Goal: Navigation & Orientation: Find specific page/section

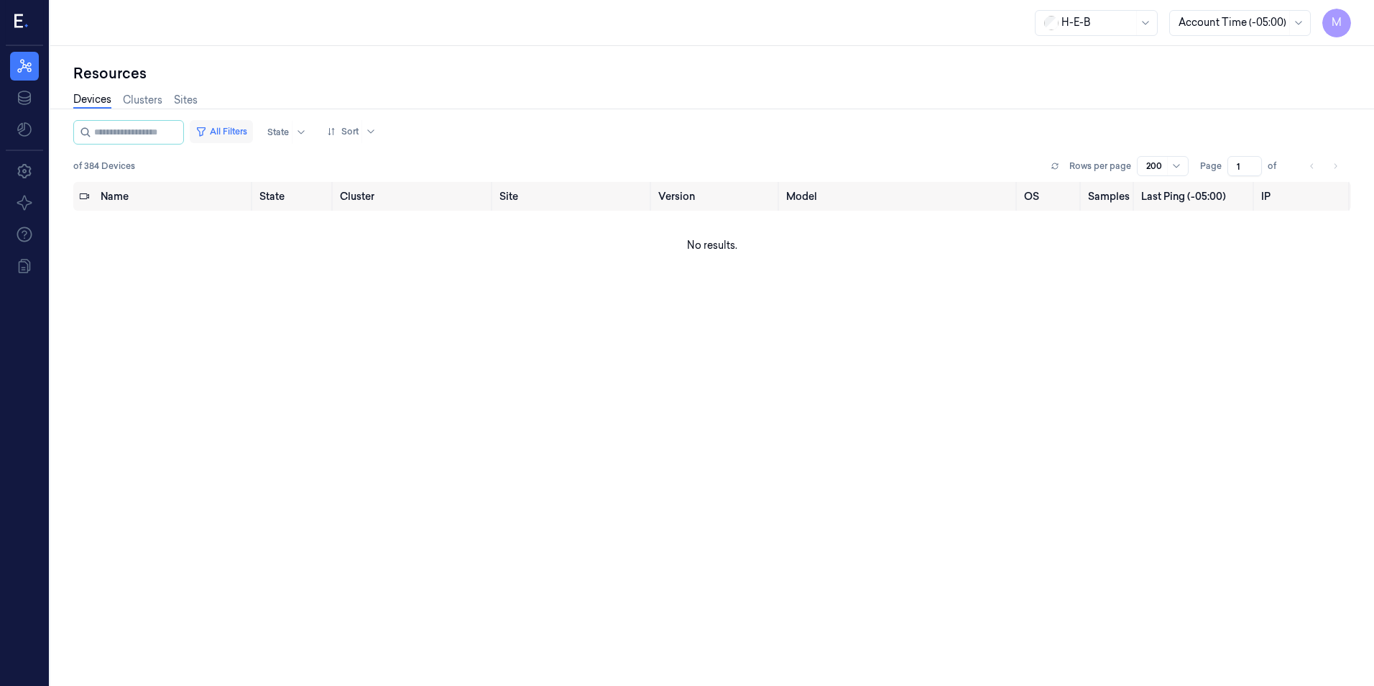
click at [233, 127] on button "All Filters" at bounding box center [221, 131] width 63 height 23
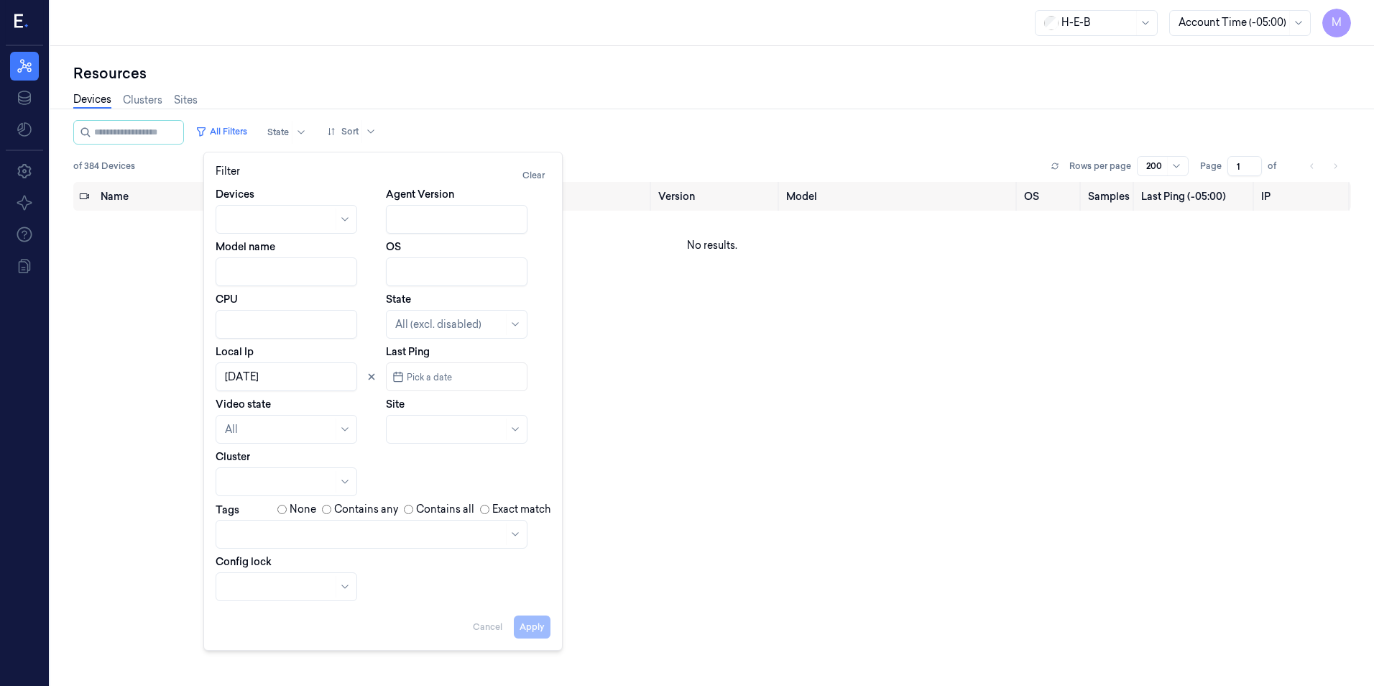
click at [333, 377] on input "Local Ip" at bounding box center [287, 376] width 142 height 29
type input "1"
click at [443, 433] on div at bounding box center [440, 429] width 91 height 15
type input "744"
click at [426, 461] on div "HEB 744 - H66 [US_STATE]" at bounding box center [457, 469] width 125 height 30
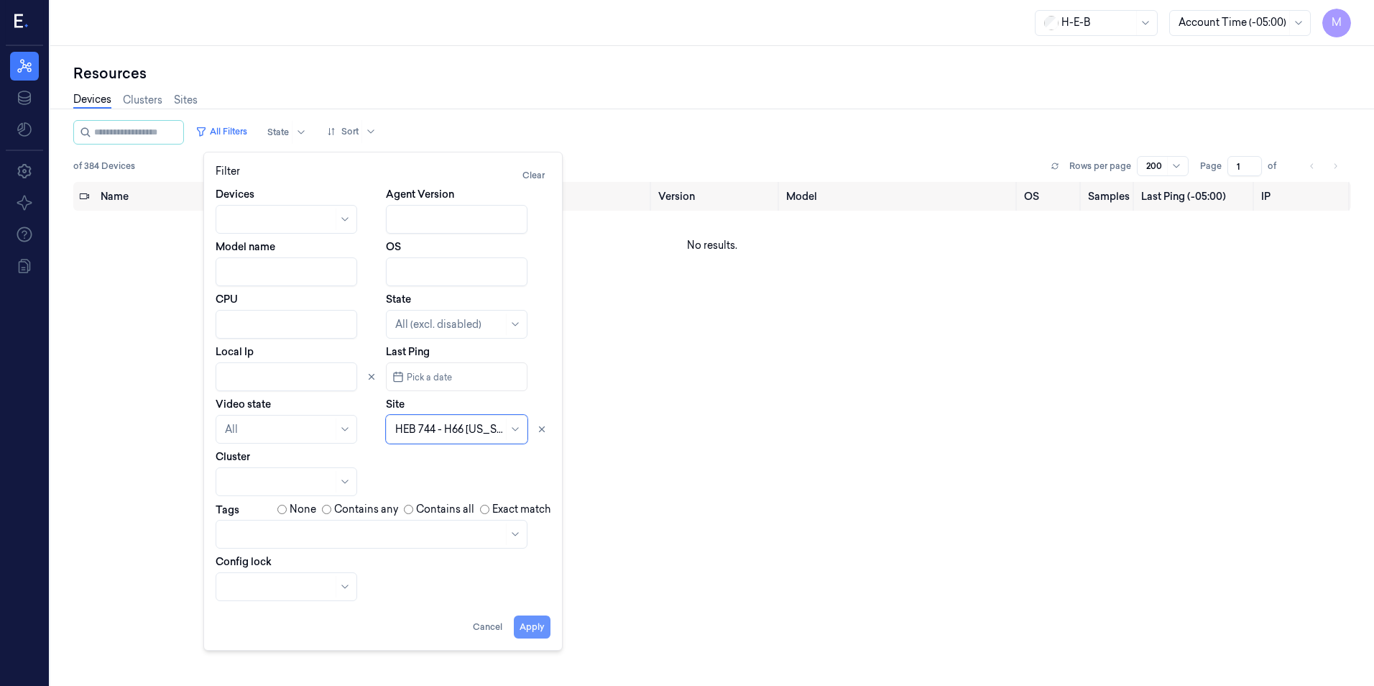
click at [543, 626] on button "Apply" at bounding box center [532, 626] width 37 height 23
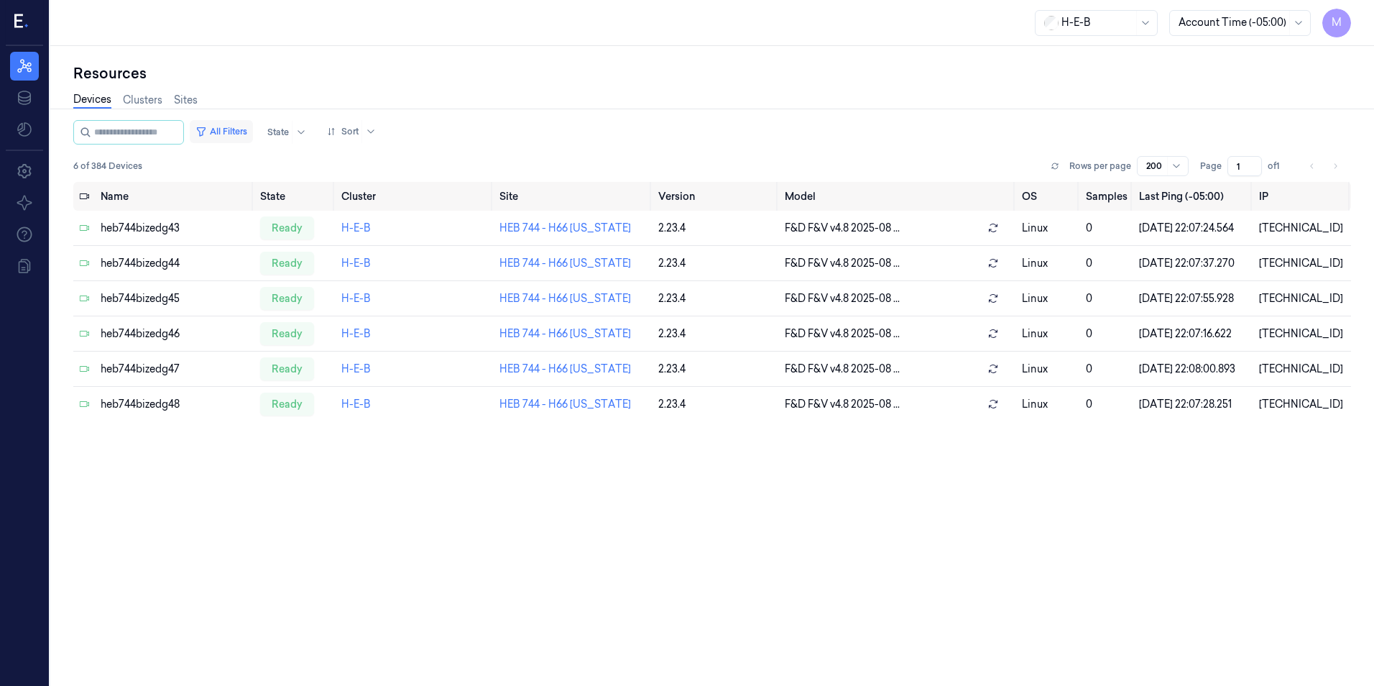
click at [253, 127] on button "All Filters" at bounding box center [221, 131] width 63 height 23
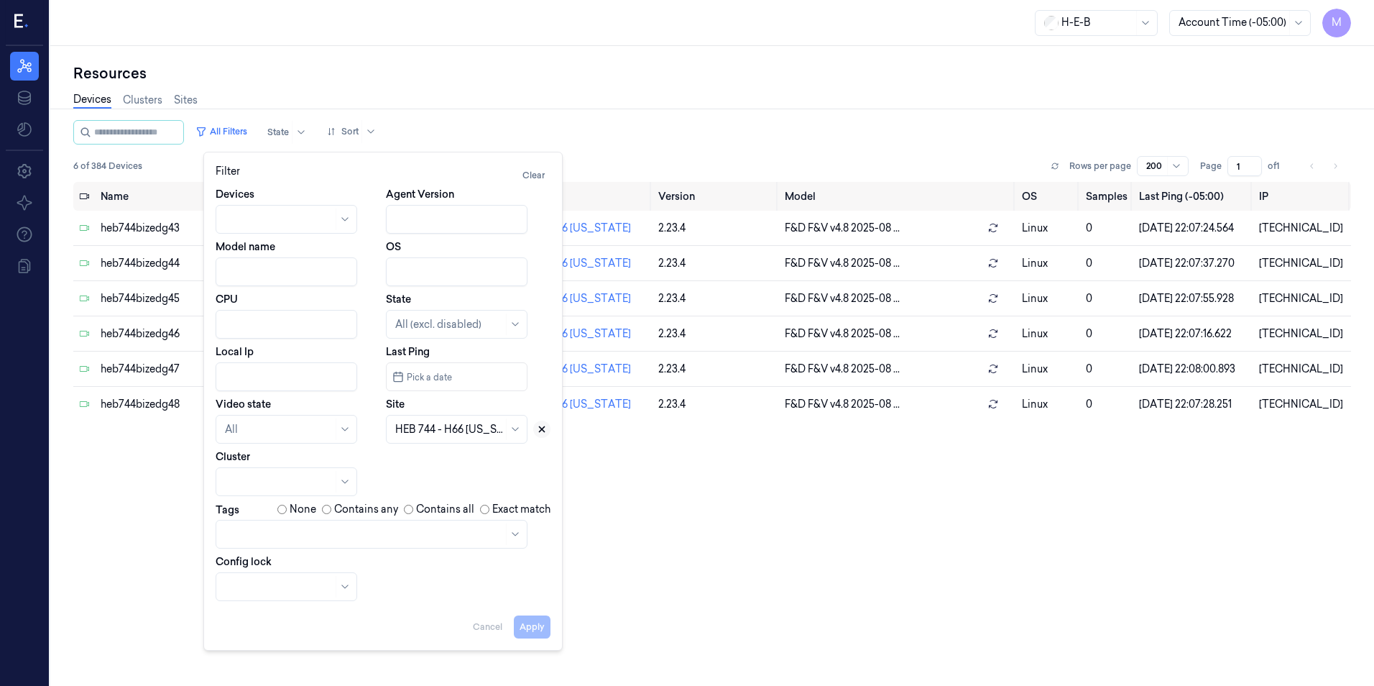
click at [547, 431] on button at bounding box center [541, 429] width 17 height 17
click at [475, 431] on div at bounding box center [449, 429] width 108 height 15
type input "210"
click at [460, 465] on div "HEB 210 - CC06 [PERSON_NAME]" at bounding box center [457, 469] width 125 height 30
click at [535, 626] on button "Apply" at bounding box center [532, 626] width 37 height 23
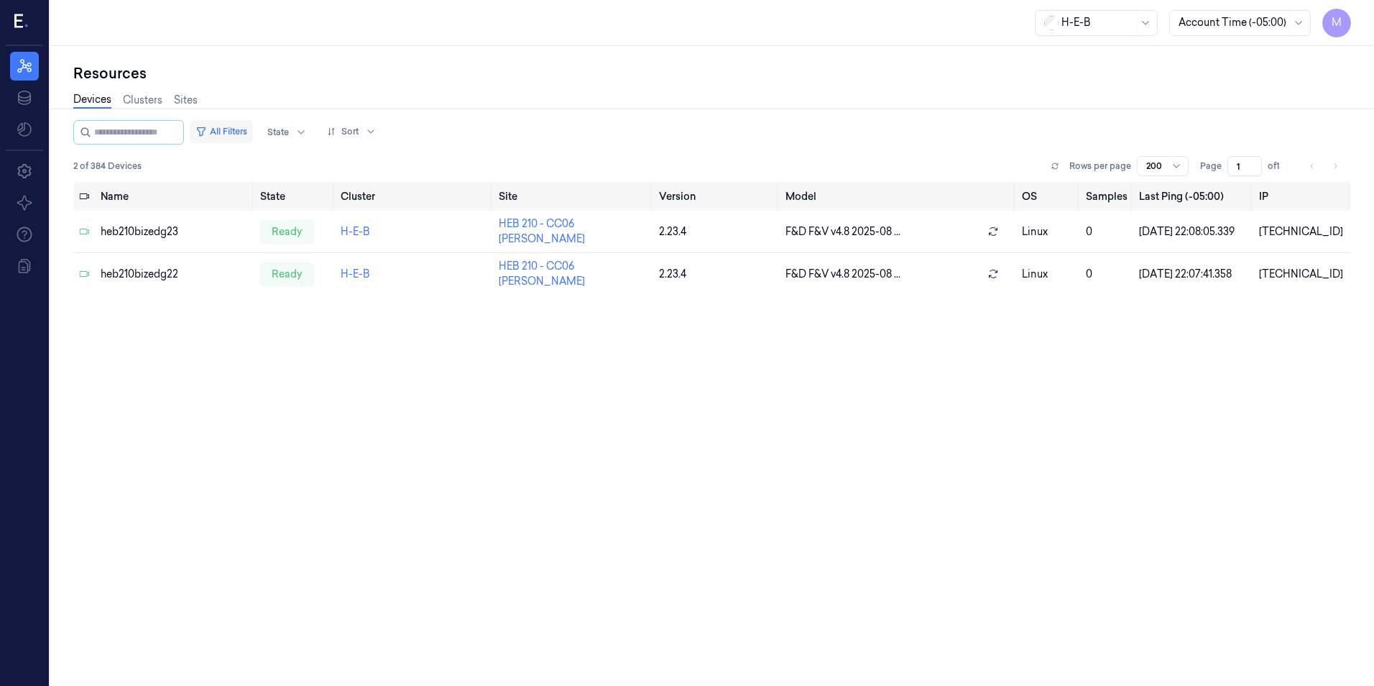
click at [244, 128] on button "All Filters" at bounding box center [221, 131] width 63 height 23
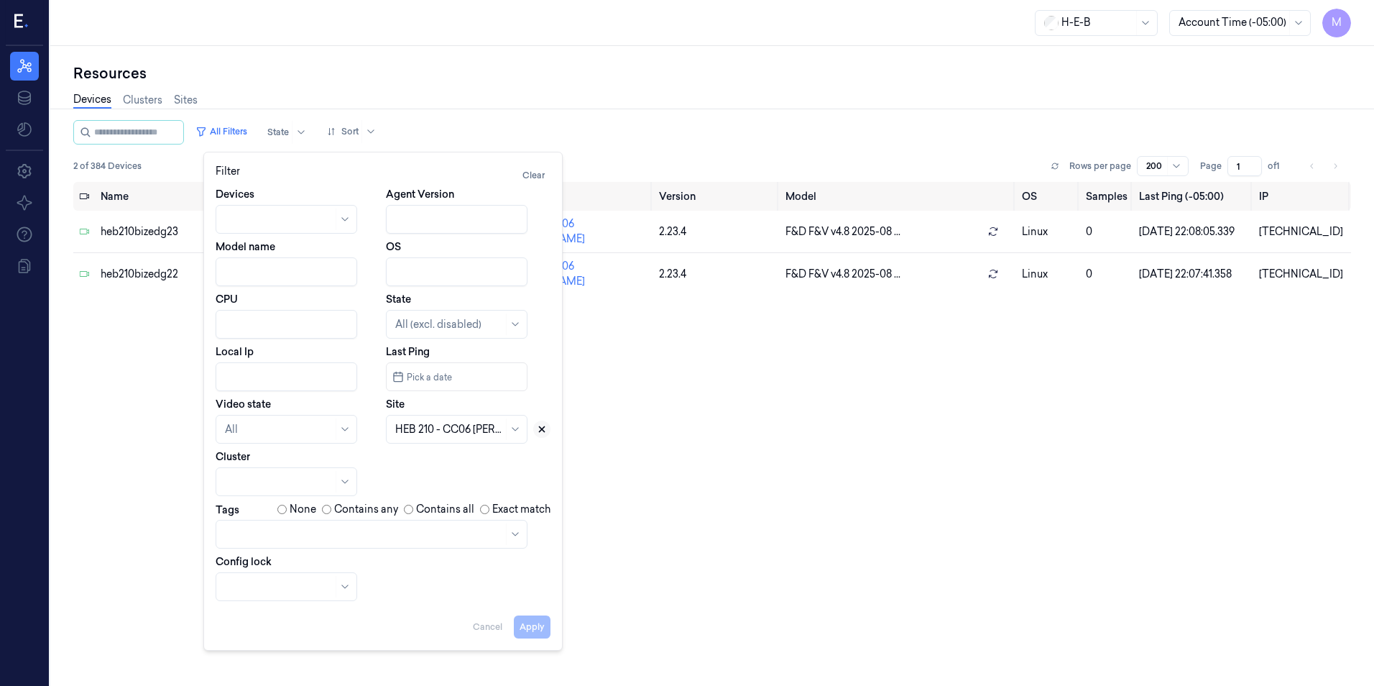
click at [547, 431] on button at bounding box center [541, 429] width 17 height 17
click at [419, 433] on div at bounding box center [449, 429] width 108 height 15
type input "262"
click at [415, 466] on div "HEB 262 - SA30 Bandera" at bounding box center [454, 461] width 118 height 15
click at [530, 631] on button "Apply" at bounding box center [532, 626] width 37 height 23
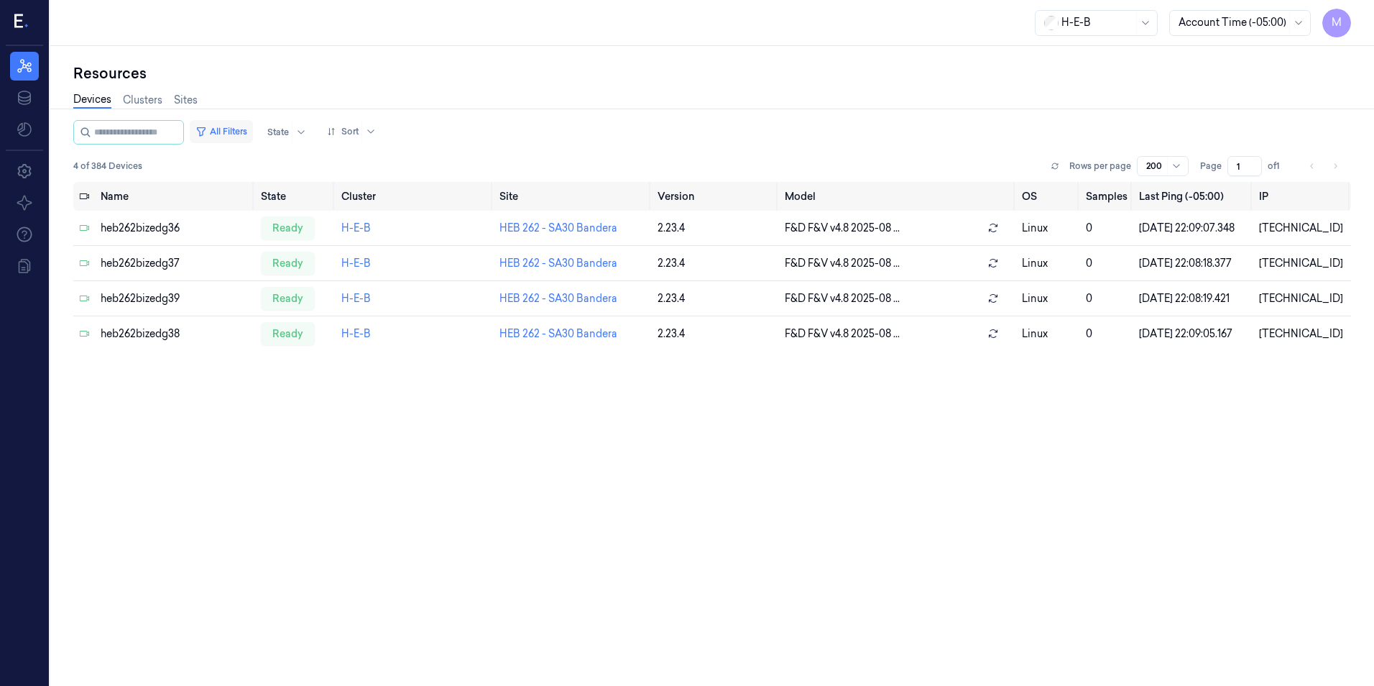
click at [249, 131] on button "All Filters" at bounding box center [221, 131] width 63 height 23
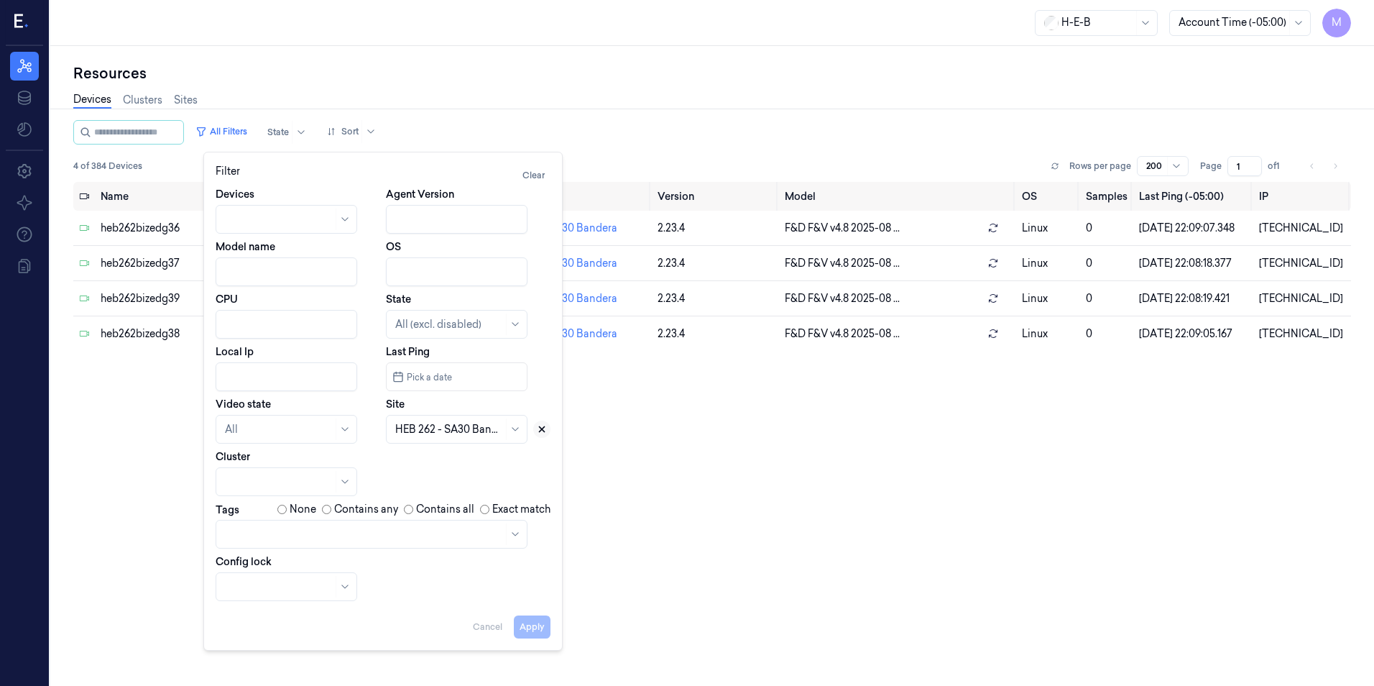
click at [544, 429] on icon at bounding box center [542, 429] width 10 height 10
click at [407, 432] on div at bounding box center [449, 429] width 108 height 15
type input "802"
click at [428, 464] on div "HEB 802 - Frisco 02" at bounding box center [441, 461] width 93 height 15
click at [542, 624] on button "Apply" at bounding box center [532, 626] width 37 height 23
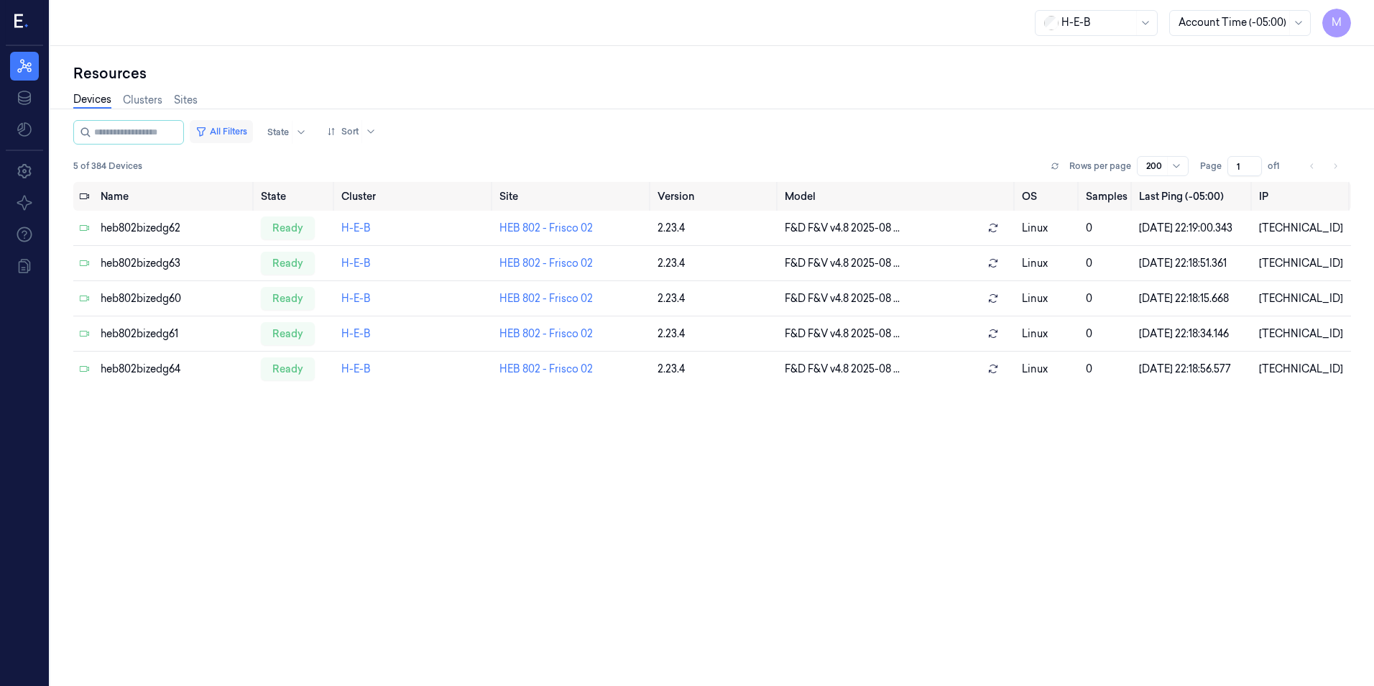
click at [253, 133] on button "All Filters" at bounding box center [221, 131] width 63 height 23
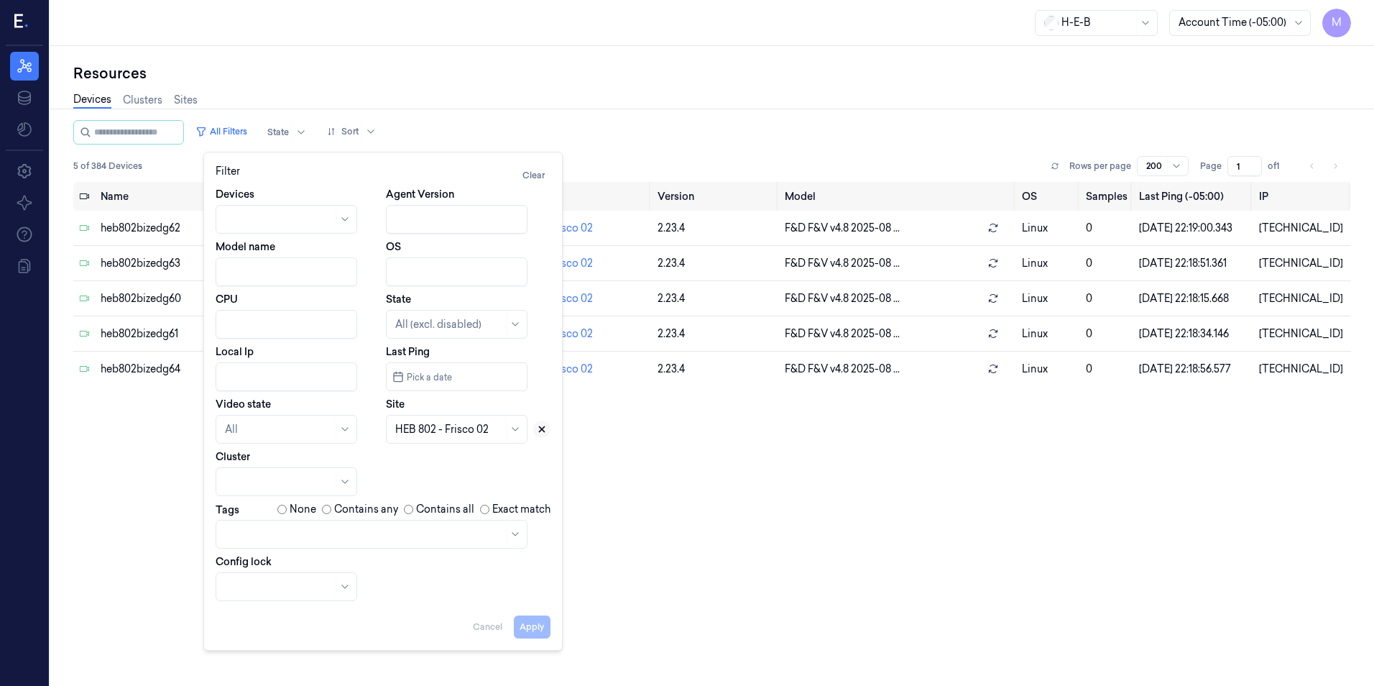
click at [545, 427] on icon at bounding box center [542, 429] width 5 height 5
click at [459, 431] on div at bounding box center [449, 429] width 108 height 15
type input "746"
click at [443, 476] on div "HEB 746 - [GEOGRAPHIC_DATA] 03" at bounding box center [457, 476] width 125 height 45
click at [531, 632] on button "Apply" at bounding box center [532, 626] width 37 height 23
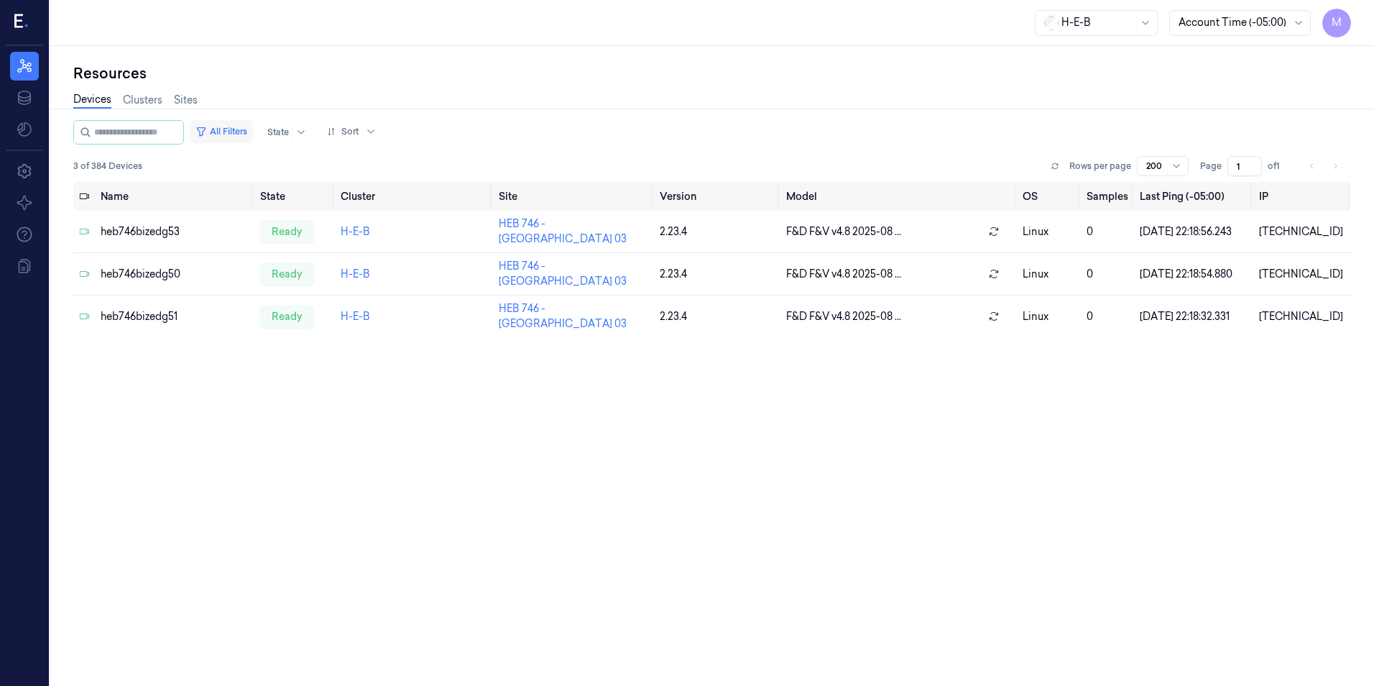
click at [247, 127] on button "All Filters" at bounding box center [221, 131] width 63 height 23
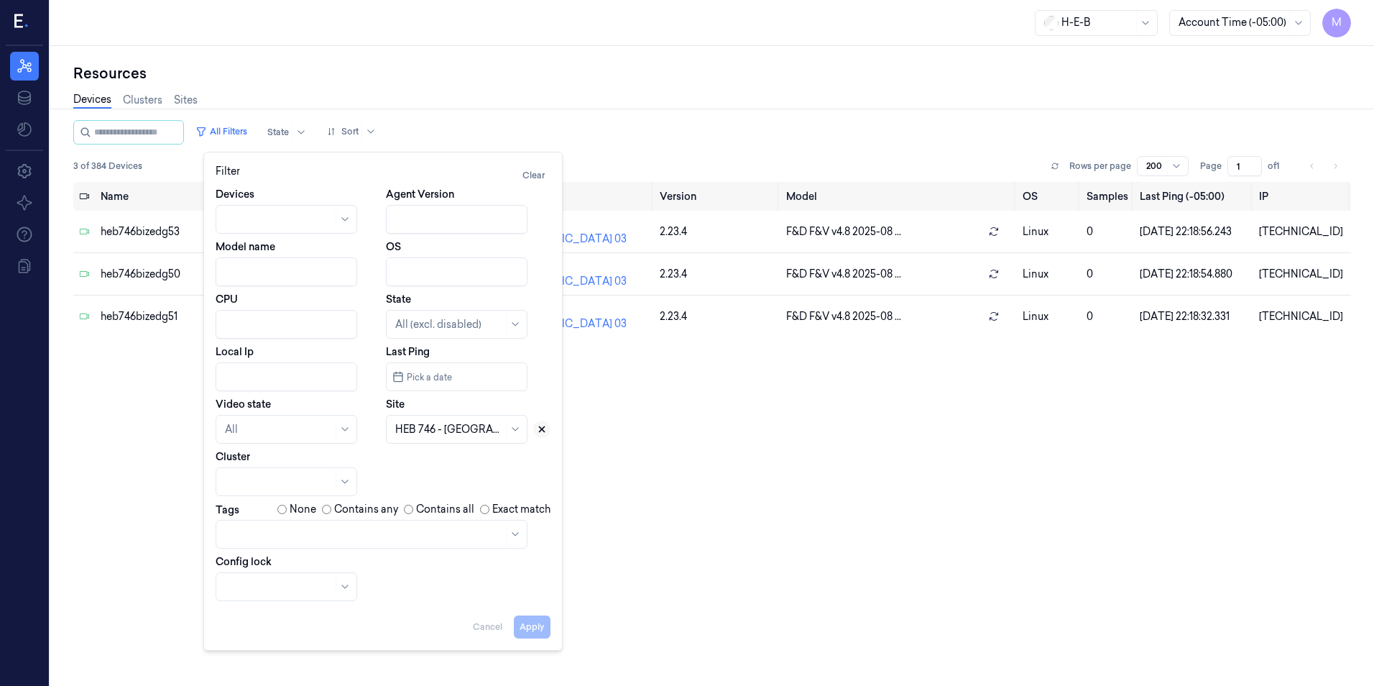
click at [545, 426] on icon at bounding box center [542, 429] width 10 height 10
click at [229, 371] on input "Local Ip" at bounding box center [287, 376] width 142 height 29
click at [536, 632] on button "Apply" at bounding box center [532, 626] width 37 height 23
type input "10.74.62"
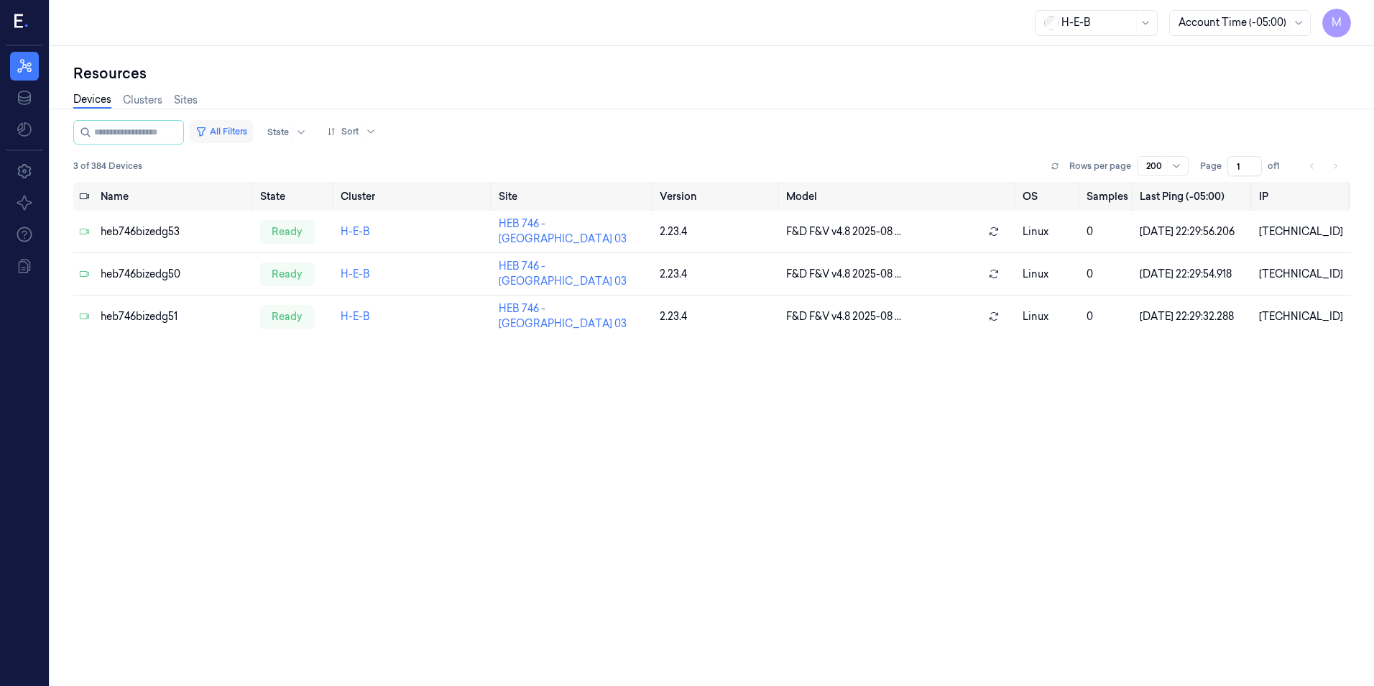
click at [229, 132] on button "All Filters" at bounding box center [221, 131] width 63 height 23
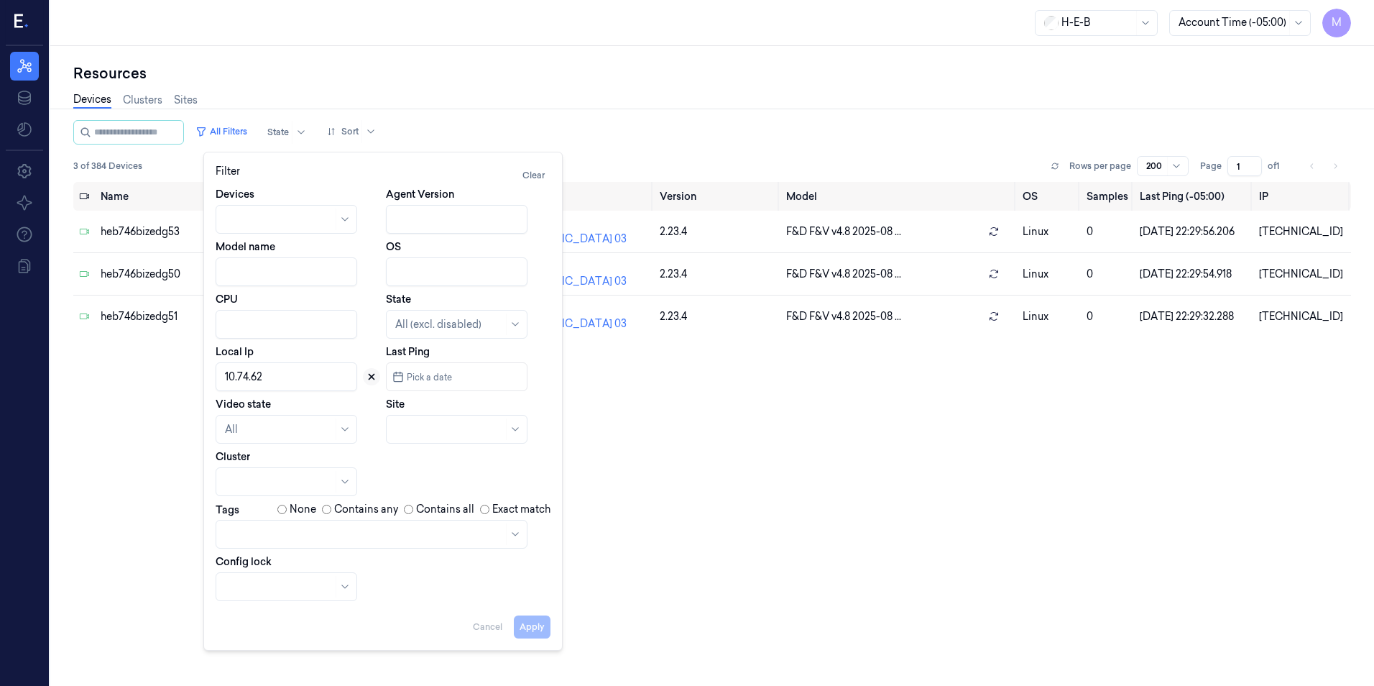
click at [377, 380] on button at bounding box center [371, 376] width 17 height 17
click at [437, 425] on div at bounding box center [440, 429] width 91 height 15
type input "698"
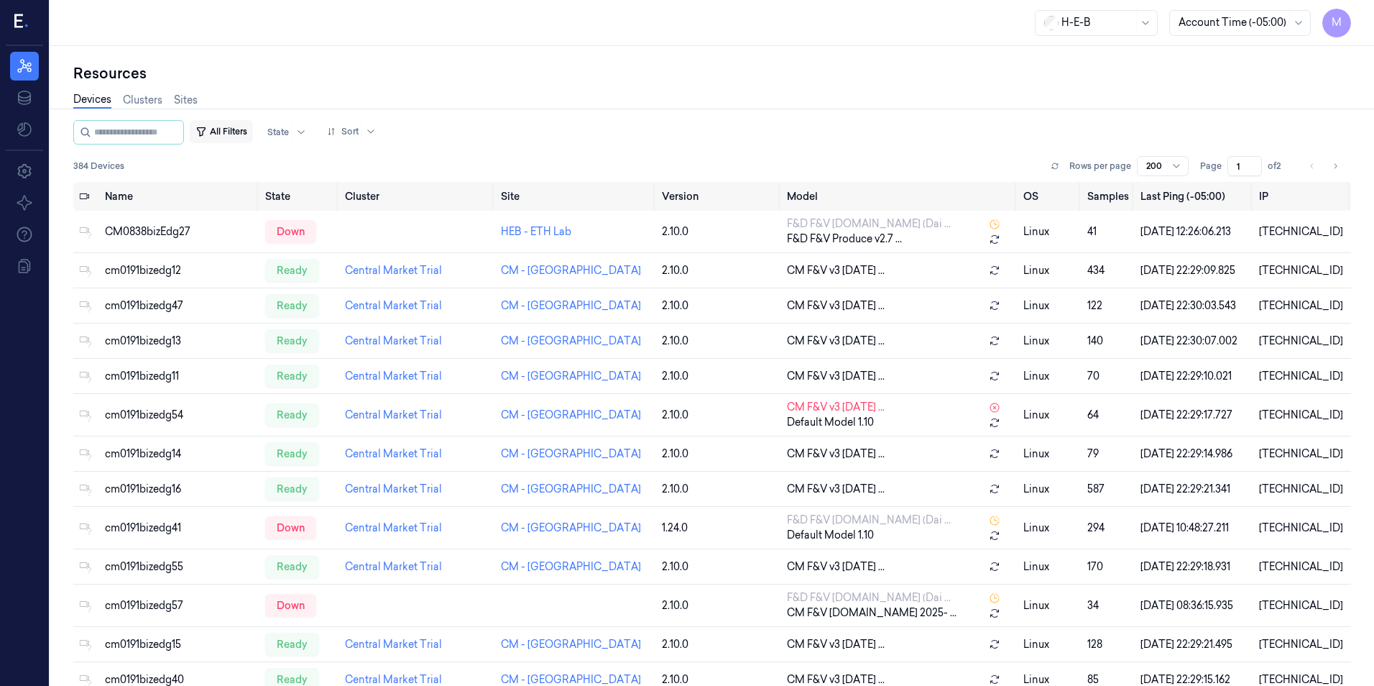
click at [231, 134] on button "All Filters" at bounding box center [221, 131] width 63 height 23
click at [253, 132] on button "All Filters" at bounding box center [221, 131] width 63 height 23
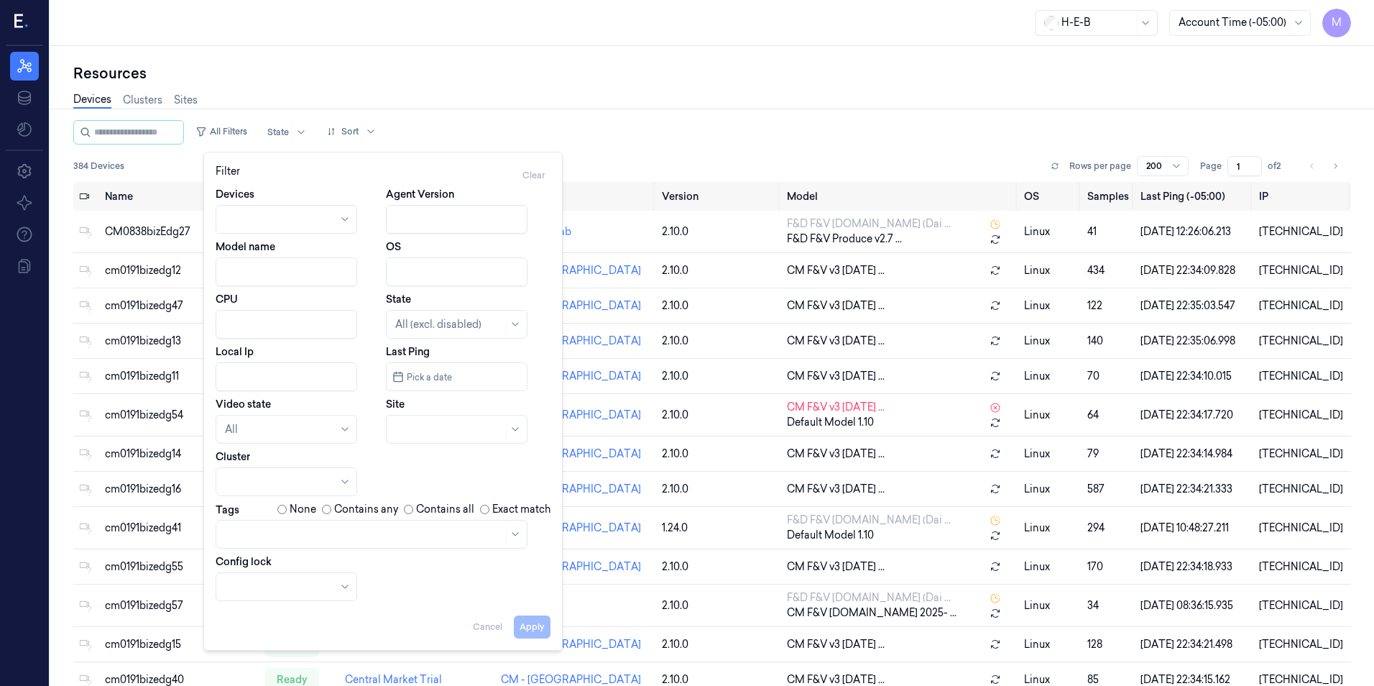
click at [457, 432] on div at bounding box center [449, 429] width 108 height 15
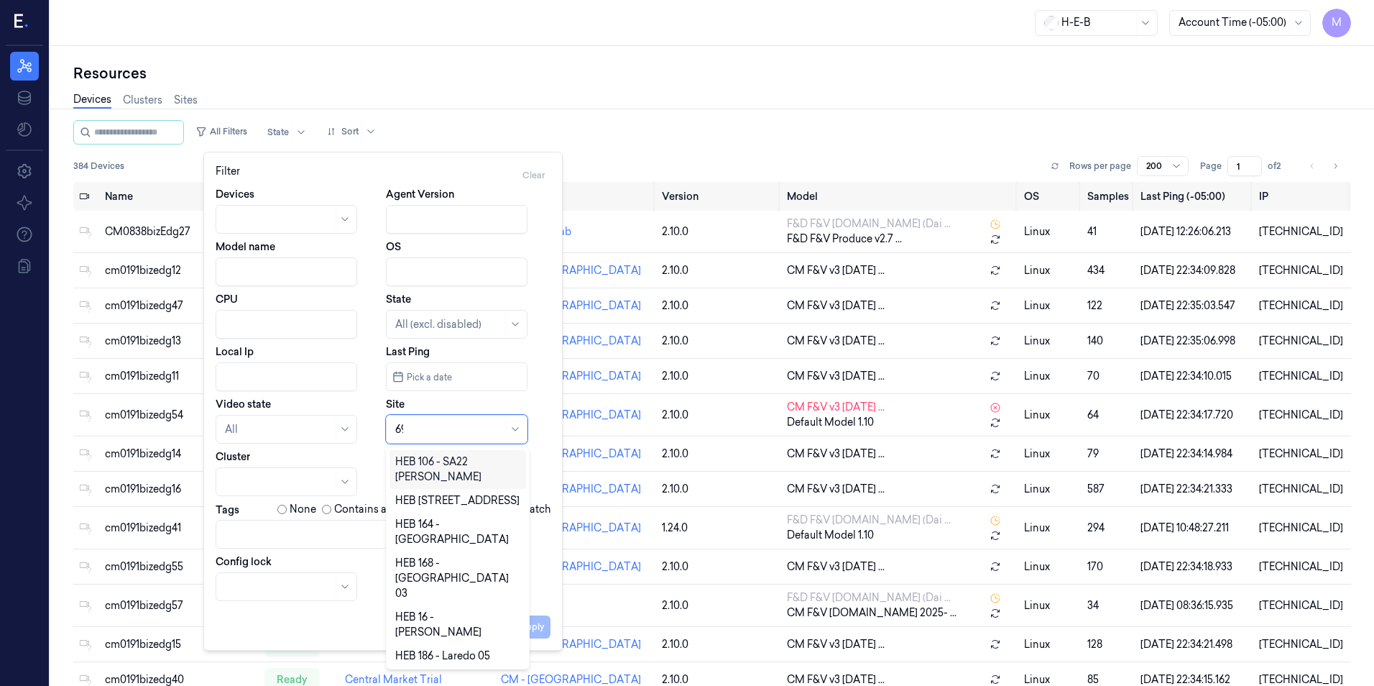
type input "698"
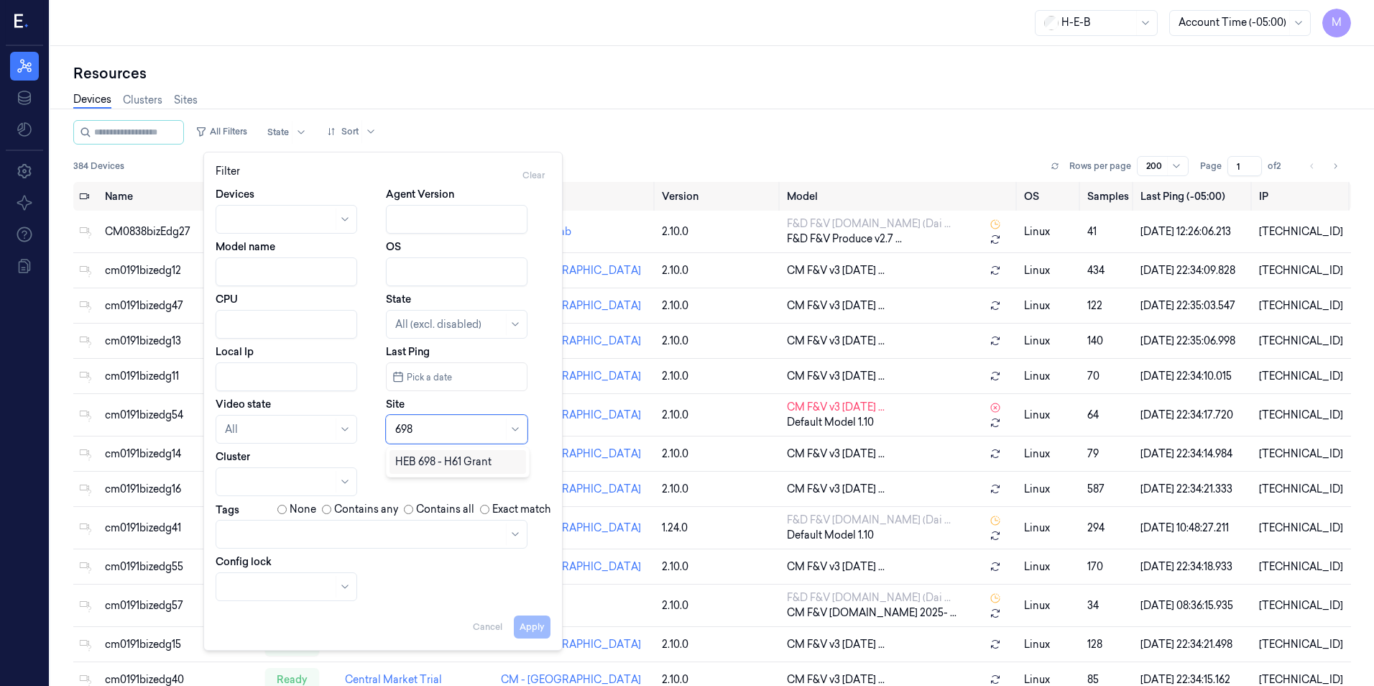
click at [427, 464] on div "HEB 698 - H61 Grant" at bounding box center [443, 461] width 96 height 15
click at [538, 631] on button "Apply" at bounding box center [532, 626] width 37 height 23
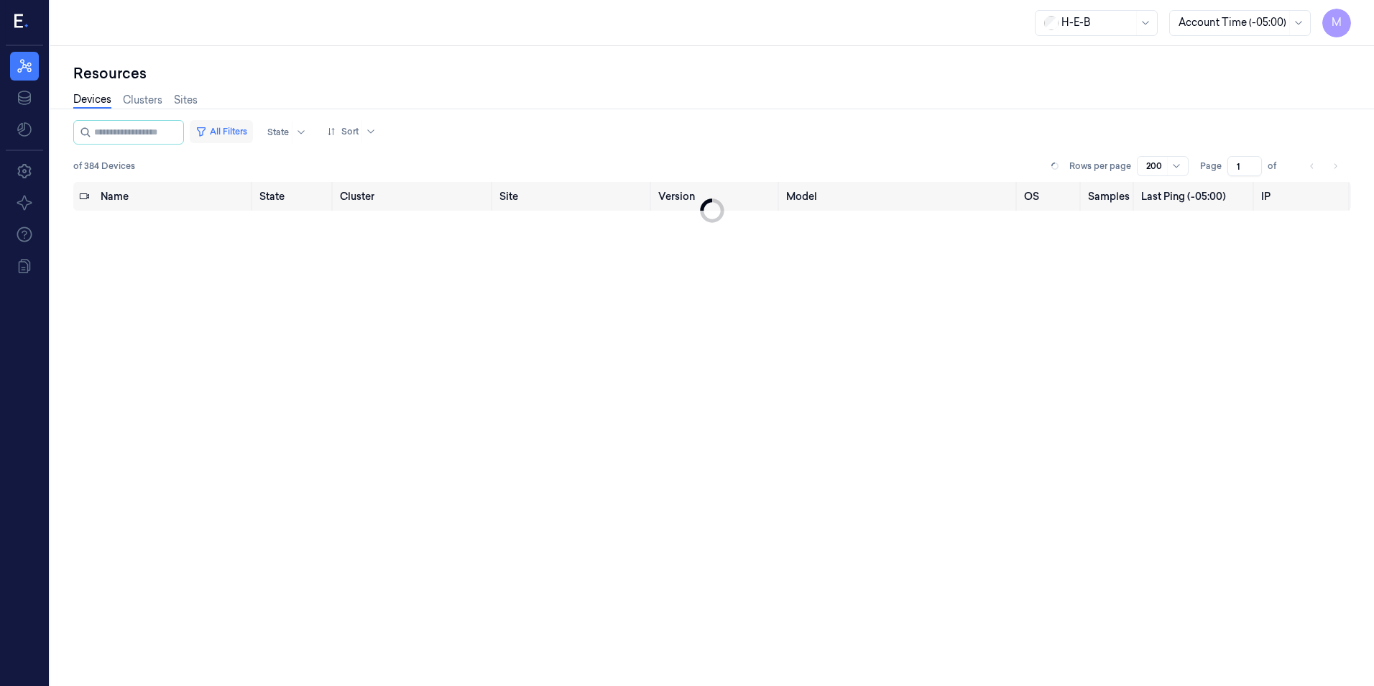
click at [250, 128] on button "All Filters" at bounding box center [221, 131] width 63 height 23
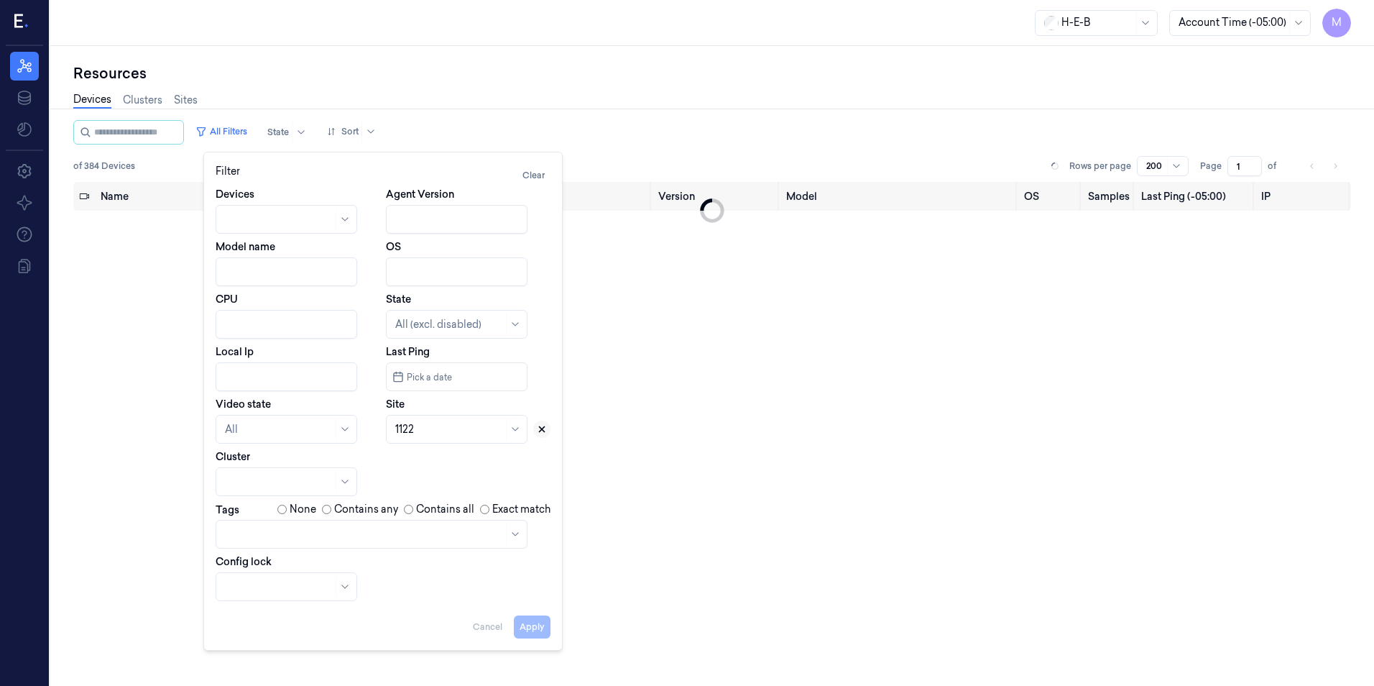
click at [540, 427] on icon at bounding box center [542, 429] width 5 height 5
click at [451, 428] on div at bounding box center [440, 429] width 91 height 15
type input "736"
click at [428, 472] on div "HEB 736 - [GEOGRAPHIC_DATA]" at bounding box center [457, 469] width 125 height 30
click at [535, 634] on button "Apply" at bounding box center [532, 626] width 37 height 23
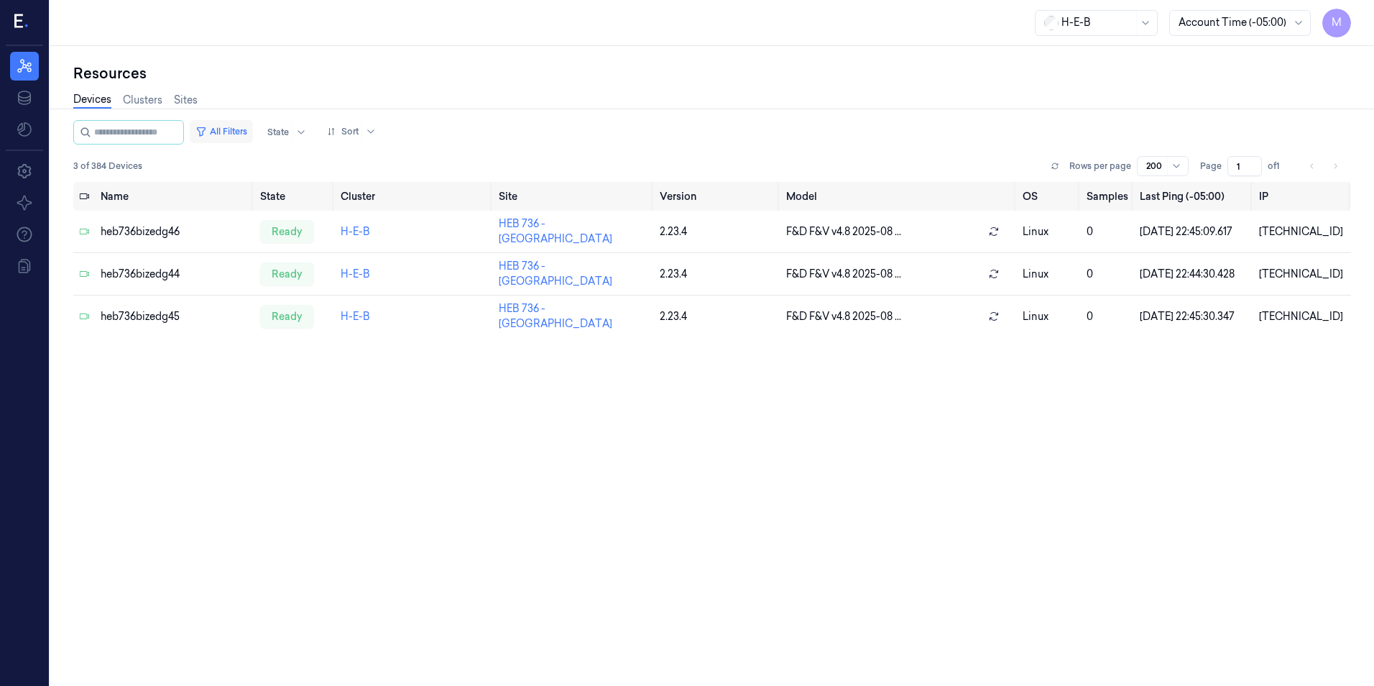
click at [242, 133] on button "All Filters" at bounding box center [221, 131] width 63 height 23
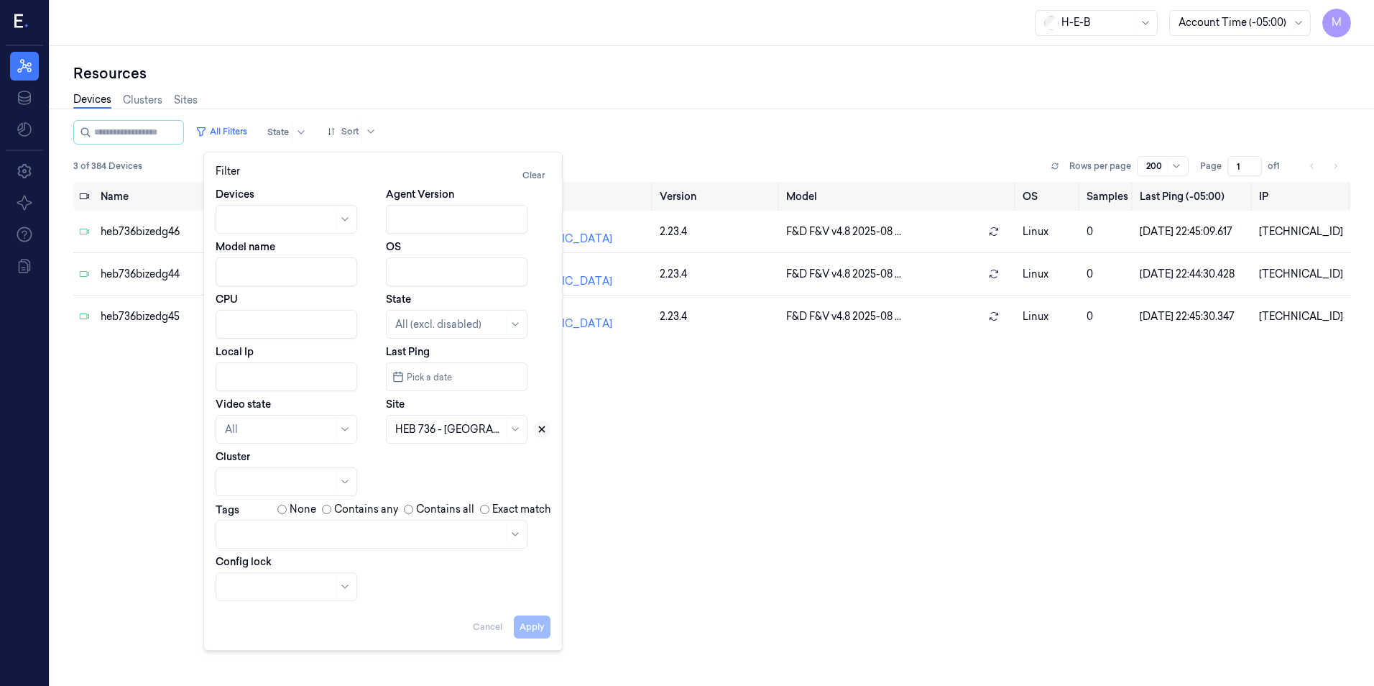
click at [543, 427] on icon at bounding box center [542, 429] width 5 height 5
click at [454, 438] on div at bounding box center [449, 429] width 108 height 20
type input "767"
click at [452, 468] on div "HEB 767 - Magnolia 02" at bounding box center [450, 461] width 110 height 15
click at [529, 628] on button "Apply" at bounding box center [532, 626] width 37 height 23
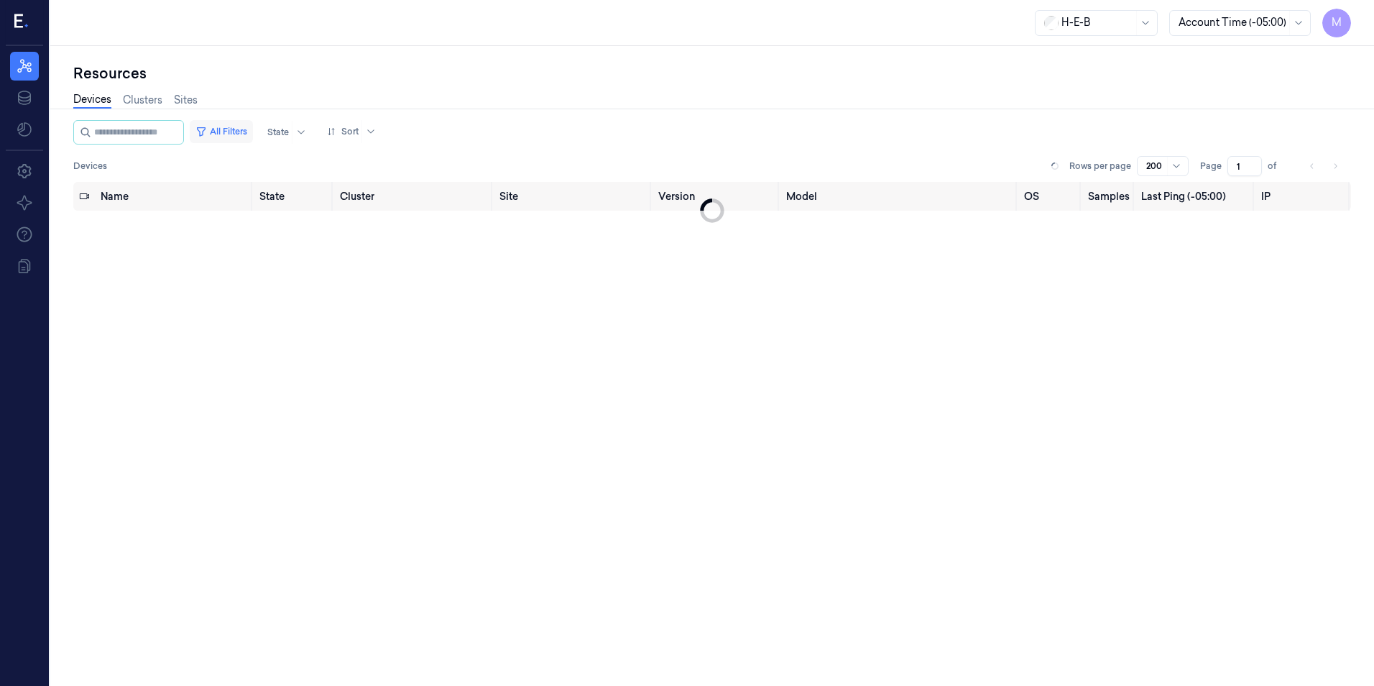
click at [250, 132] on button "All Filters" at bounding box center [221, 131] width 63 height 23
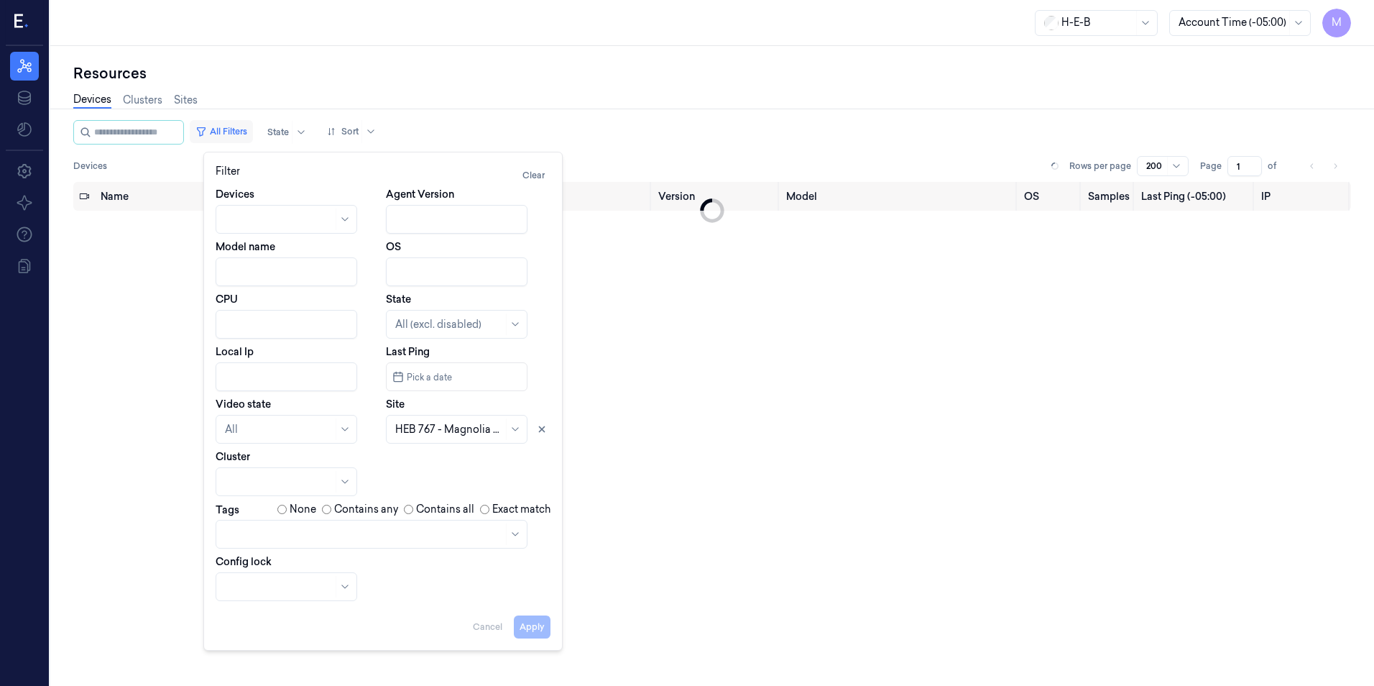
click at [250, 132] on button "All Filters" at bounding box center [221, 131] width 63 height 23
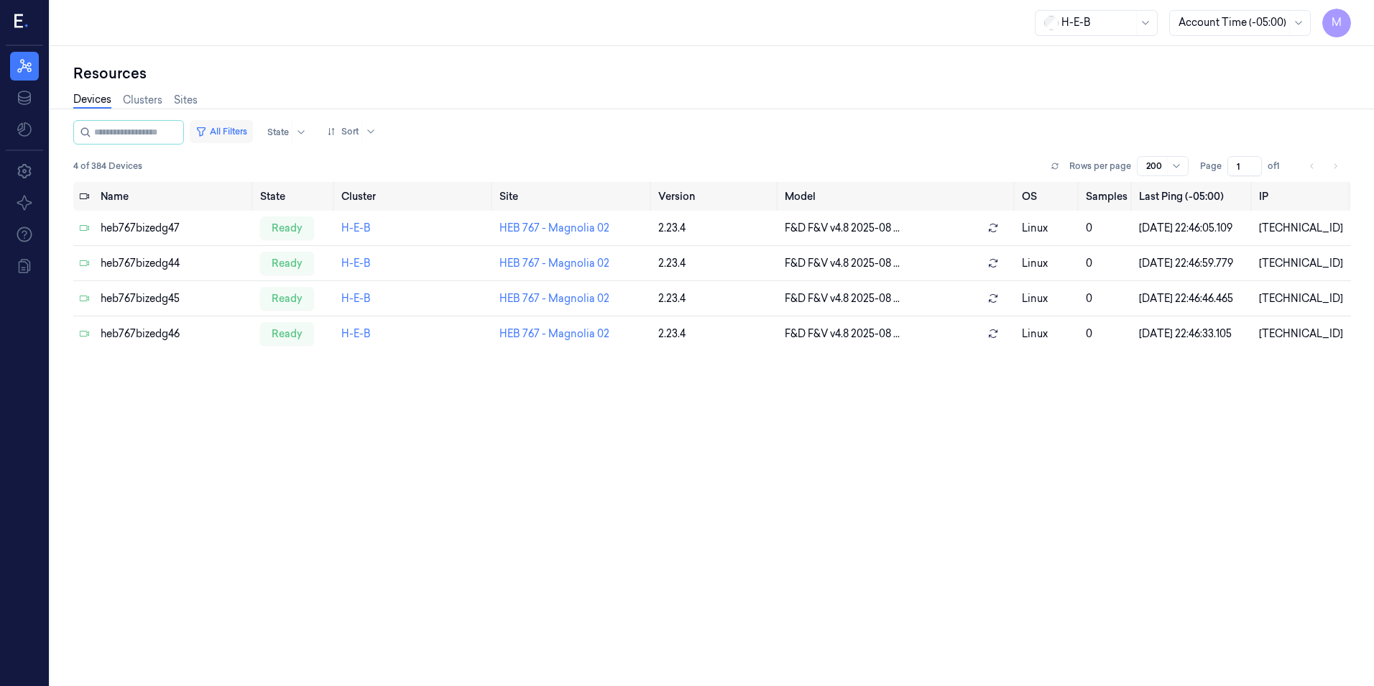
click at [241, 134] on button "All Filters" at bounding box center [221, 131] width 63 height 23
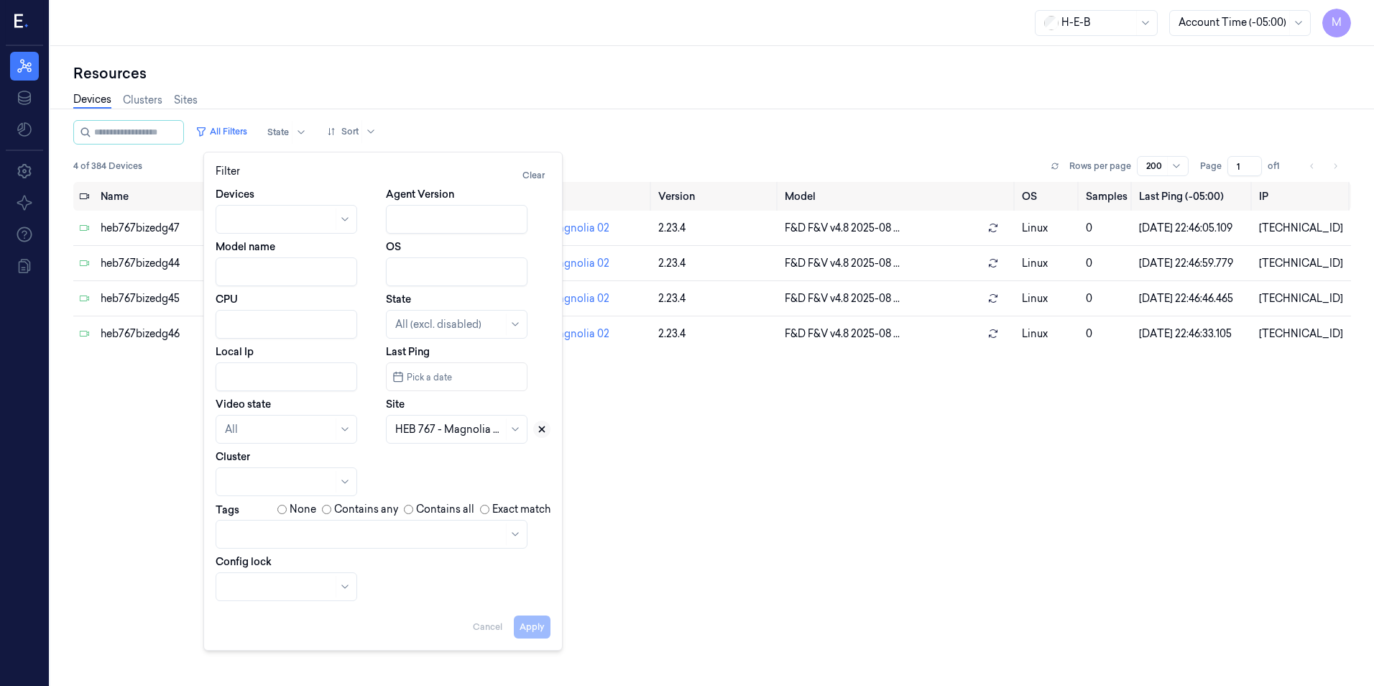
click at [544, 429] on icon at bounding box center [542, 429] width 10 height 10
click at [449, 428] on div at bounding box center [440, 429] width 91 height 15
type input "746"
click at [424, 471] on div "HEB 746 - [GEOGRAPHIC_DATA] 03" at bounding box center [457, 476] width 125 height 45
click at [531, 630] on button "Apply" at bounding box center [532, 626] width 37 height 23
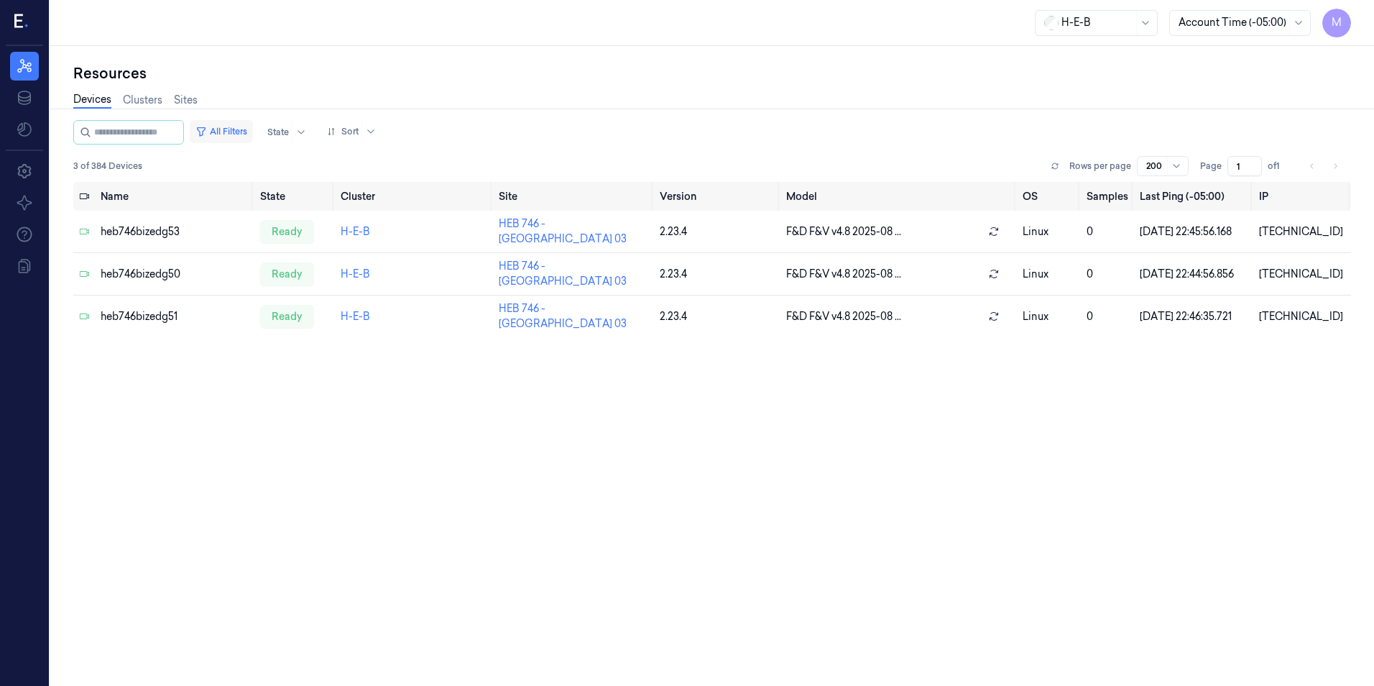
click at [249, 132] on button "All Filters" at bounding box center [221, 131] width 63 height 23
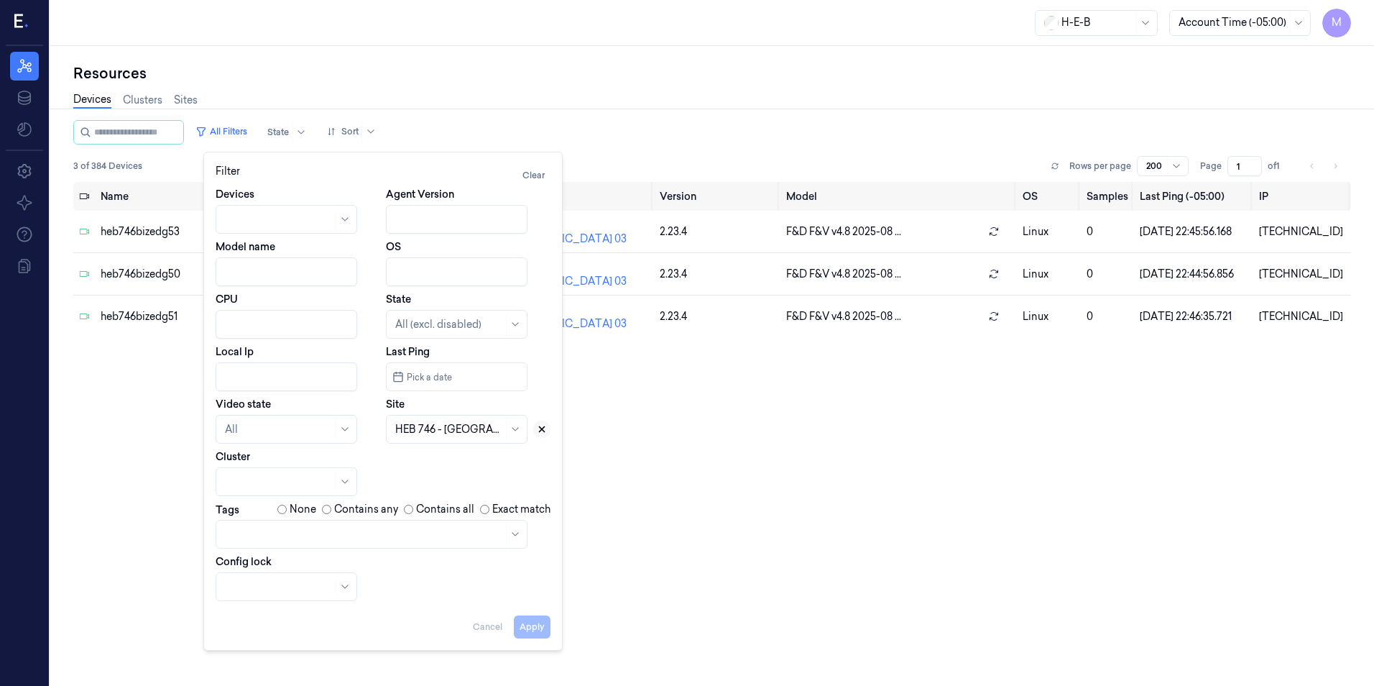
click at [546, 425] on icon at bounding box center [542, 429] width 10 height 10
click at [462, 434] on div at bounding box center [449, 429] width 108 height 15
type input "744"
click at [462, 467] on div "HEB 744 - H66 [US_STATE]" at bounding box center [457, 469] width 125 height 30
click at [539, 632] on button "Apply" at bounding box center [532, 626] width 37 height 23
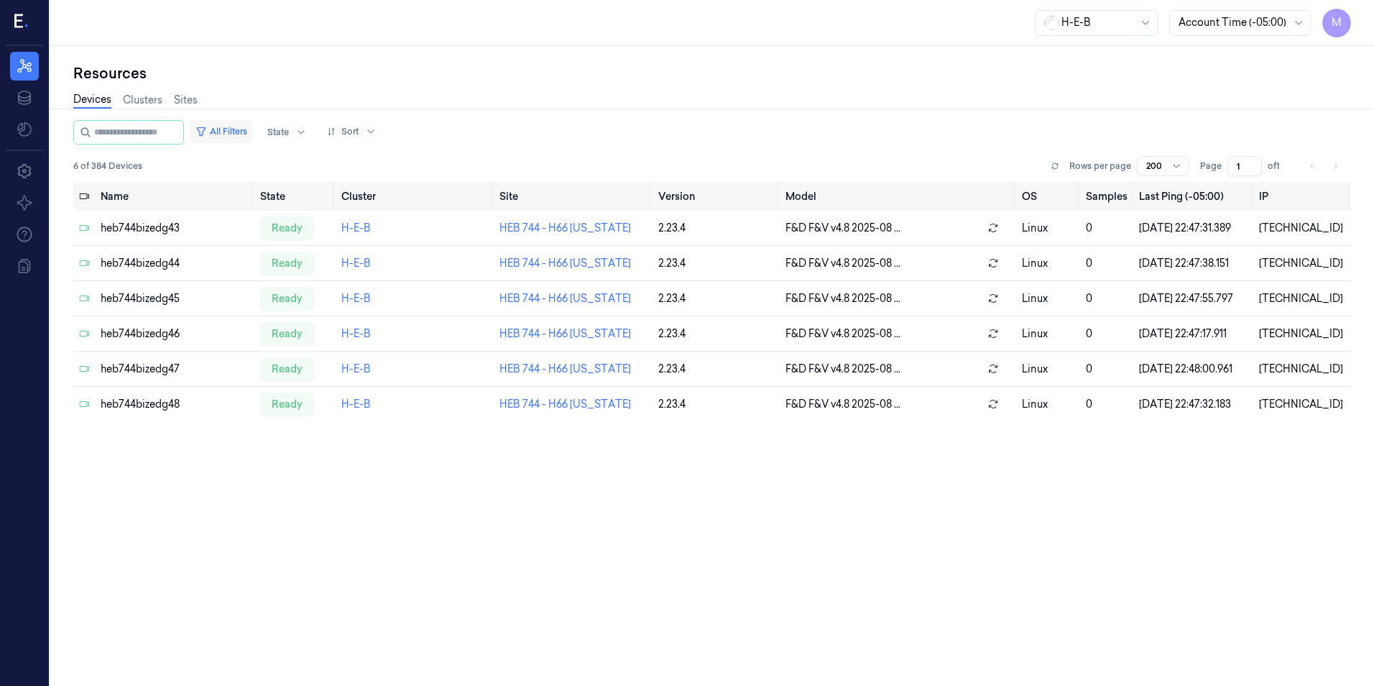
click at [253, 136] on button "All Filters" at bounding box center [221, 131] width 63 height 23
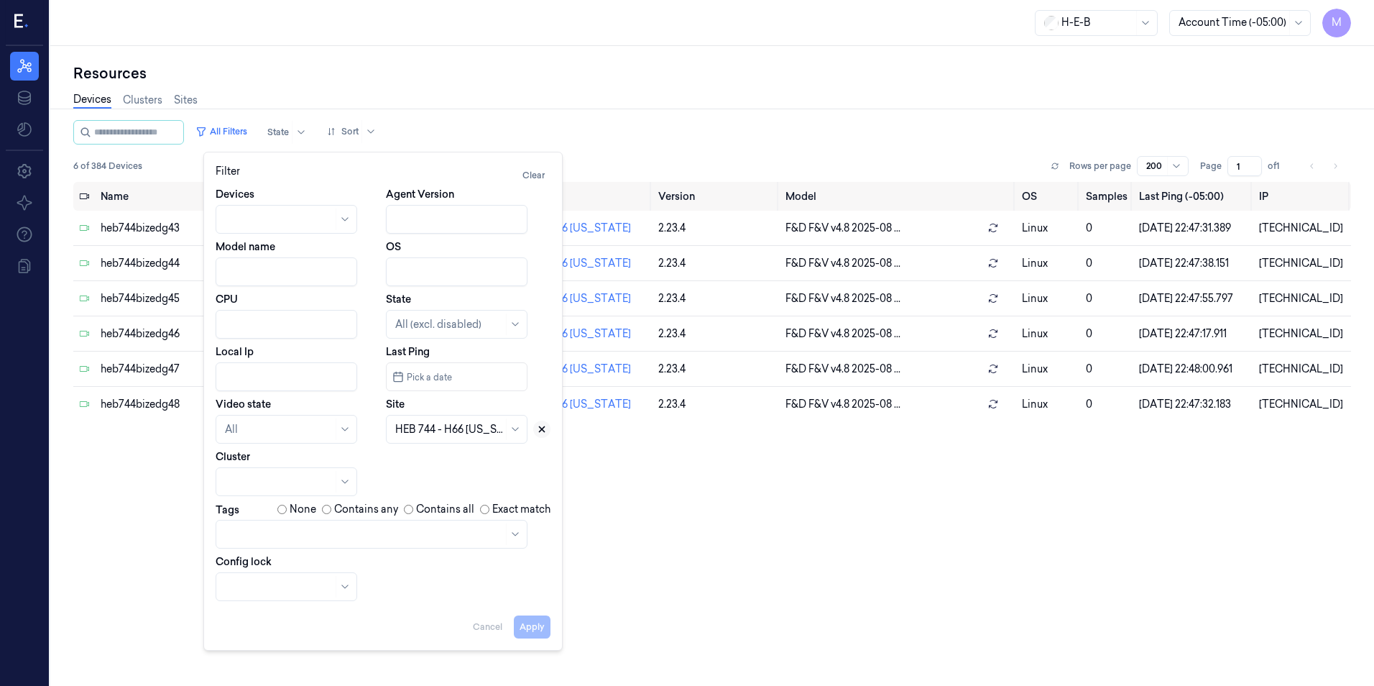
click at [544, 427] on icon at bounding box center [542, 429] width 5 height 5
click at [441, 436] on div at bounding box center [449, 429] width 108 height 15
type input "698"
click at [432, 467] on div "HEB 698 - H61 Grant" at bounding box center [443, 461] width 96 height 15
click at [533, 631] on button "Apply" at bounding box center [532, 626] width 37 height 23
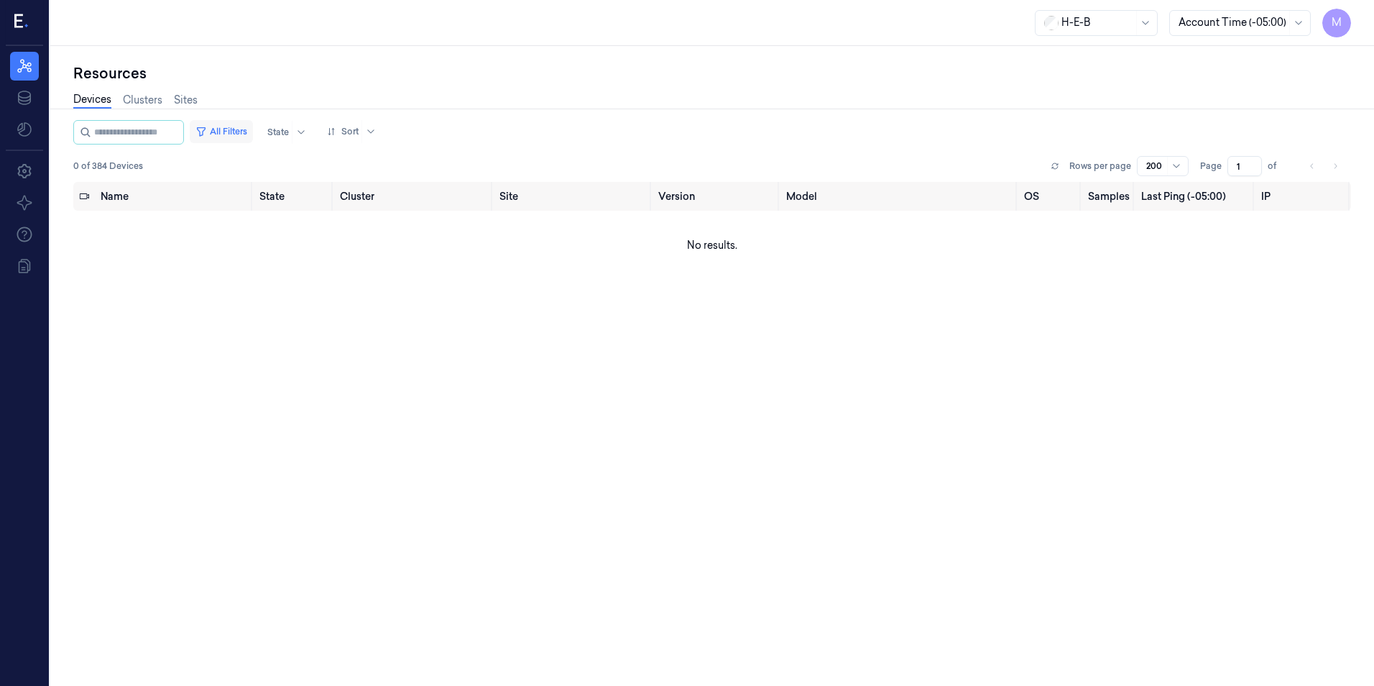
click at [242, 128] on button "All Filters" at bounding box center [221, 131] width 63 height 23
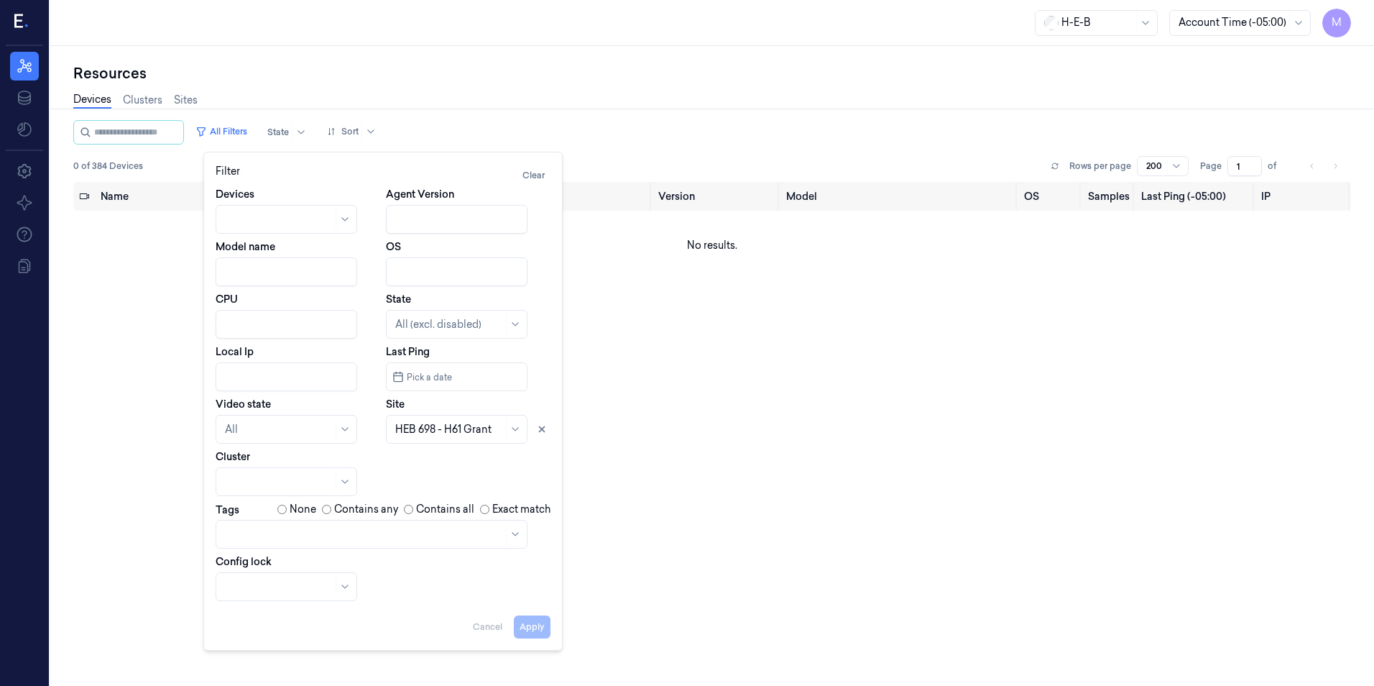
click at [476, 432] on div at bounding box center [449, 429] width 108 height 15
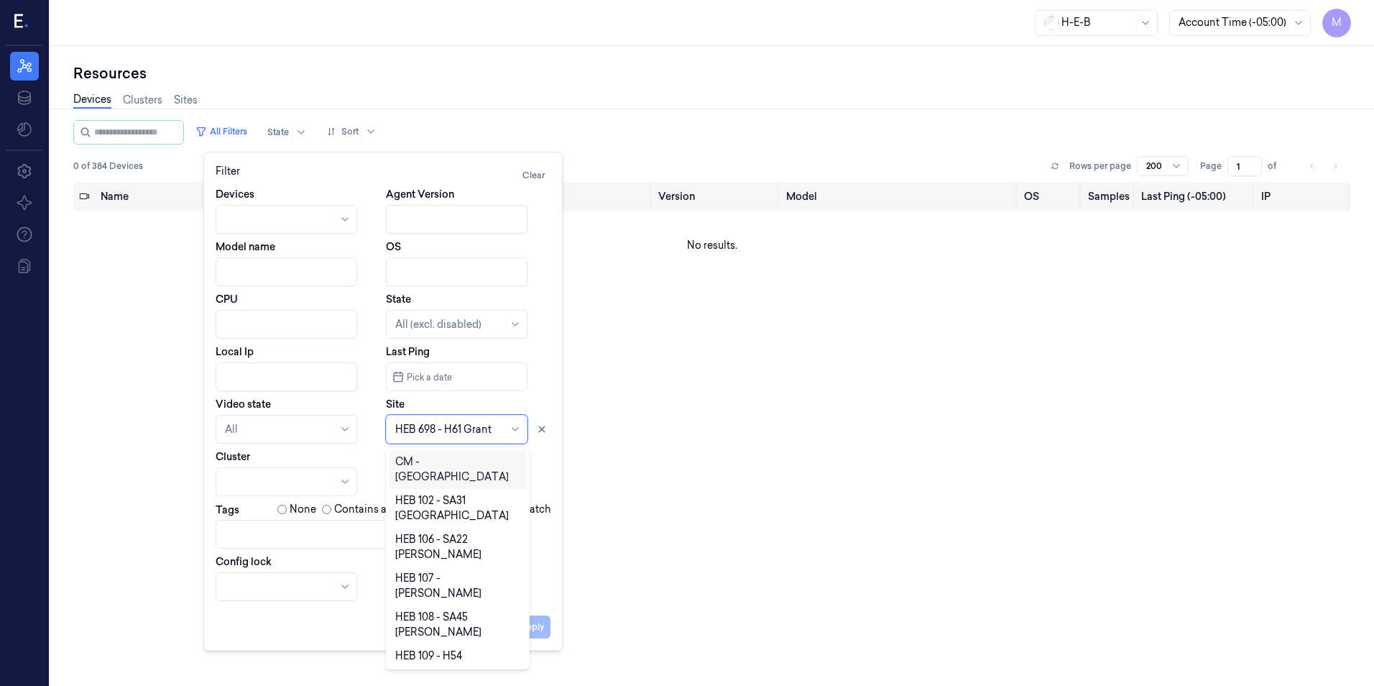
click at [476, 432] on div at bounding box center [449, 429] width 108 height 15
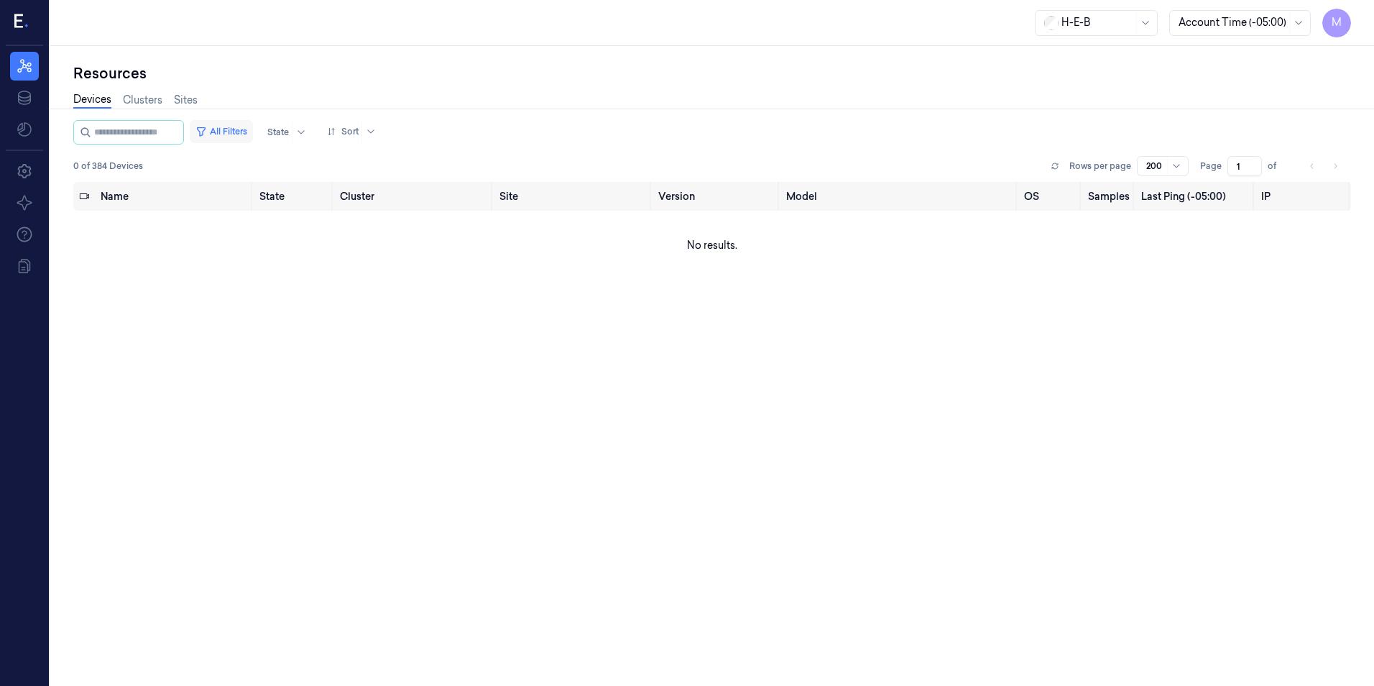
click at [237, 132] on button "All Filters" at bounding box center [221, 131] width 63 height 23
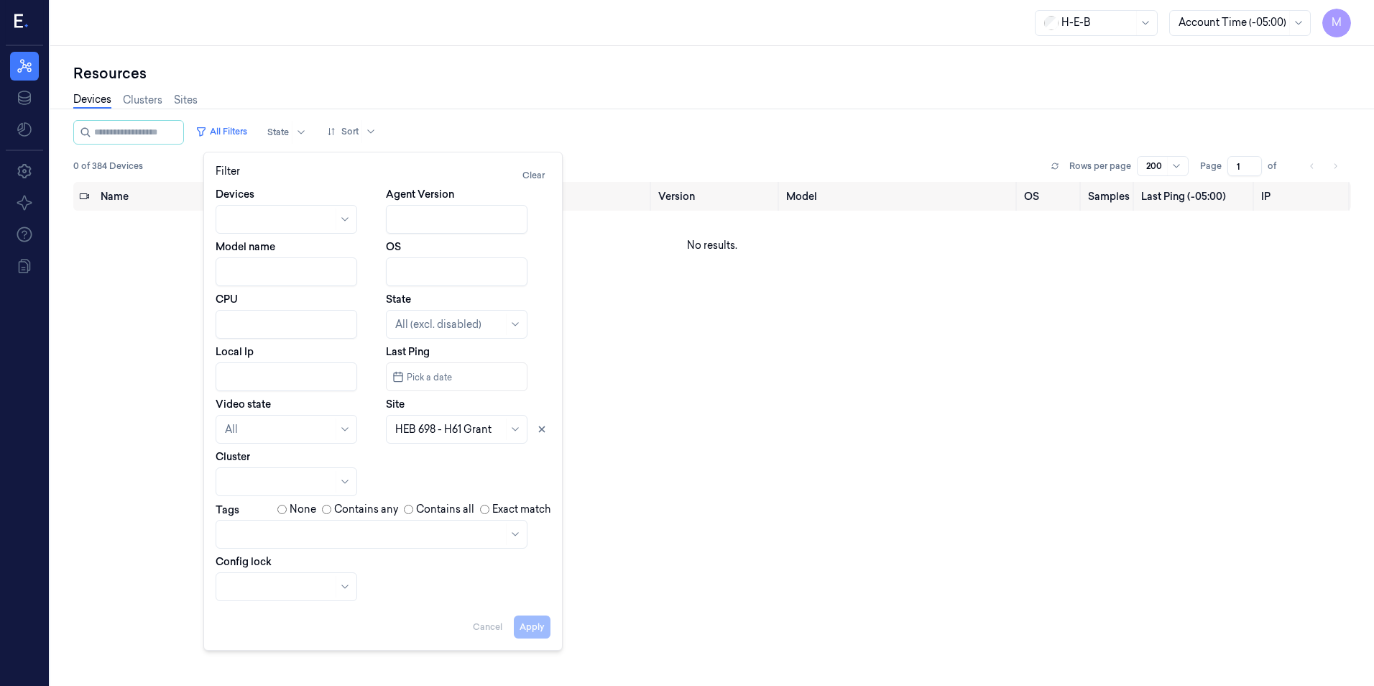
click at [238, 379] on input "Local Ip" at bounding box center [287, 376] width 142 height 29
paste input "10.69.82"
click at [545, 423] on button at bounding box center [541, 429] width 17 height 17
click at [528, 631] on button "Apply" at bounding box center [532, 626] width 37 height 23
type input "10.69.82"
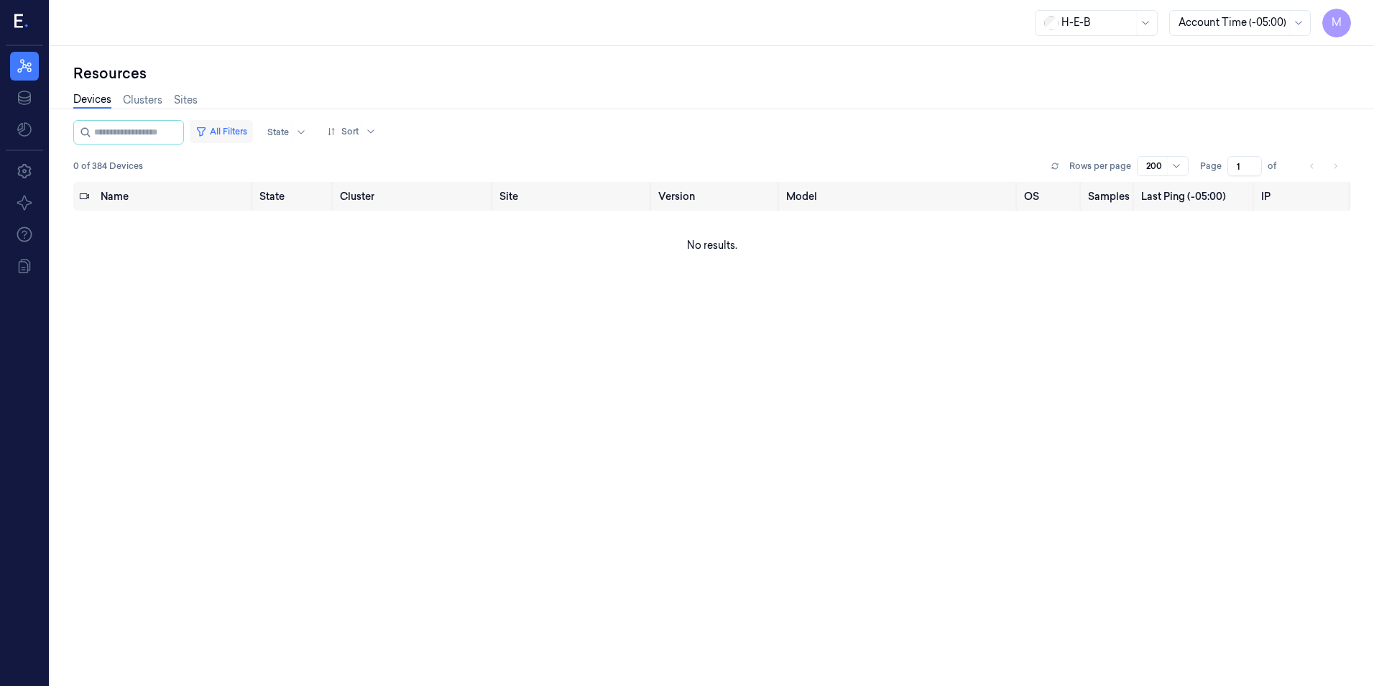
click at [253, 134] on button "All Filters" at bounding box center [221, 131] width 63 height 23
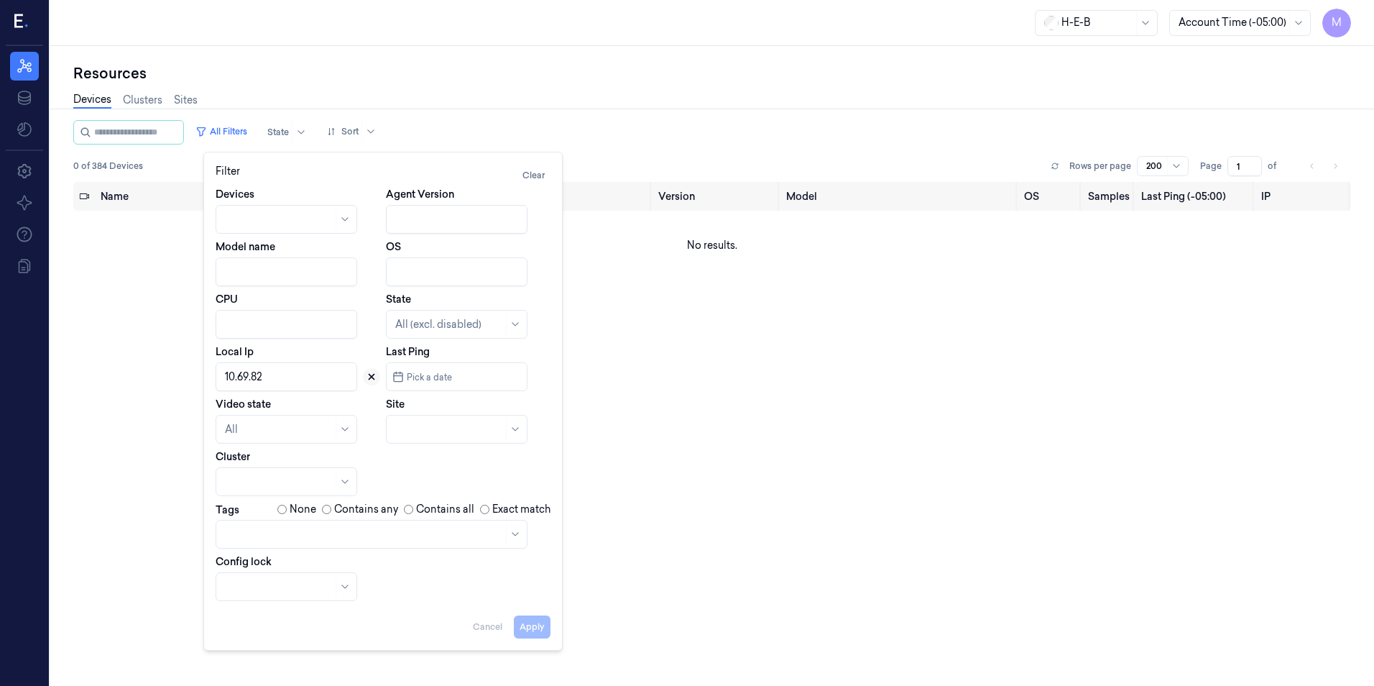
click at [372, 372] on icon at bounding box center [372, 377] width 10 height 10
click at [402, 428] on div at bounding box center [449, 429] width 108 height 15
type input "210"
click at [474, 464] on div "HEB 210 - CC06 [PERSON_NAME]" at bounding box center [457, 469] width 125 height 30
click at [534, 629] on button "Apply" at bounding box center [532, 626] width 37 height 23
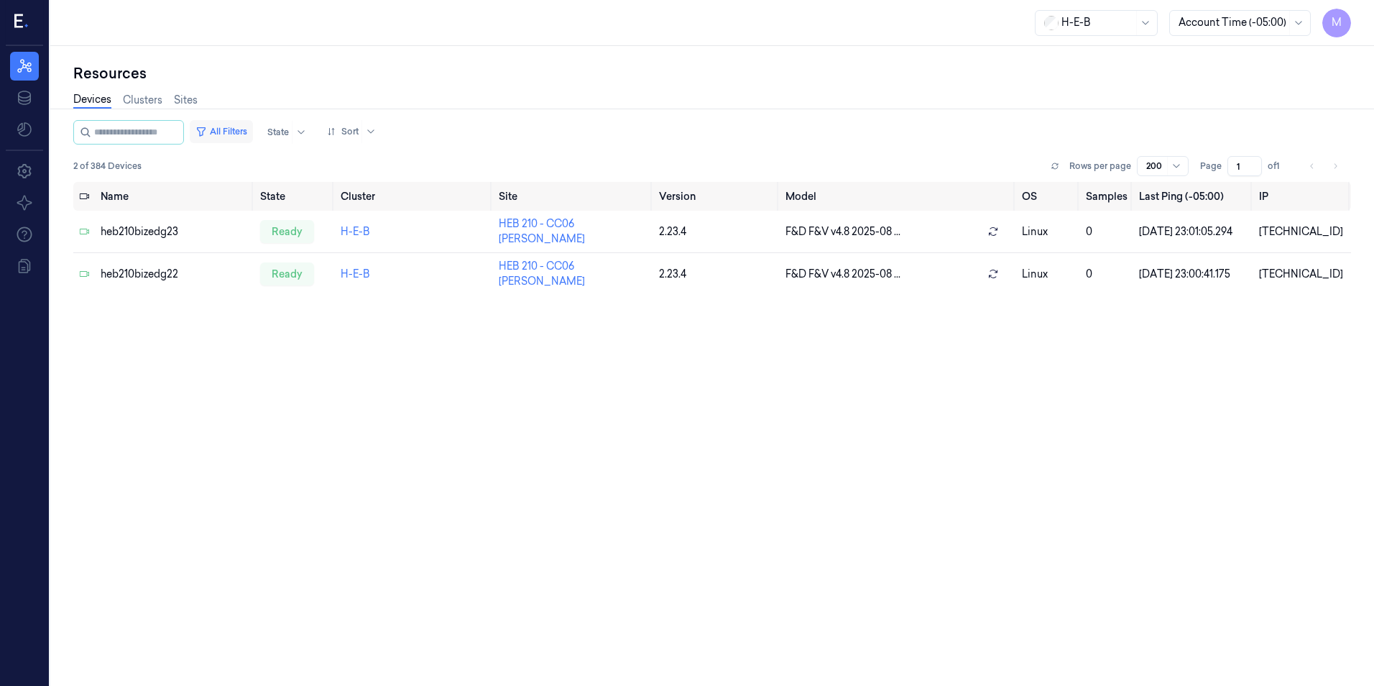
click at [245, 134] on button "All Filters" at bounding box center [221, 131] width 63 height 23
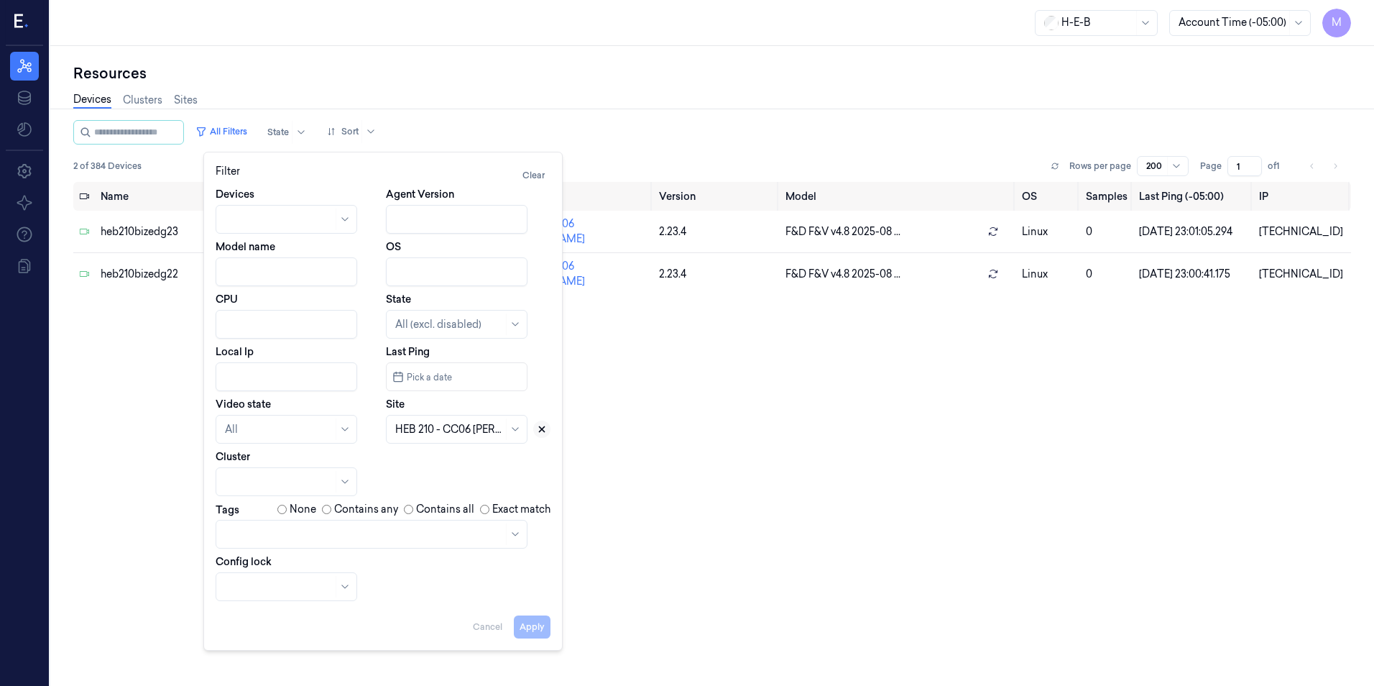
click at [542, 432] on icon at bounding box center [542, 429] width 10 height 10
click at [495, 429] on div at bounding box center [457, 429] width 142 height 29
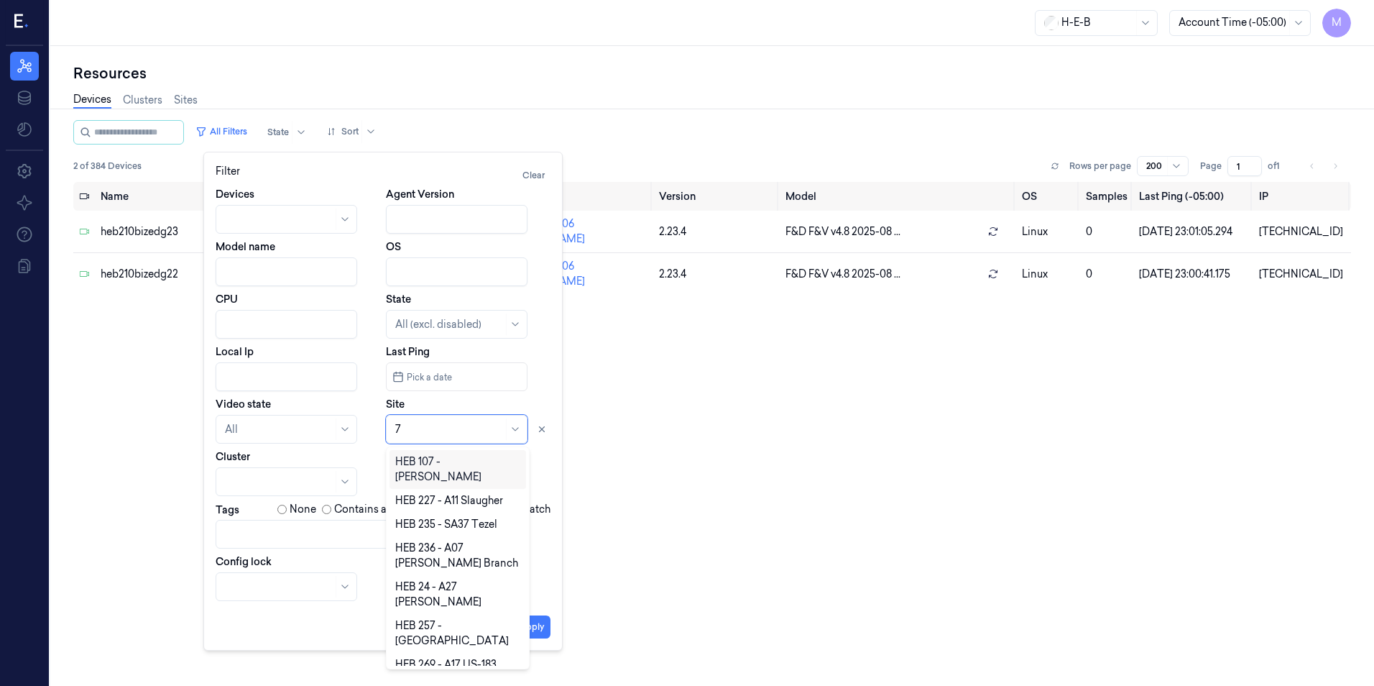
type input "74"
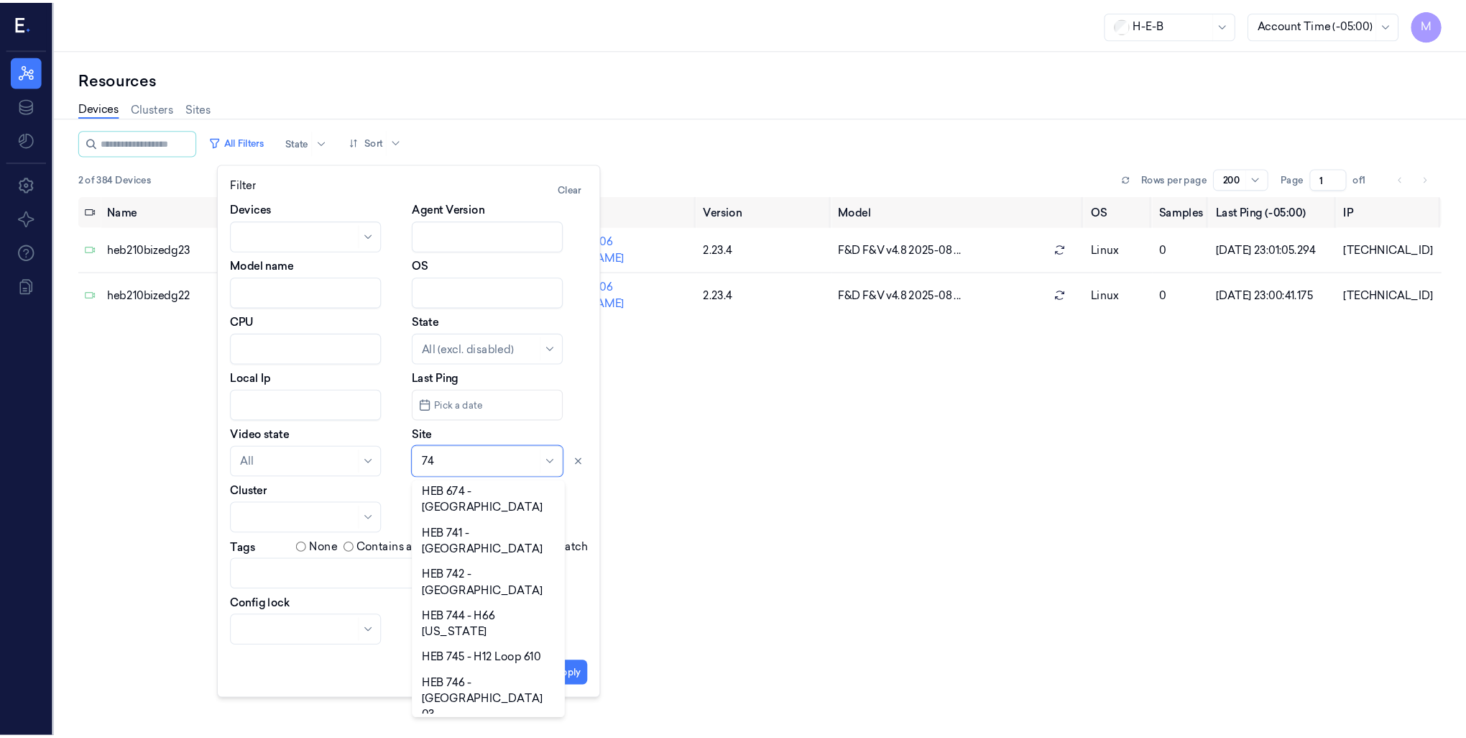
scroll to position [129, 0]
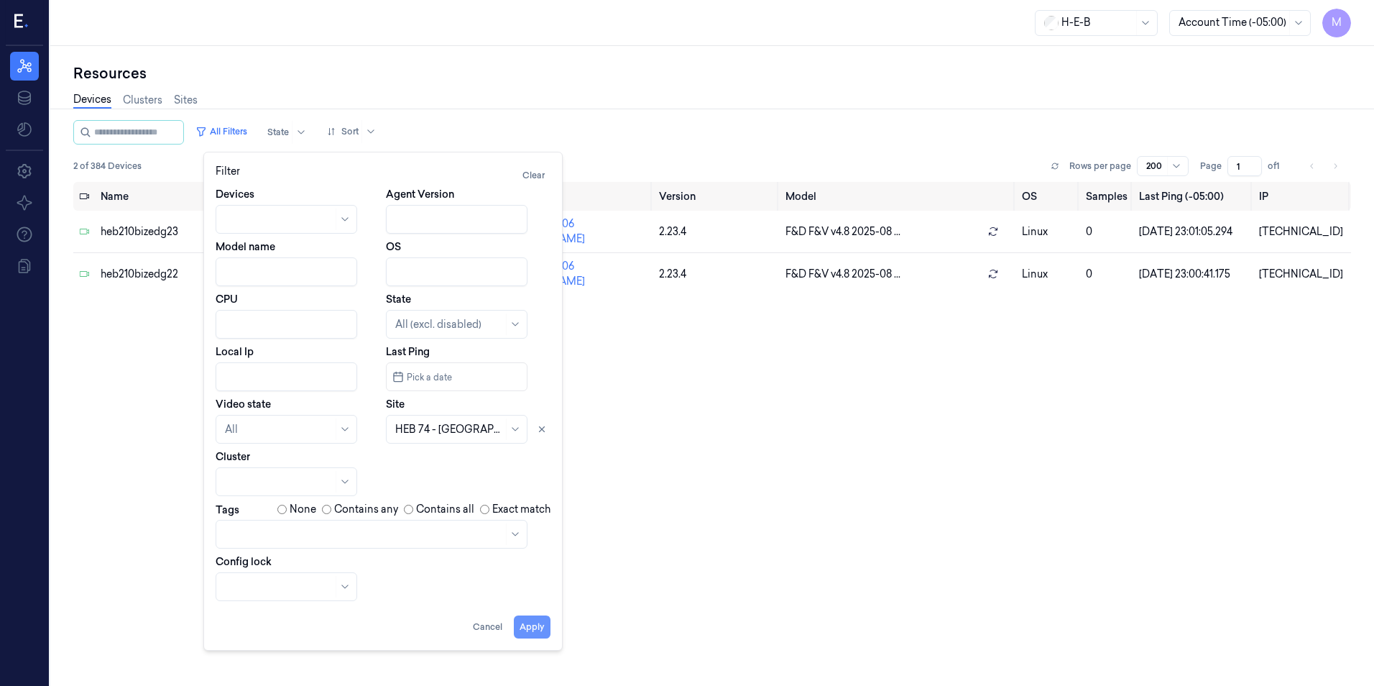
click at [528, 632] on button "Apply" at bounding box center [532, 626] width 37 height 23
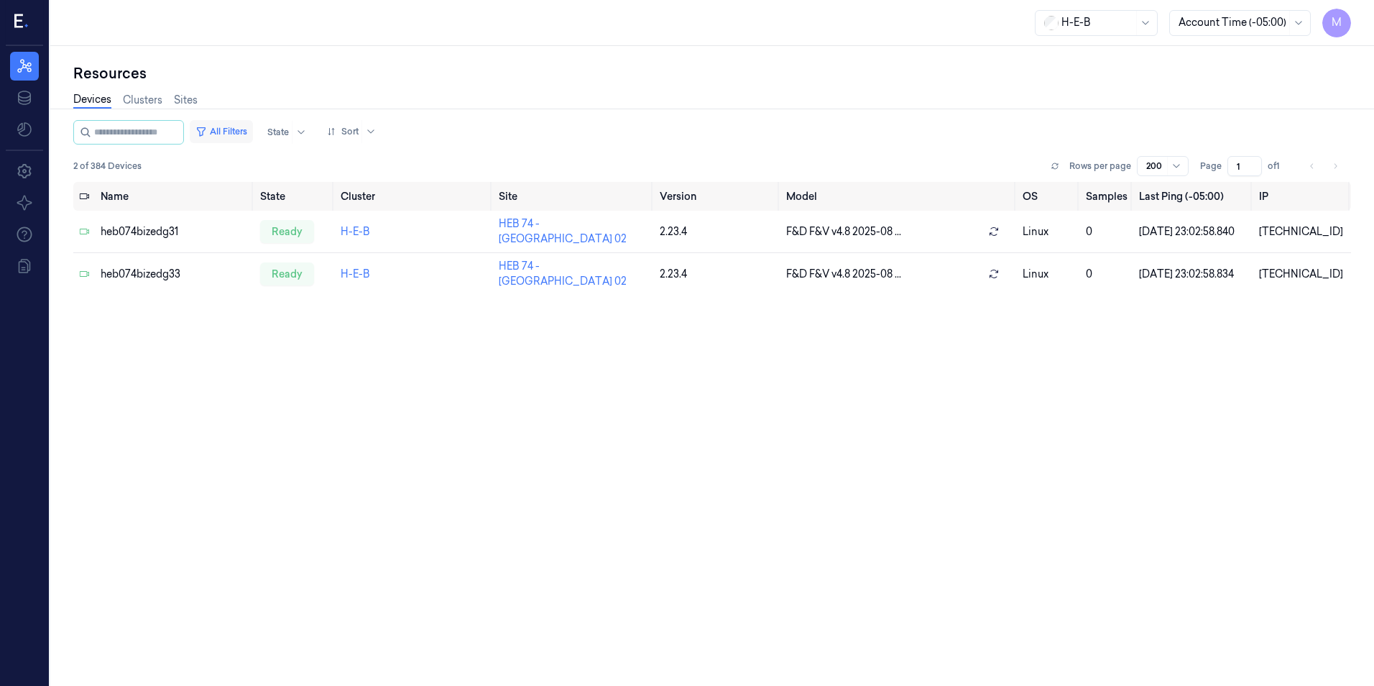
click at [244, 130] on button "All Filters" at bounding box center [221, 131] width 63 height 23
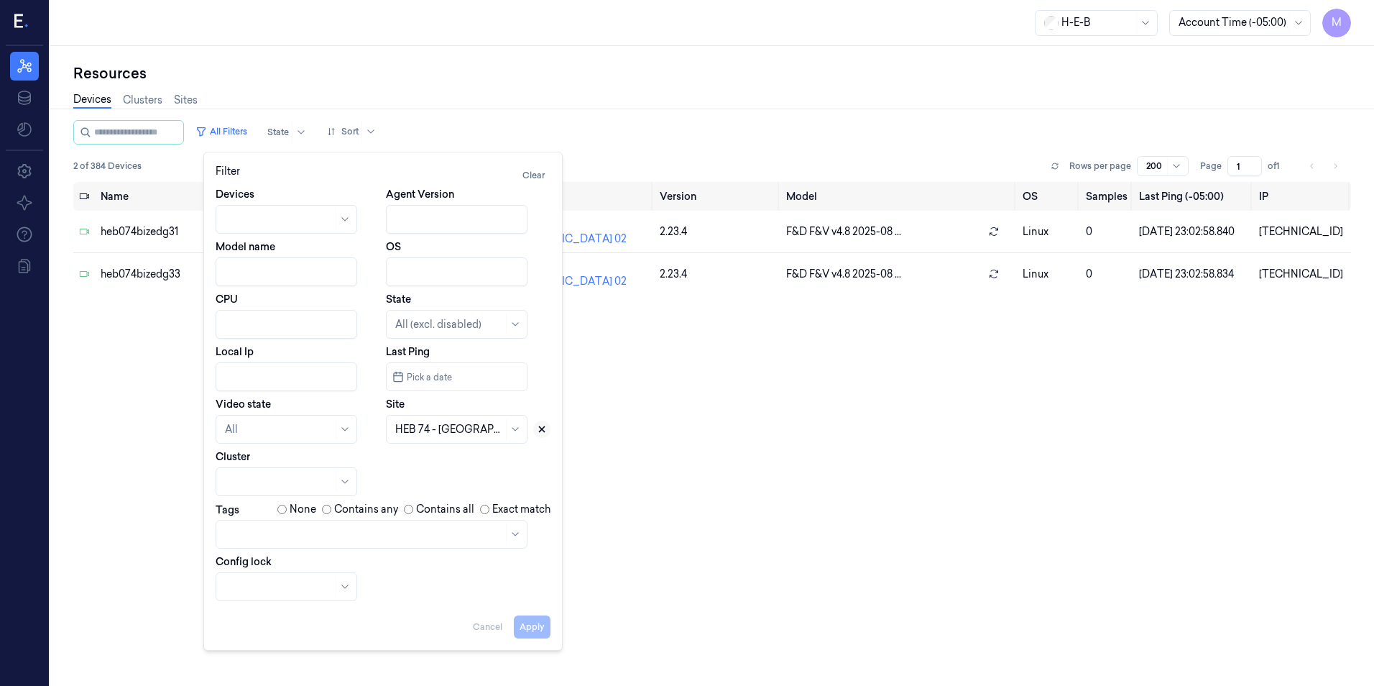
click at [542, 433] on icon at bounding box center [542, 429] width 10 height 10
click at [434, 435] on div at bounding box center [440, 429] width 91 height 15
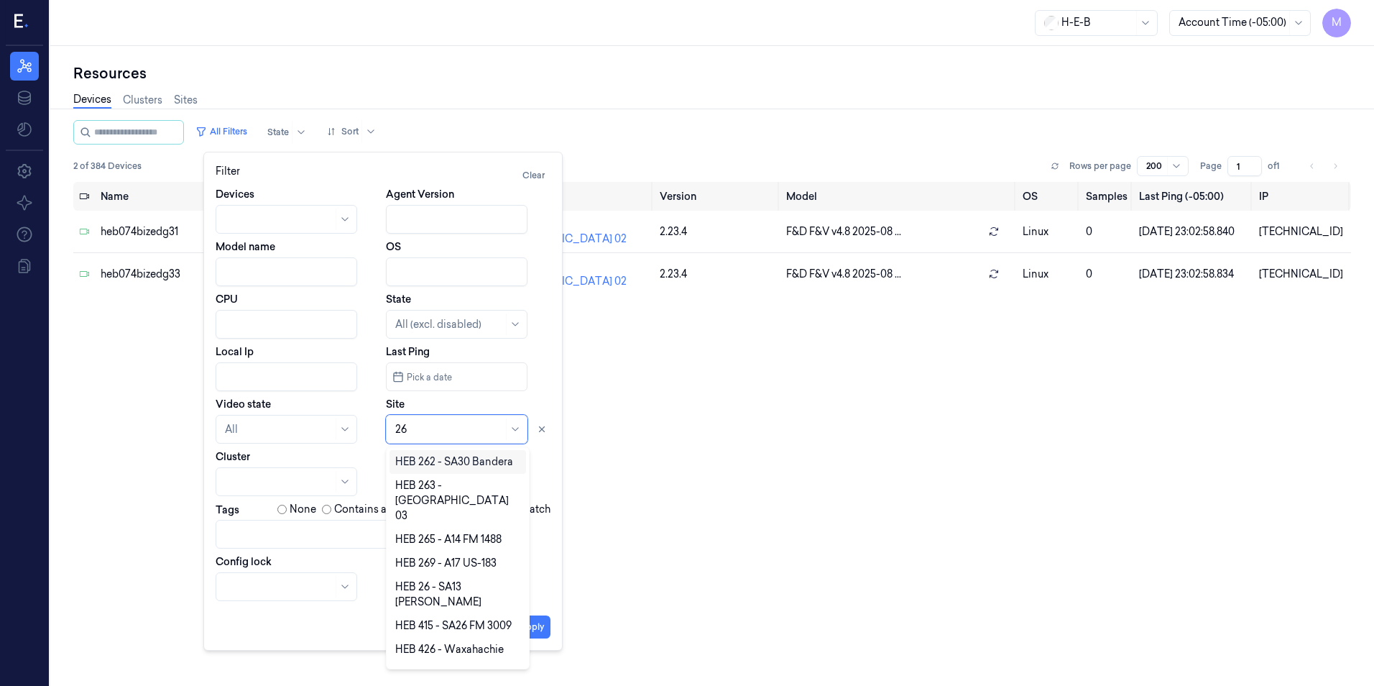
type input "262"
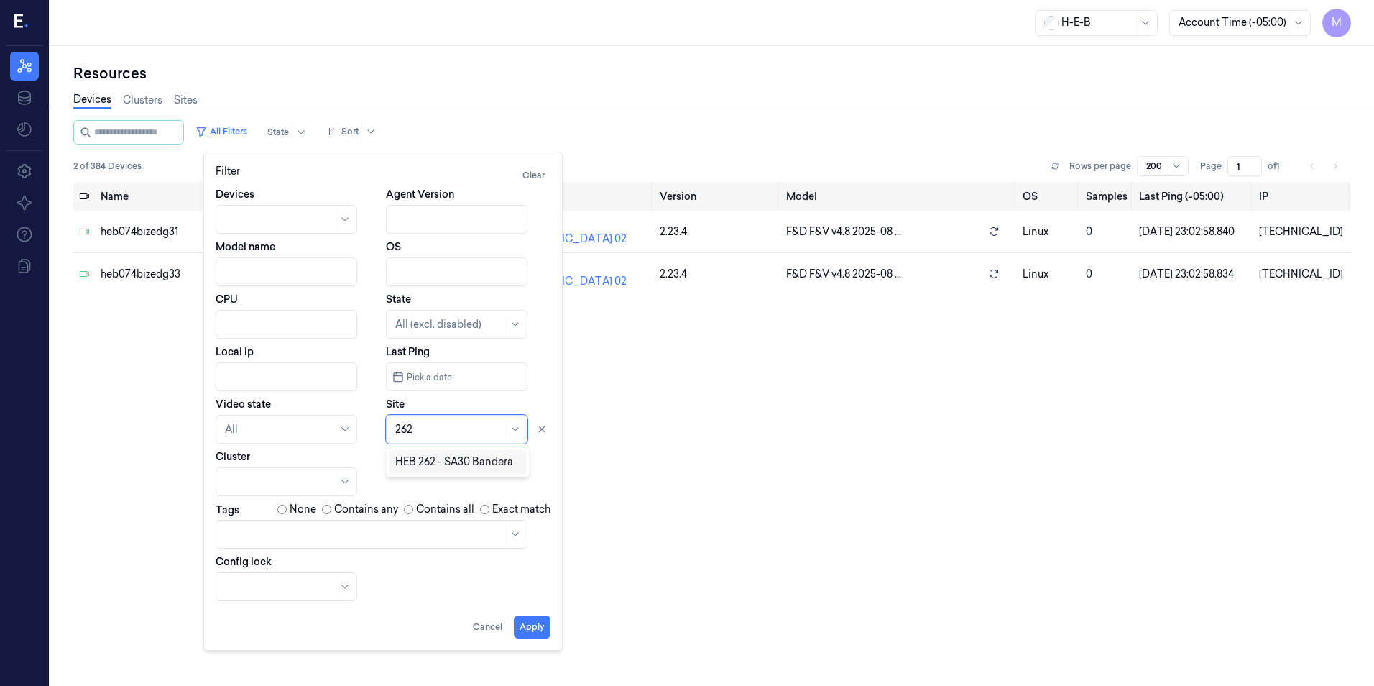
click at [431, 461] on div "HEB 262 - SA30 Bandera" at bounding box center [454, 461] width 118 height 15
click at [529, 629] on button "Apply" at bounding box center [532, 626] width 37 height 23
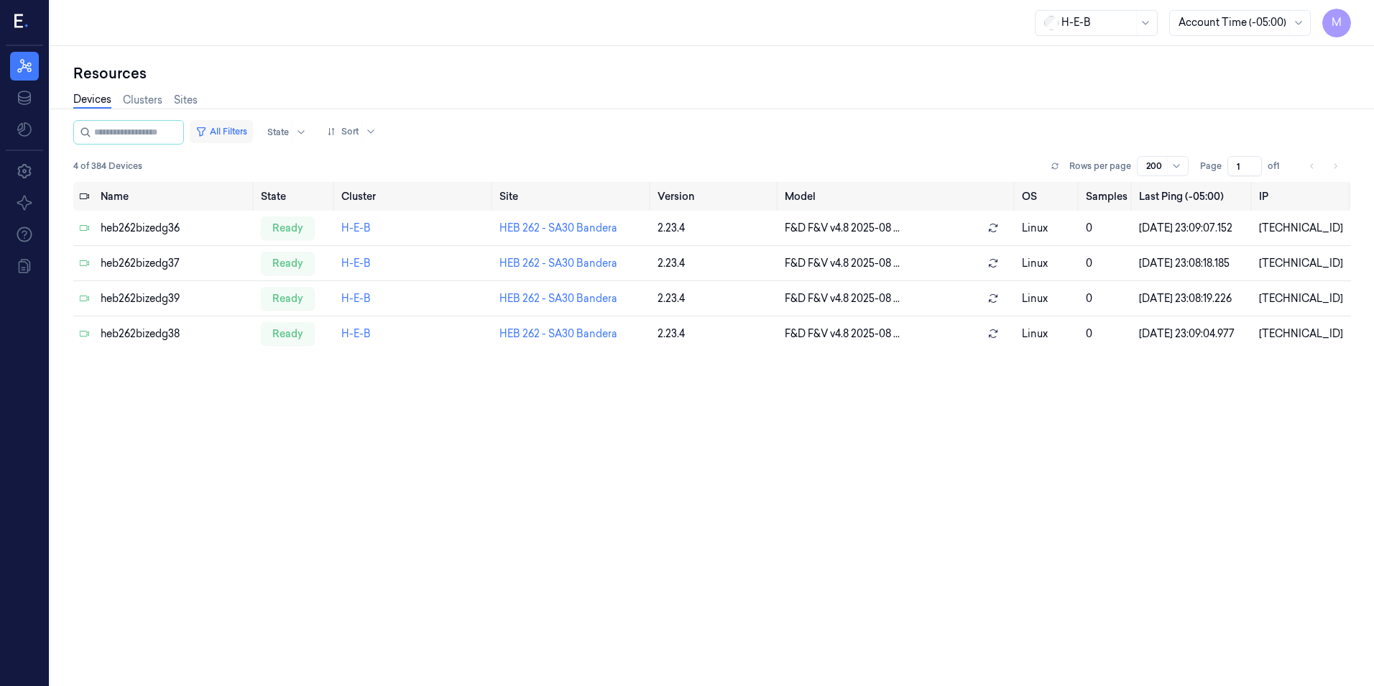
click at [244, 122] on button "All Filters" at bounding box center [221, 131] width 63 height 23
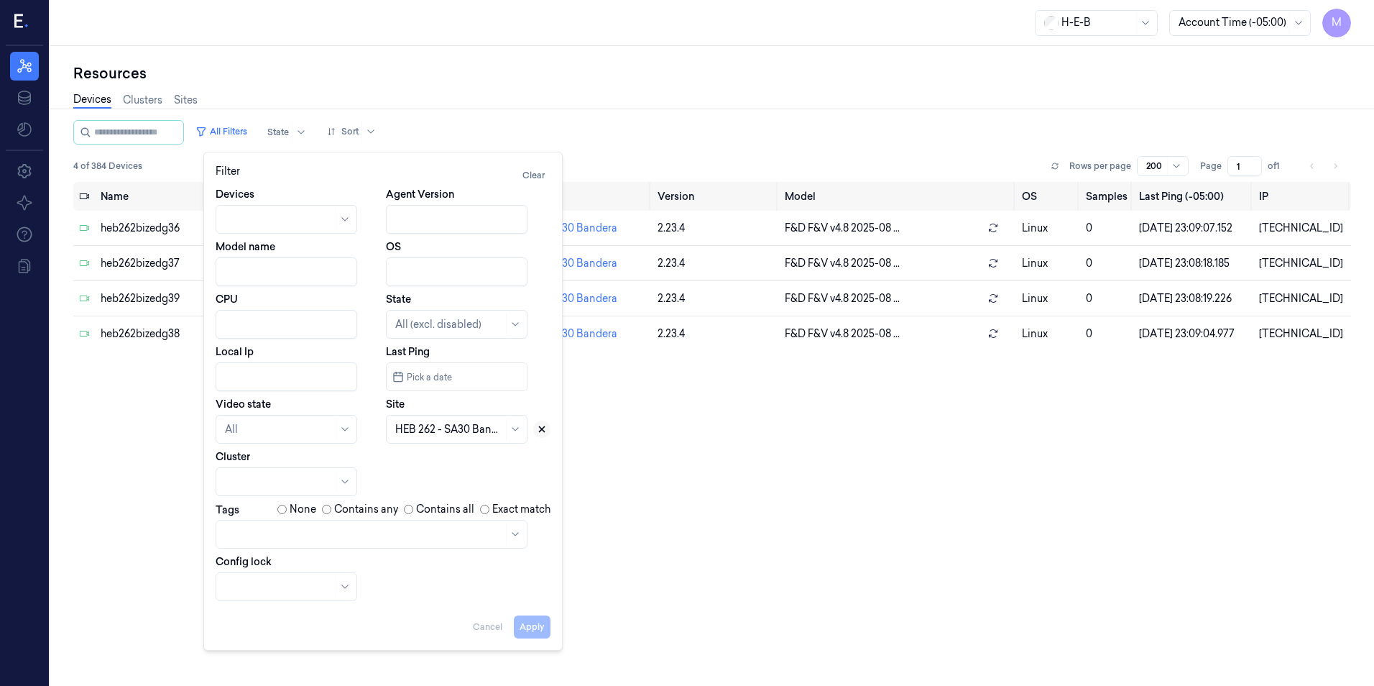
click at [544, 427] on icon at bounding box center [542, 429] width 5 height 5
click at [434, 438] on div at bounding box center [440, 429] width 91 height 20
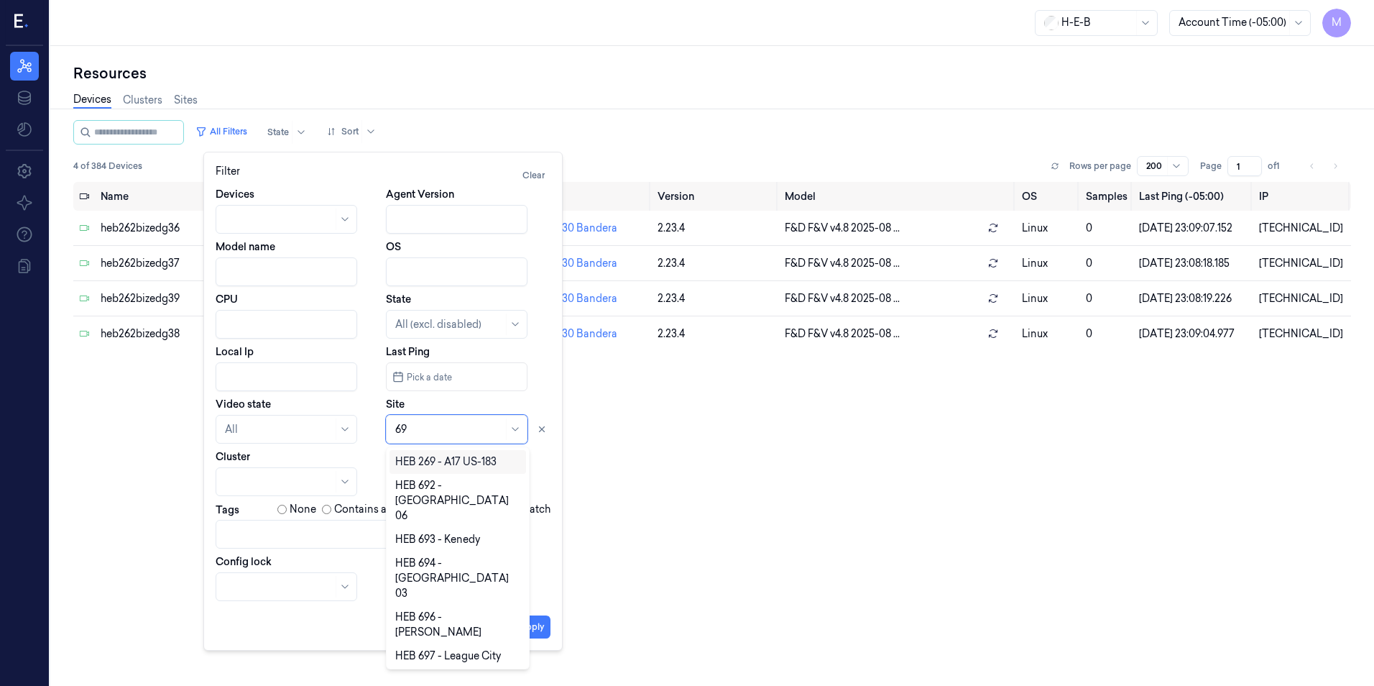
type input "696"
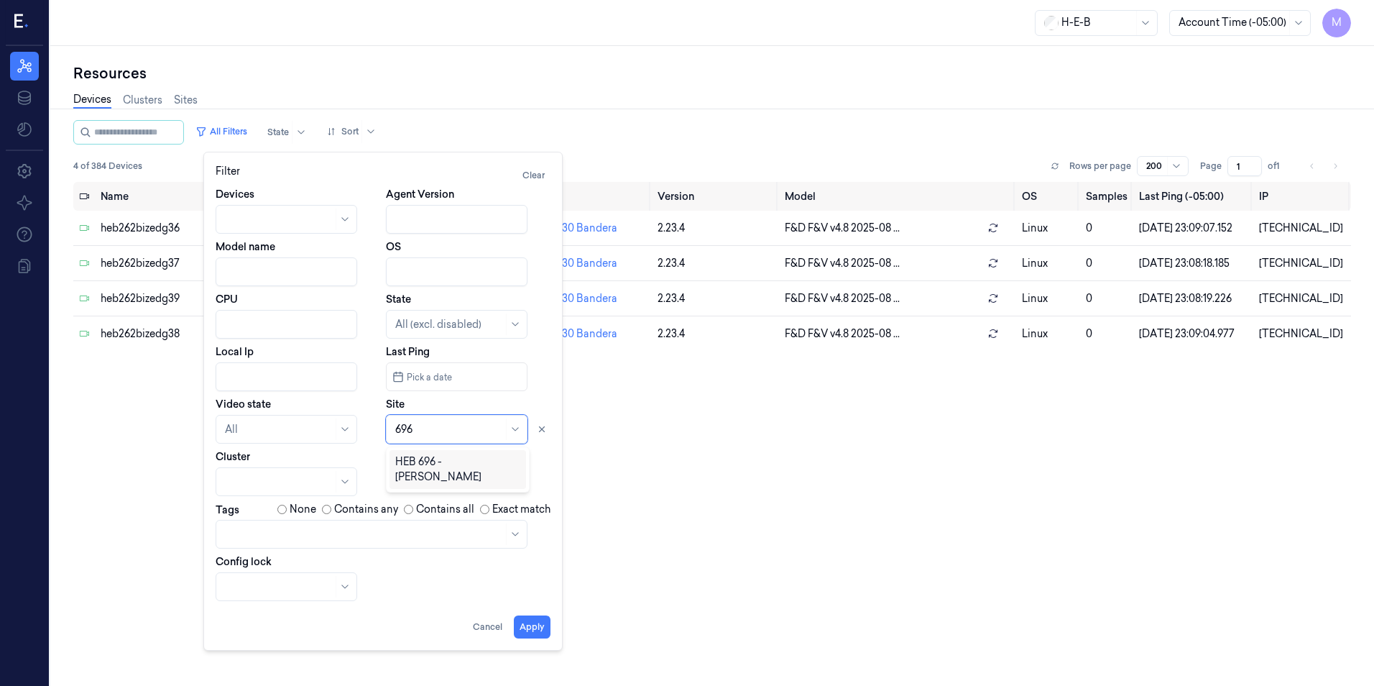
click at [437, 463] on div "HEB 696 - Hutto" at bounding box center [457, 469] width 125 height 30
click at [530, 629] on button "Apply" at bounding box center [532, 626] width 37 height 23
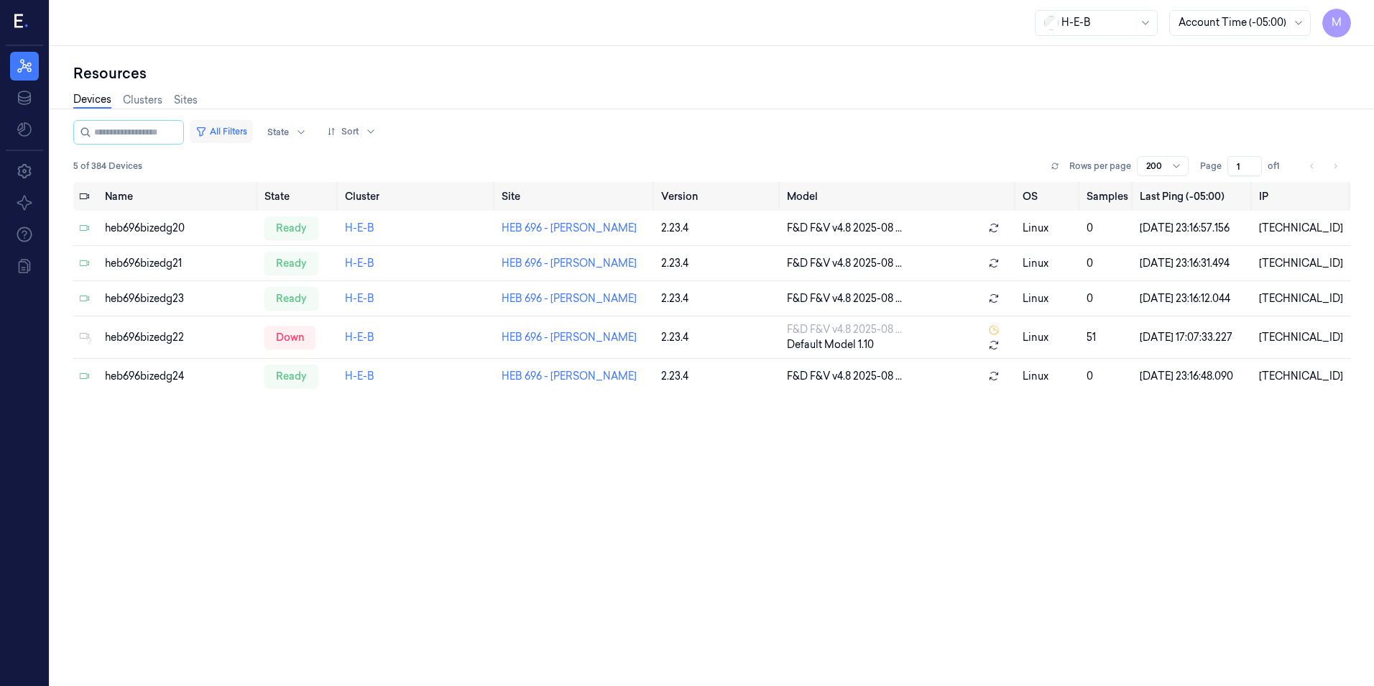
click at [243, 126] on button "All Filters" at bounding box center [221, 131] width 63 height 23
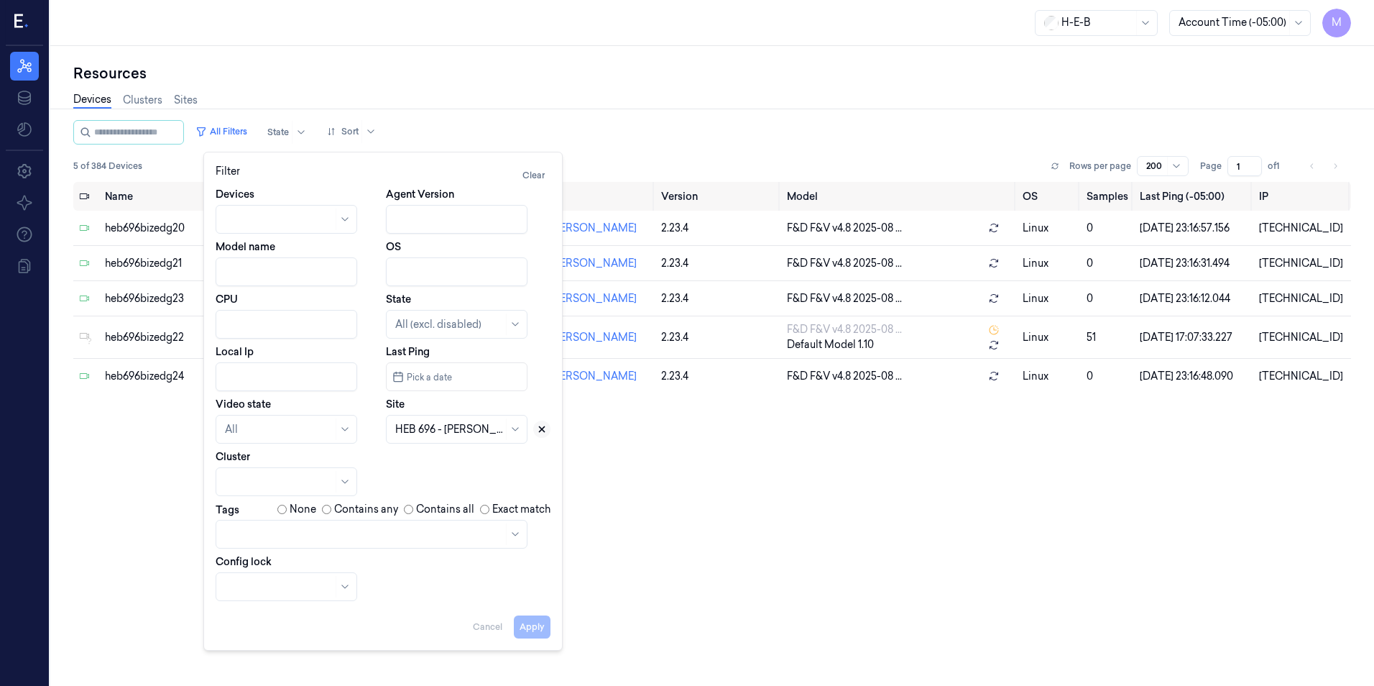
click at [541, 432] on icon at bounding box center [542, 429] width 10 height 10
click at [418, 433] on div at bounding box center [449, 429] width 108 height 15
type input "802"
click at [423, 465] on div "HEB 802 - Frisco 02" at bounding box center [441, 461] width 93 height 15
click at [530, 623] on button "Apply" at bounding box center [532, 626] width 37 height 23
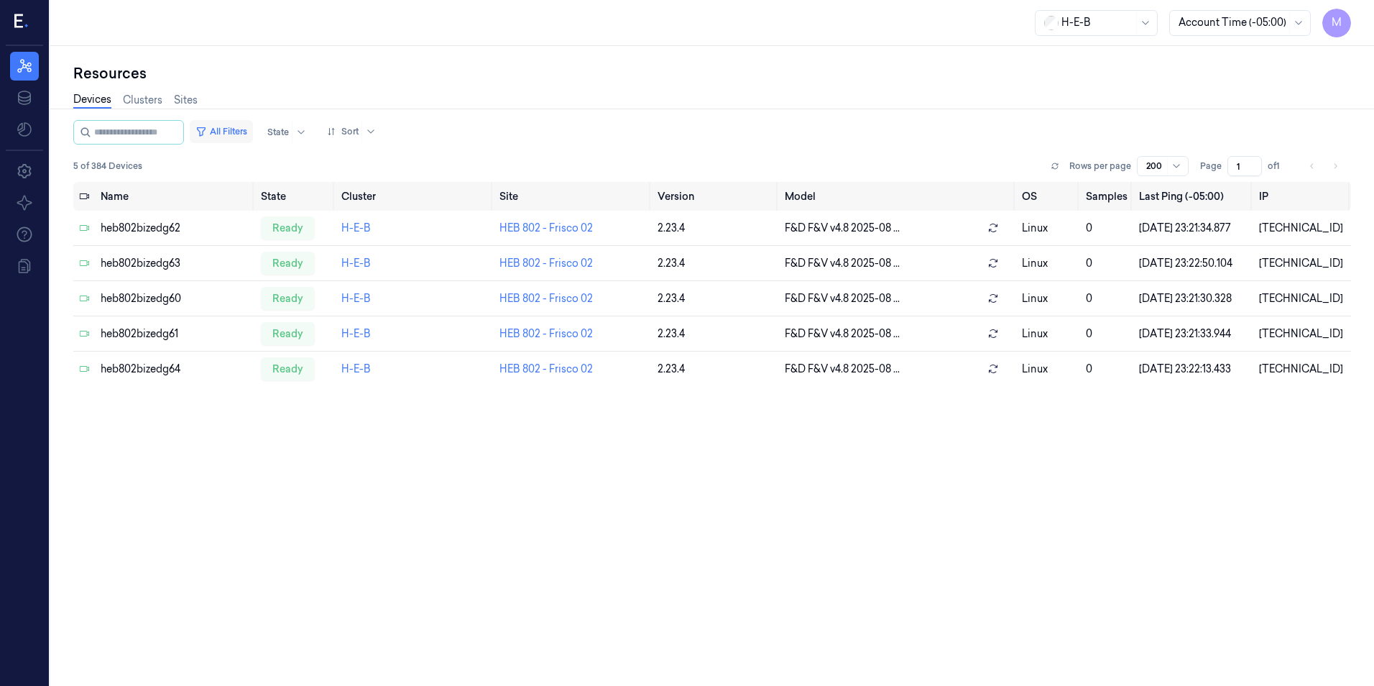
click at [251, 135] on button "All Filters" at bounding box center [221, 131] width 63 height 23
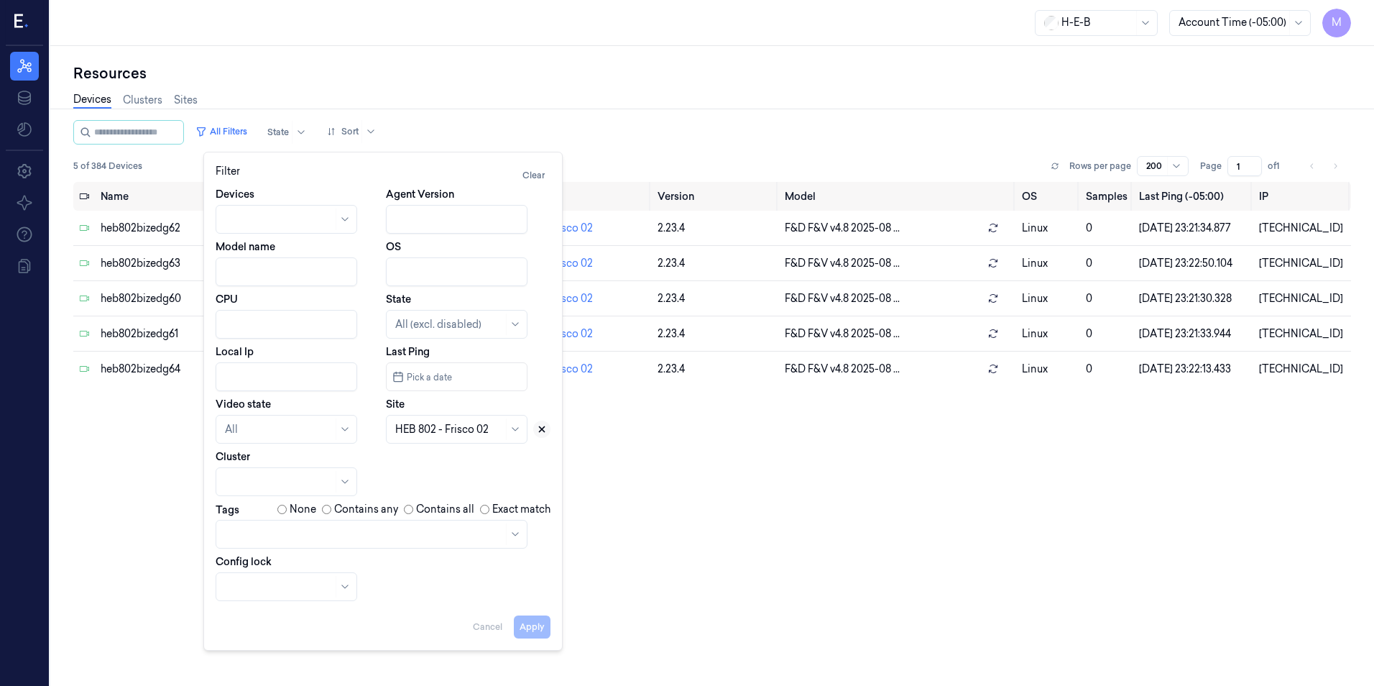
click at [542, 429] on icon at bounding box center [542, 429] width 5 height 5
click at [484, 429] on div at bounding box center [449, 429] width 108 height 15
type input "39"
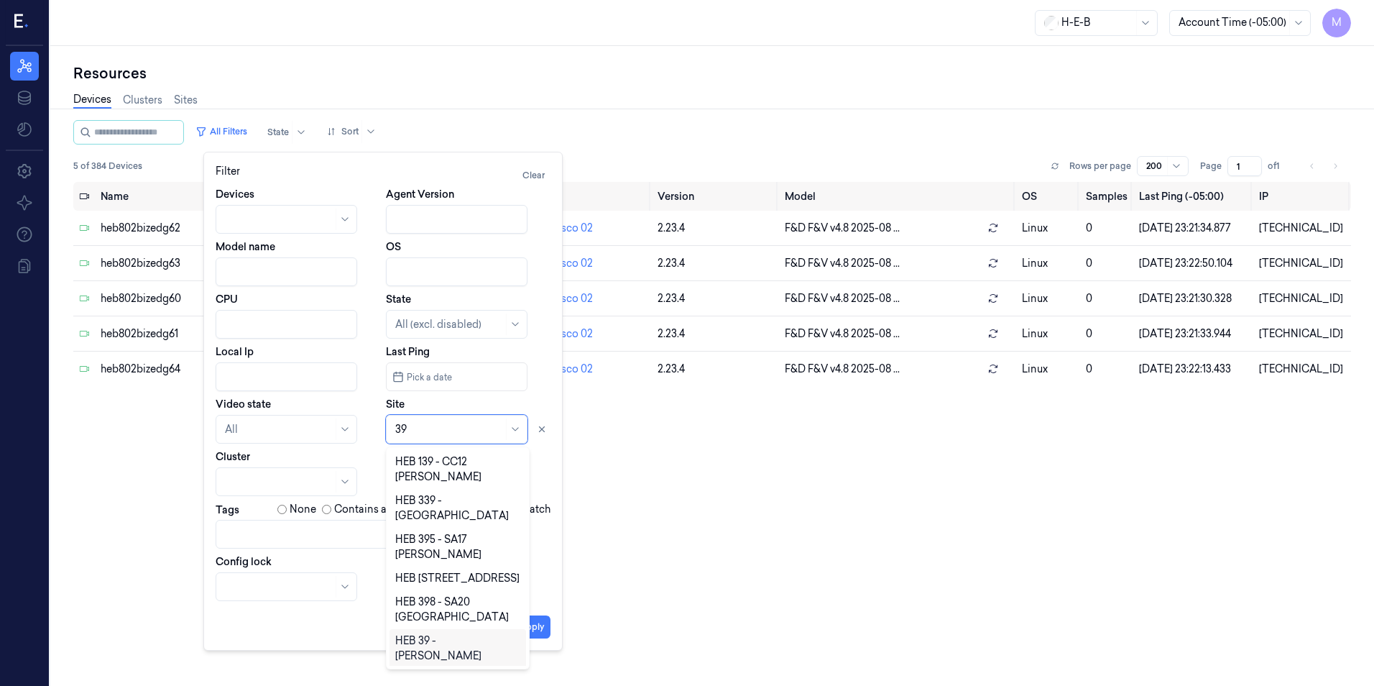
click at [482, 633] on div "HEB 39 - Belton" at bounding box center [457, 648] width 125 height 30
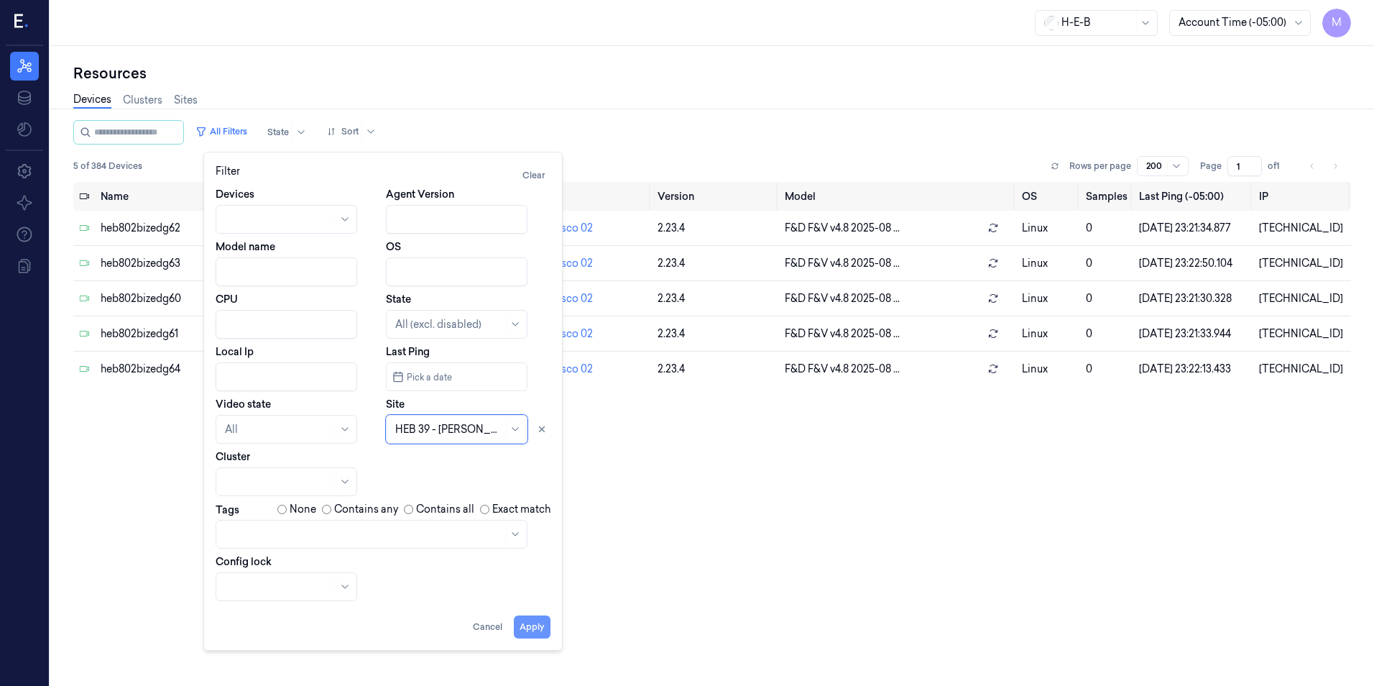
click at [545, 630] on button "Apply" at bounding box center [532, 626] width 37 height 23
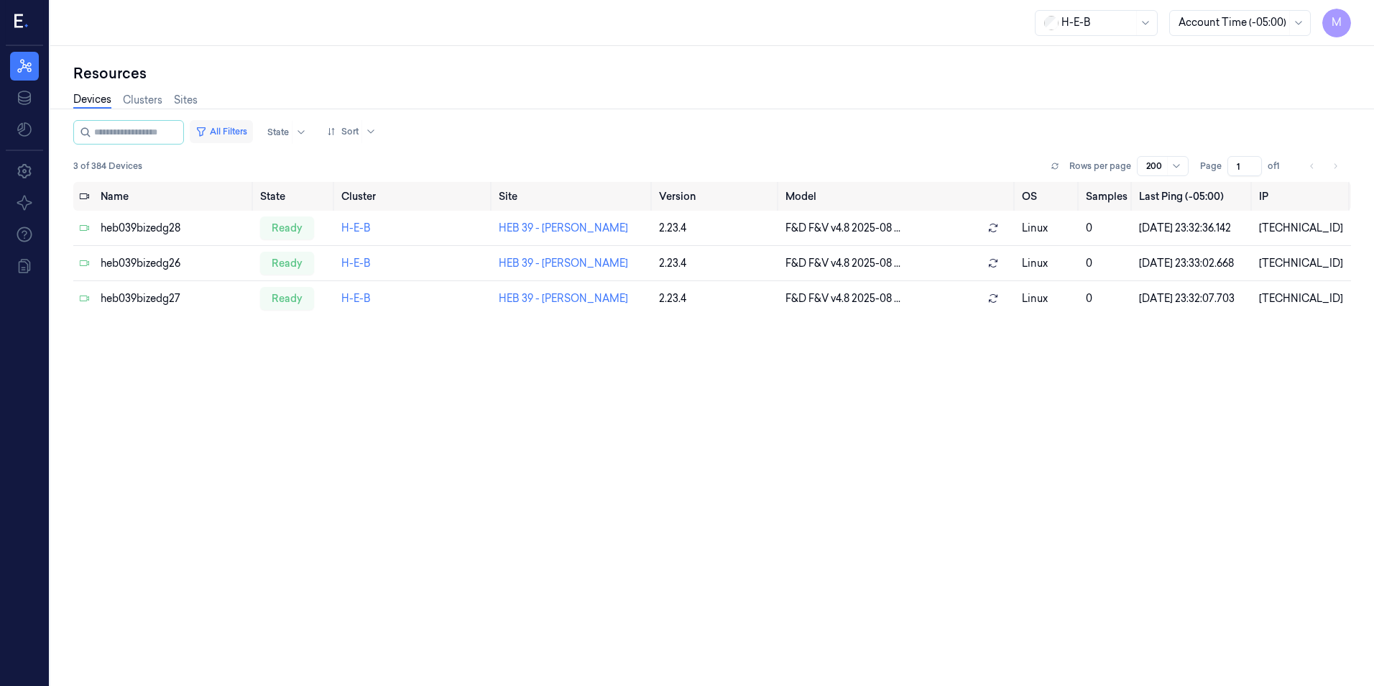
click at [252, 133] on button "All Filters" at bounding box center [221, 131] width 63 height 23
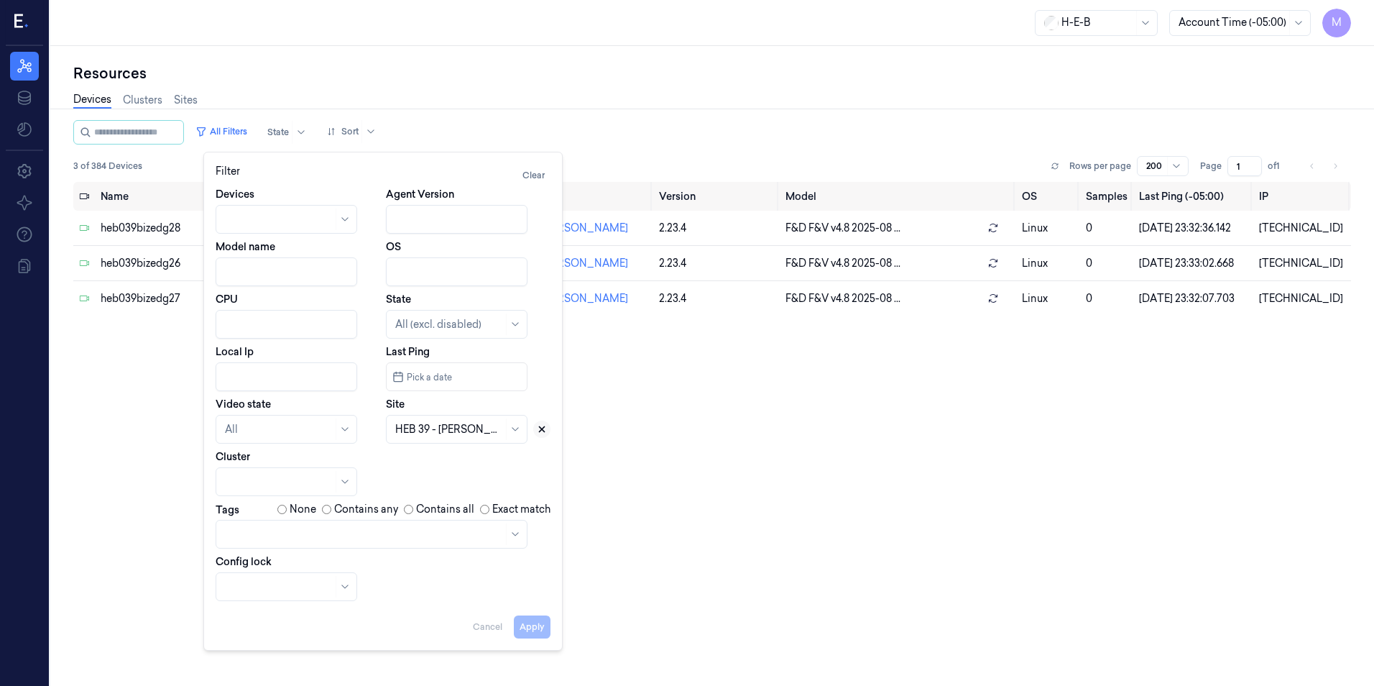
click at [542, 432] on icon at bounding box center [542, 429] width 10 height 10
click at [455, 432] on div at bounding box center [440, 429] width 91 height 15
type input "423"
click at [457, 465] on div "HEB 423 - Waco 08" at bounding box center [441, 461] width 93 height 15
click at [529, 628] on button "Apply" at bounding box center [532, 626] width 37 height 23
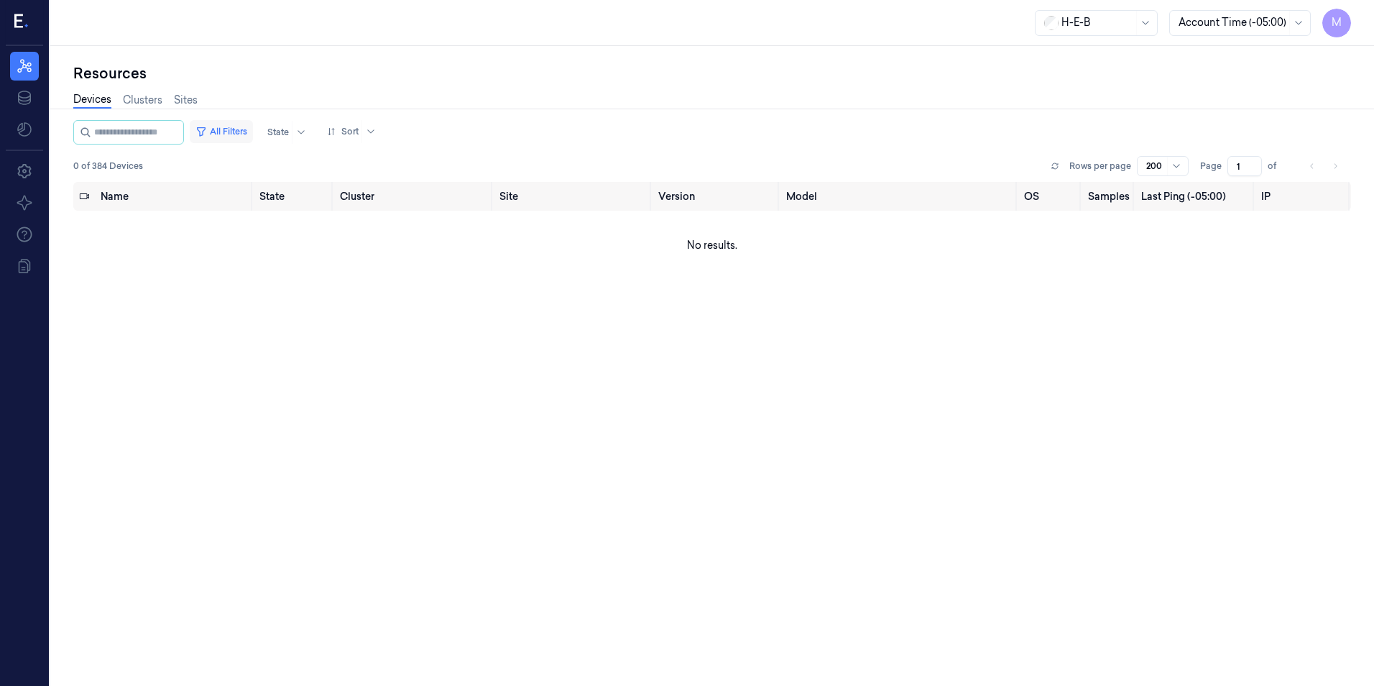
click at [253, 131] on button "All Filters" at bounding box center [221, 131] width 63 height 23
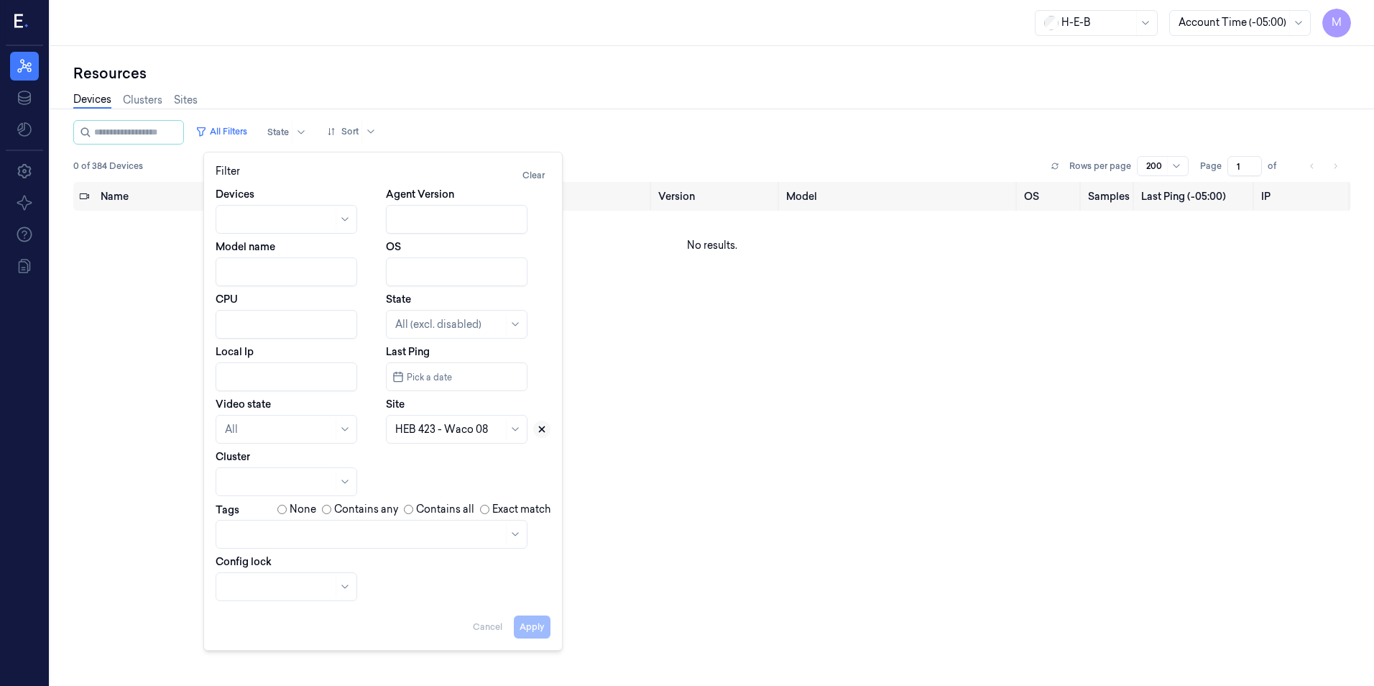
click at [544, 433] on icon at bounding box center [542, 429] width 10 height 10
click at [468, 433] on div at bounding box center [440, 429] width 91 height 15
type input "672"
click at [462, 460] on div "HEB 672 - Waco 01" at bounding box center [440, 461] width 91 height 15
click at [525, 625] on button "Apply" at bounding box center [532, 626] width 37 height 23
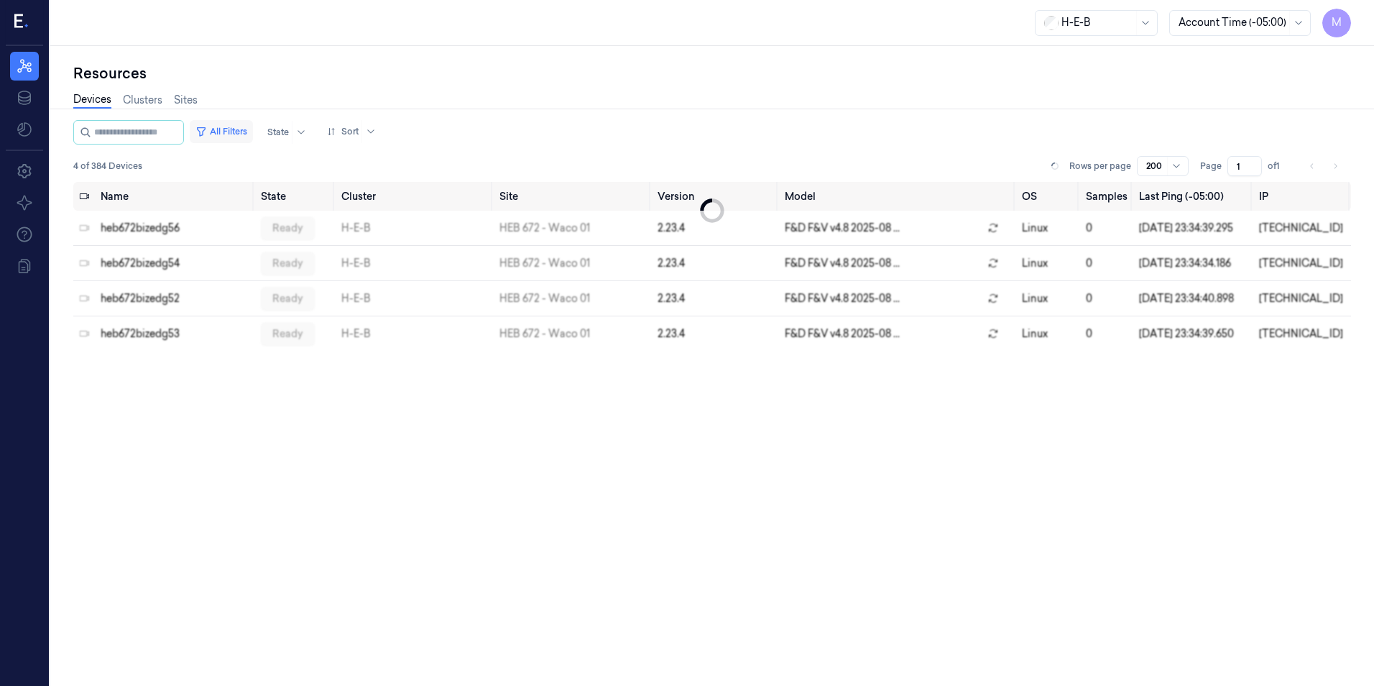
click at [243, 131] on button "All Filters" at bounding box center [221, 131] width 63 height 23
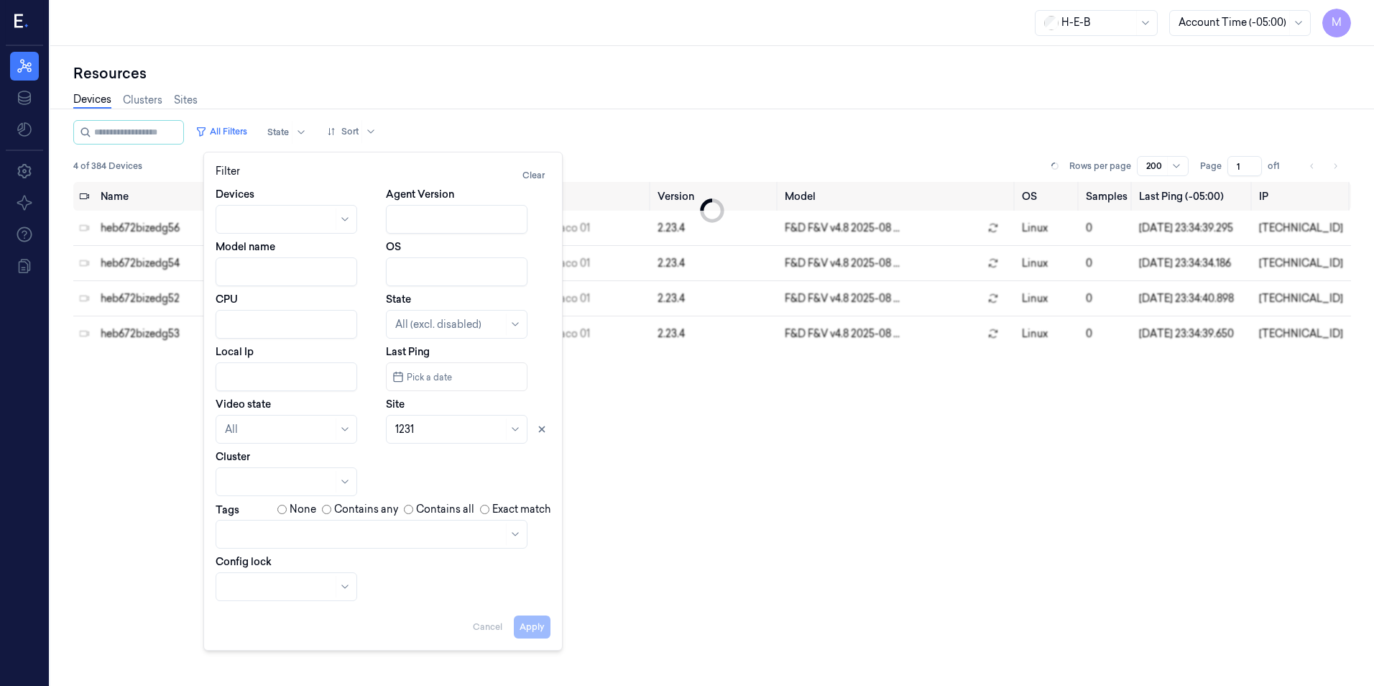
click at [469, 431] on div at bounding box center [449, 429] width 108 height 15
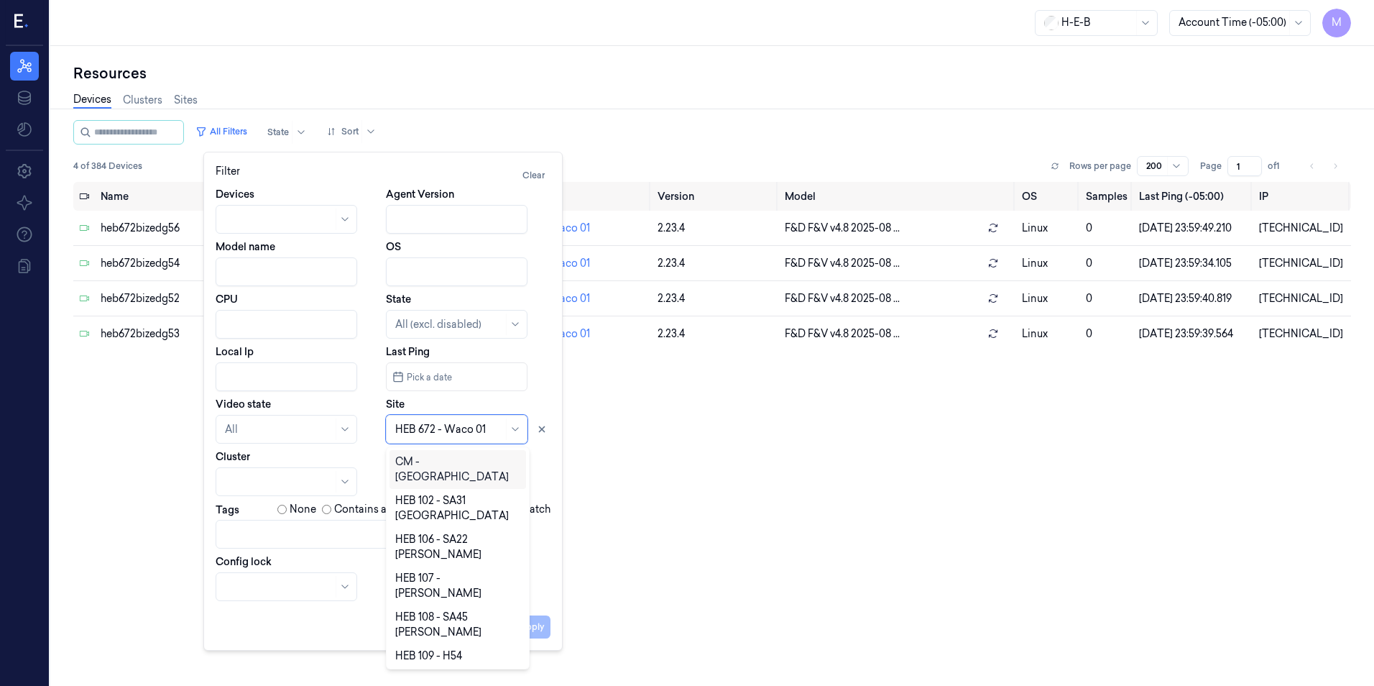
drag, startPoint x: 543, startPoint y: 428, endPoint x: 505, endPoint y: 433, distance: 37.7
click at [543, 429] on icon at bounding box center [542, 429] width 10 height 10
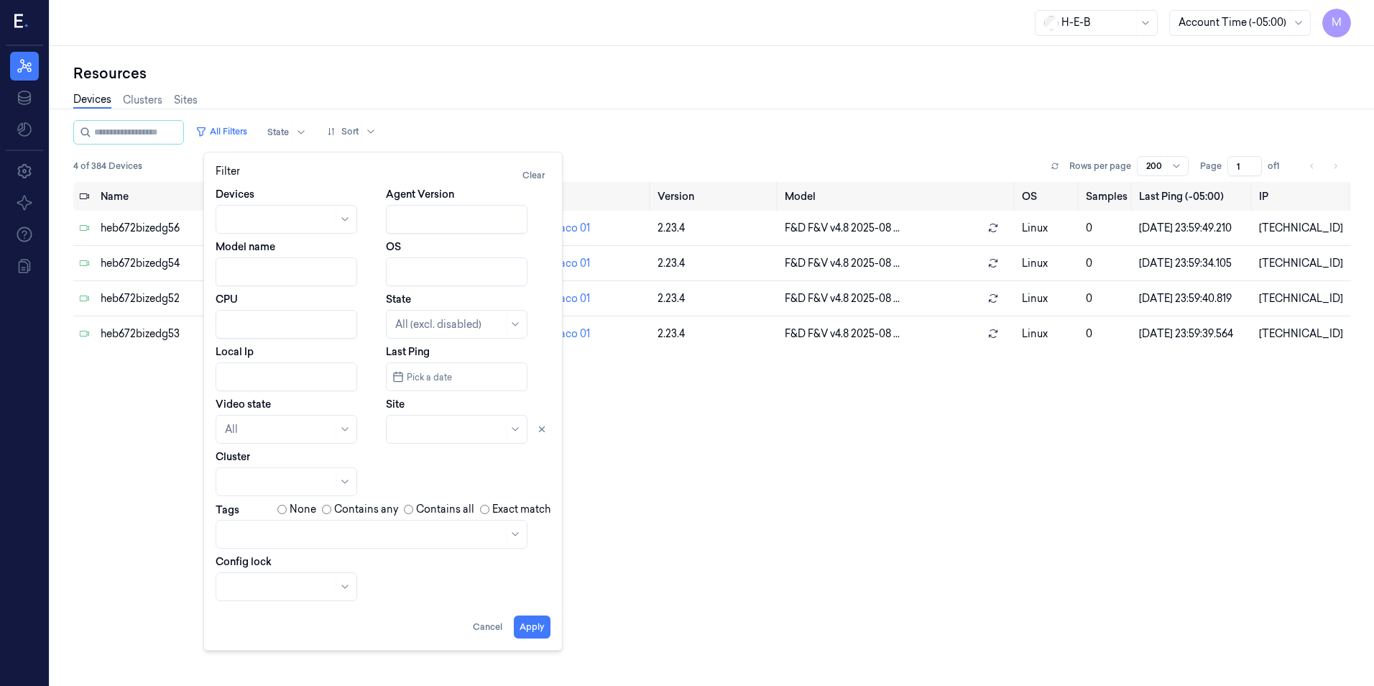
click at [453, 428] on div at bounding box center [449, 429] width 108 height 15
type input "705"
click at [479, 468] on div "HEB 705 - H63 Riley Fuzzel" at bounding box center [457, 469] width 125 height 30
click at [530, 629] on button "Apply" at bounding box center [532, 626] width 37 height 23
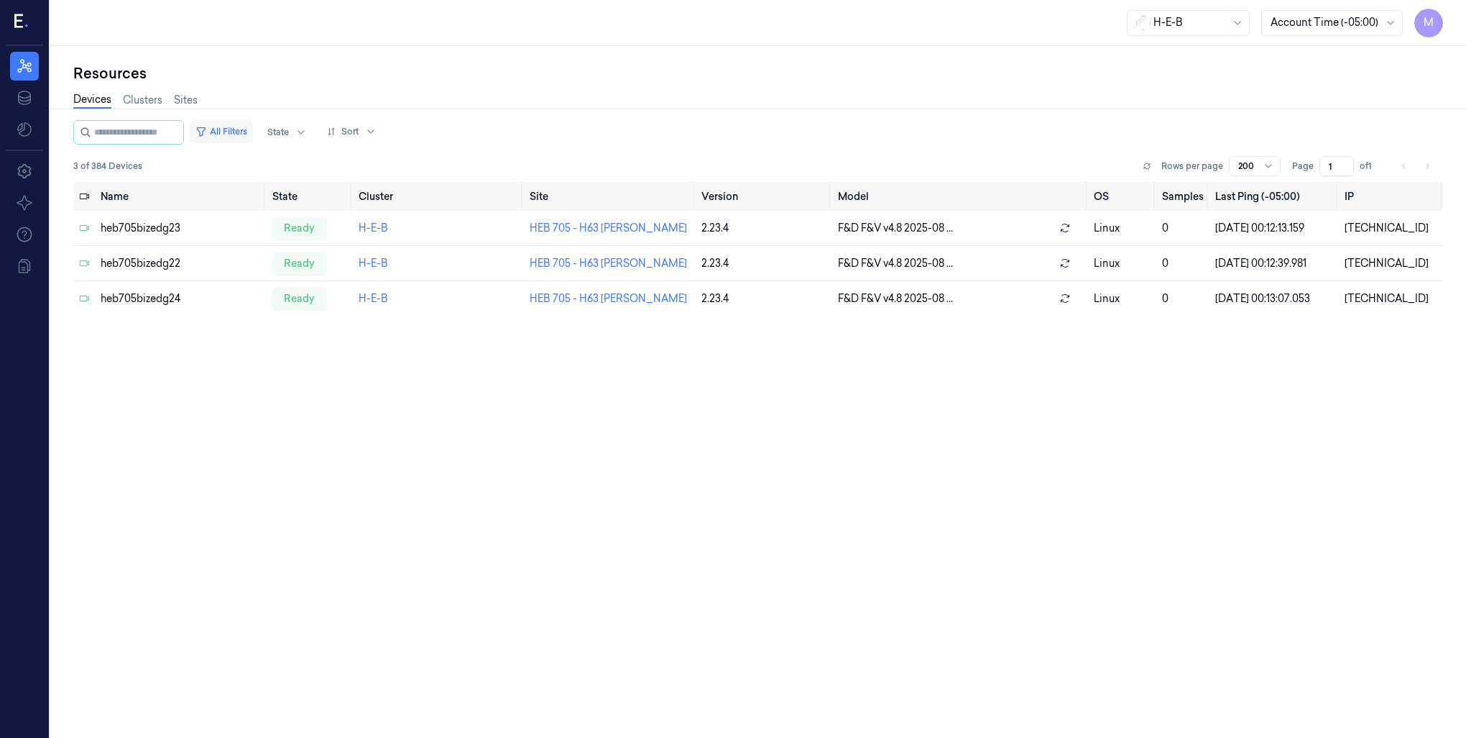
click at [253, 134] on button "All Filters" at bounding box center [221, 131] width 63 height 23
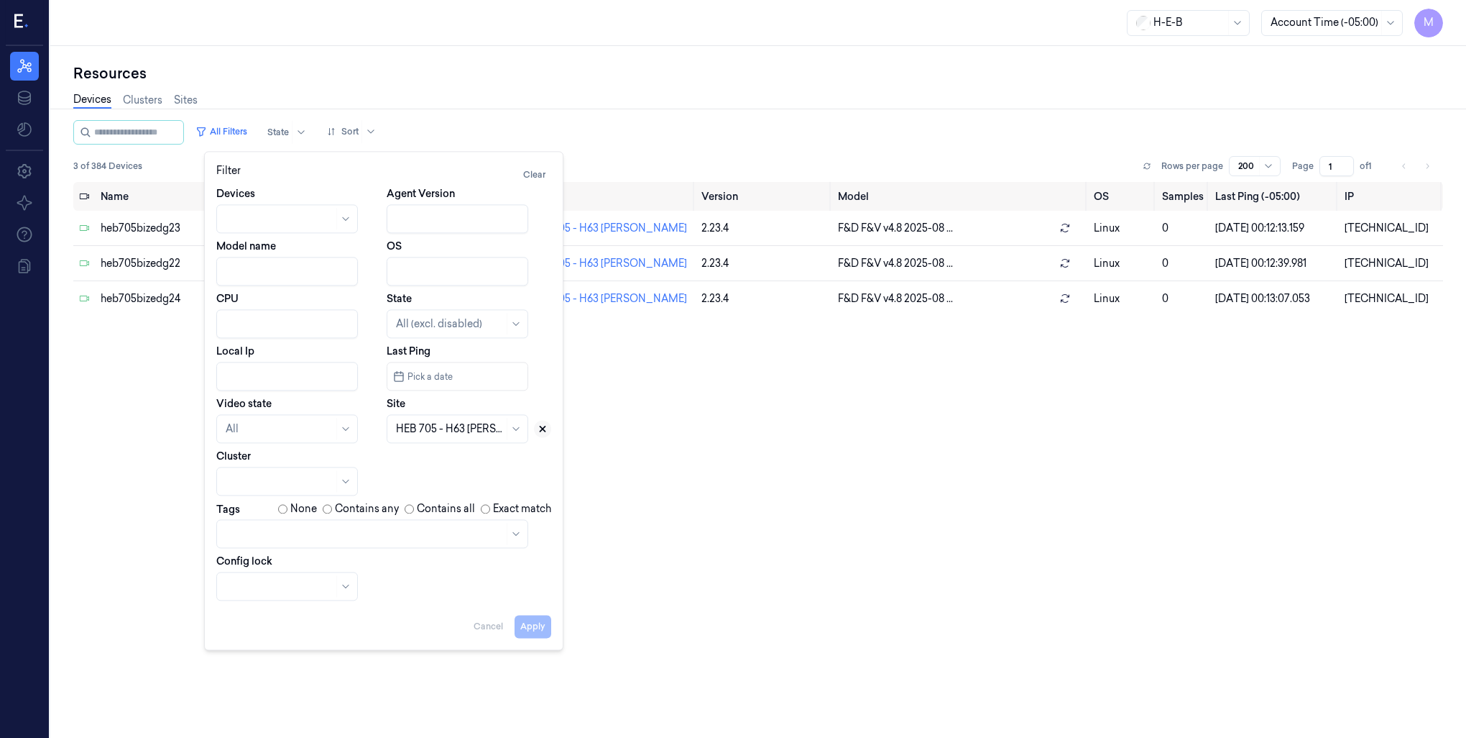
click at [542, 435] on button at bounding box center [542, 428] width 17 height 17
drag, startPoint x: 420, startPoint y: 426, endPoint x: 422, endPoint y: 410, distance: 16.7
click at [421, 426] on div at bounding box center [450, 428] width 108 height 15
type input "48"
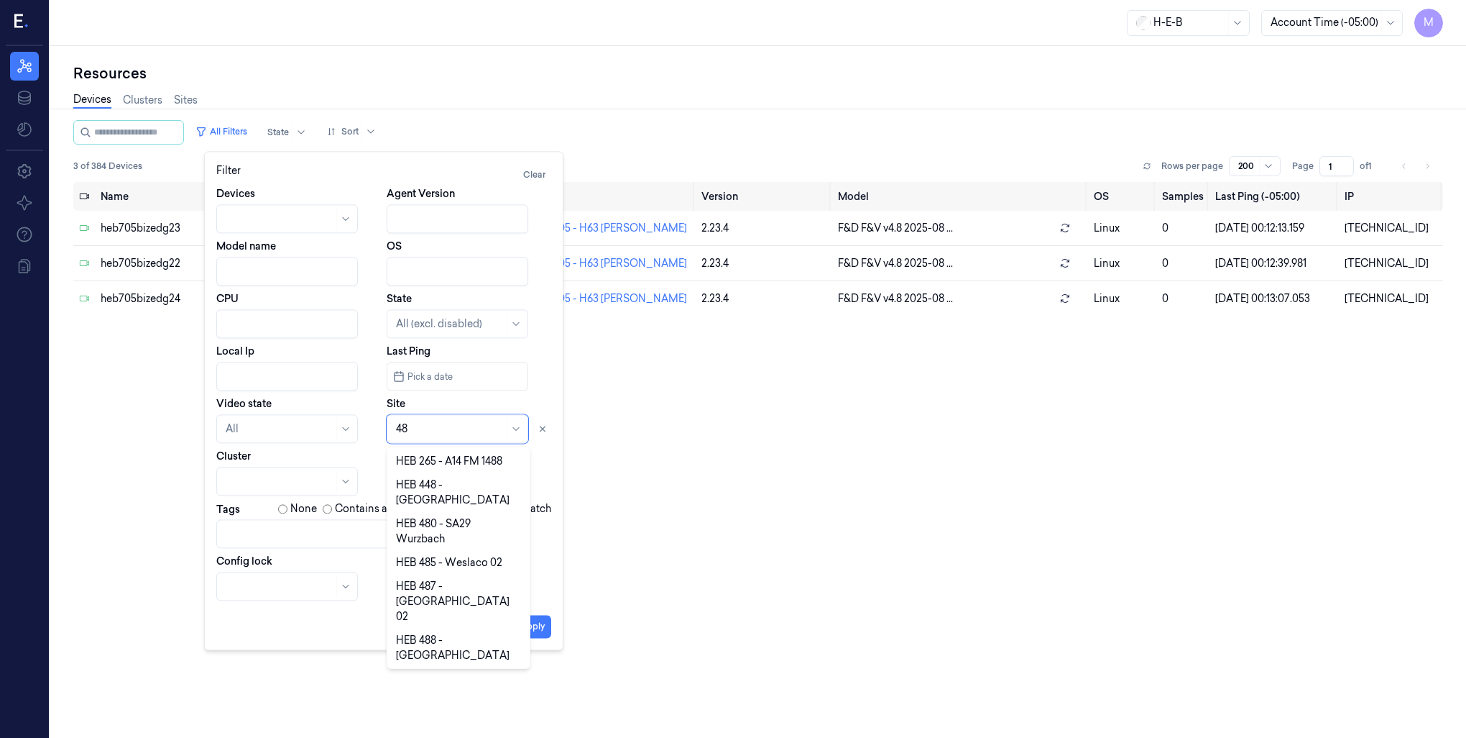
click at [528, 649] on div "HEB 265 - A14 FM 1488 HEB 448 - Palmview HEB 480 - SA29 Wurzbach HEB 485 - Wesl…" at bounding box center [459, 557] width 144 height 223
click at [480, 685] on div "HEB 48 - Beaumont 05" at bounding box center [450, 732] width 108 height 15
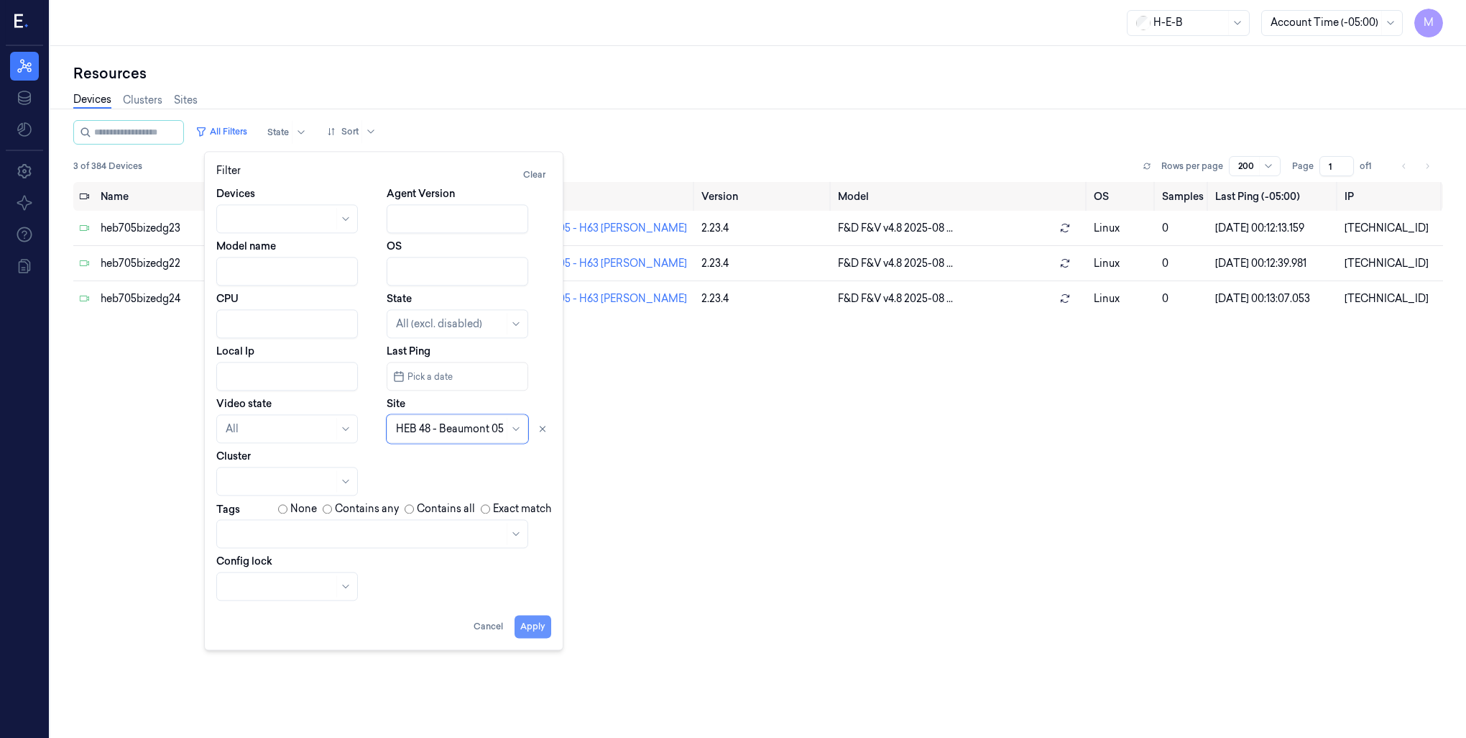
click at [526, 625] on button "Apply" at bounding box center [533, 626] width 37 height 23
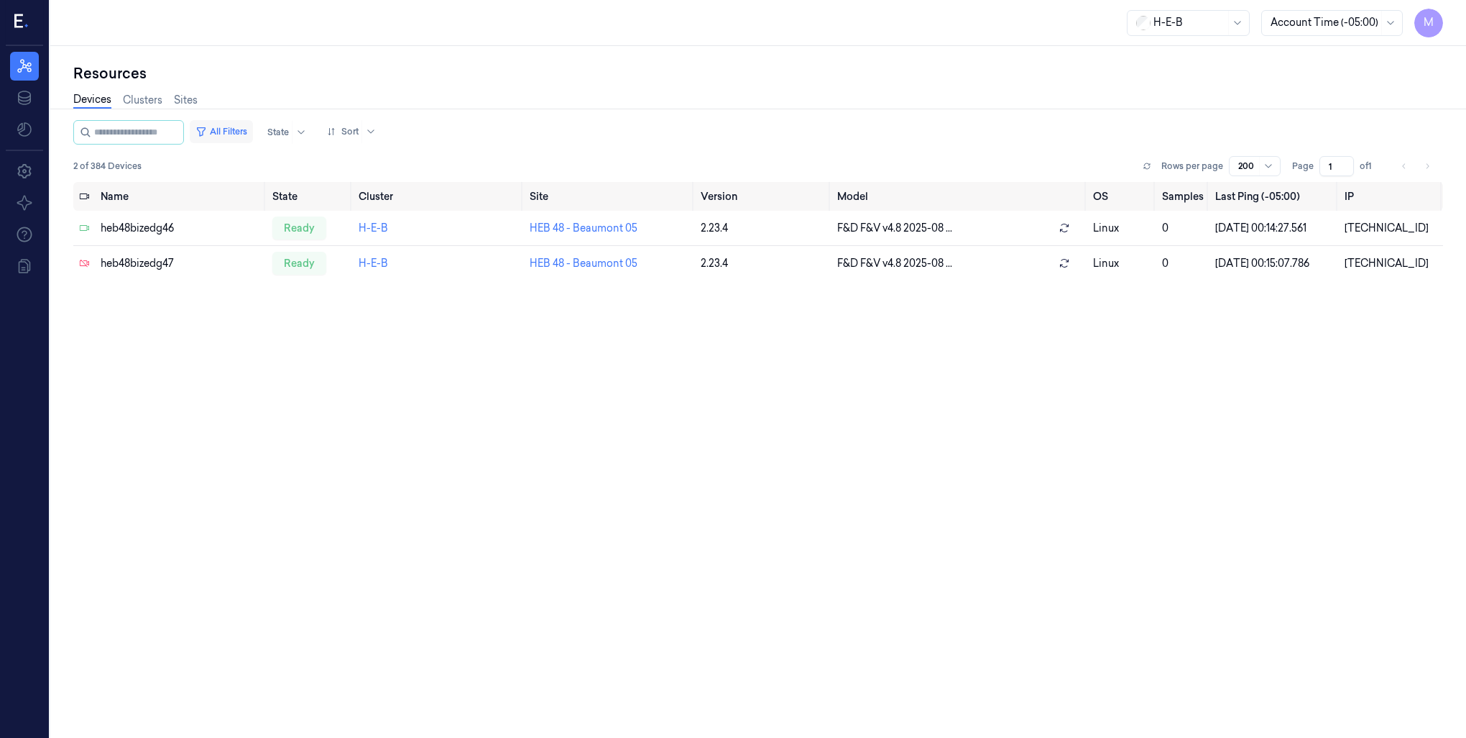
click at [253, 131] on button "All Filters" at bounding box center [221, 131] width 63 height 23
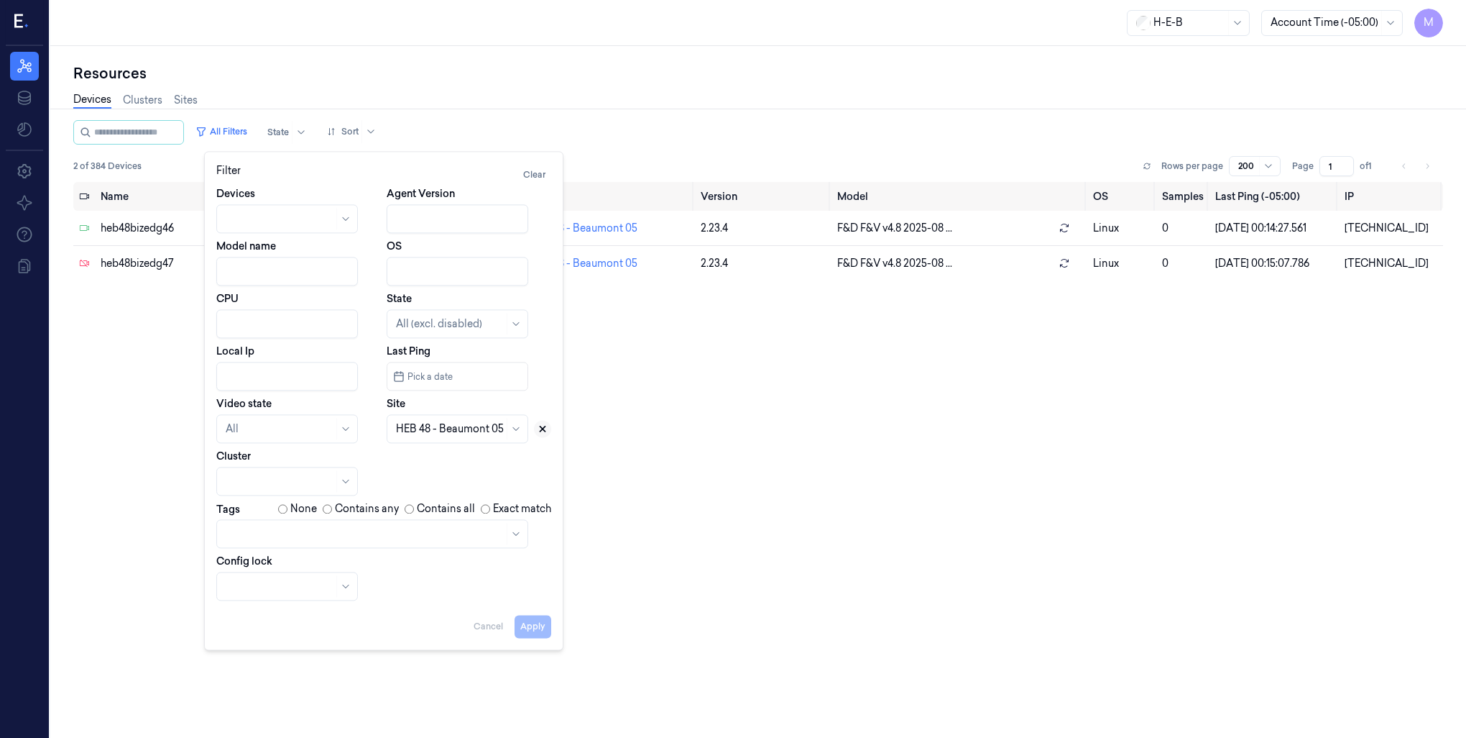
click at [543, 435] on button at bounding box center [542, 428] width 17 height 17
click at [485, 430] on div at bounding box center [450, 428] width 108 height 15
type input "57"
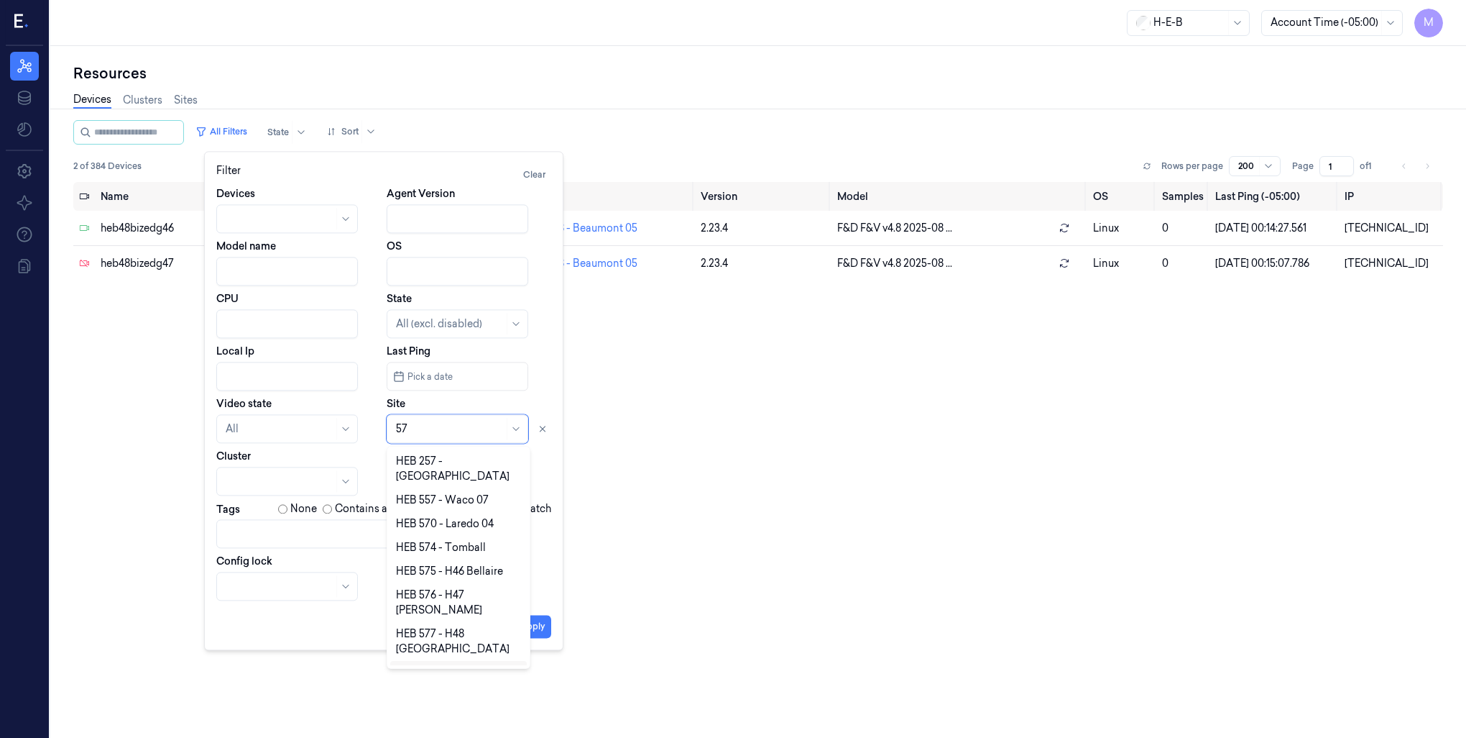
scroll to position [37, 0]
click at [449, 652] on div "HEB 57 - CC18 SPI" at bounding box center [439, 659] width 86 height 15
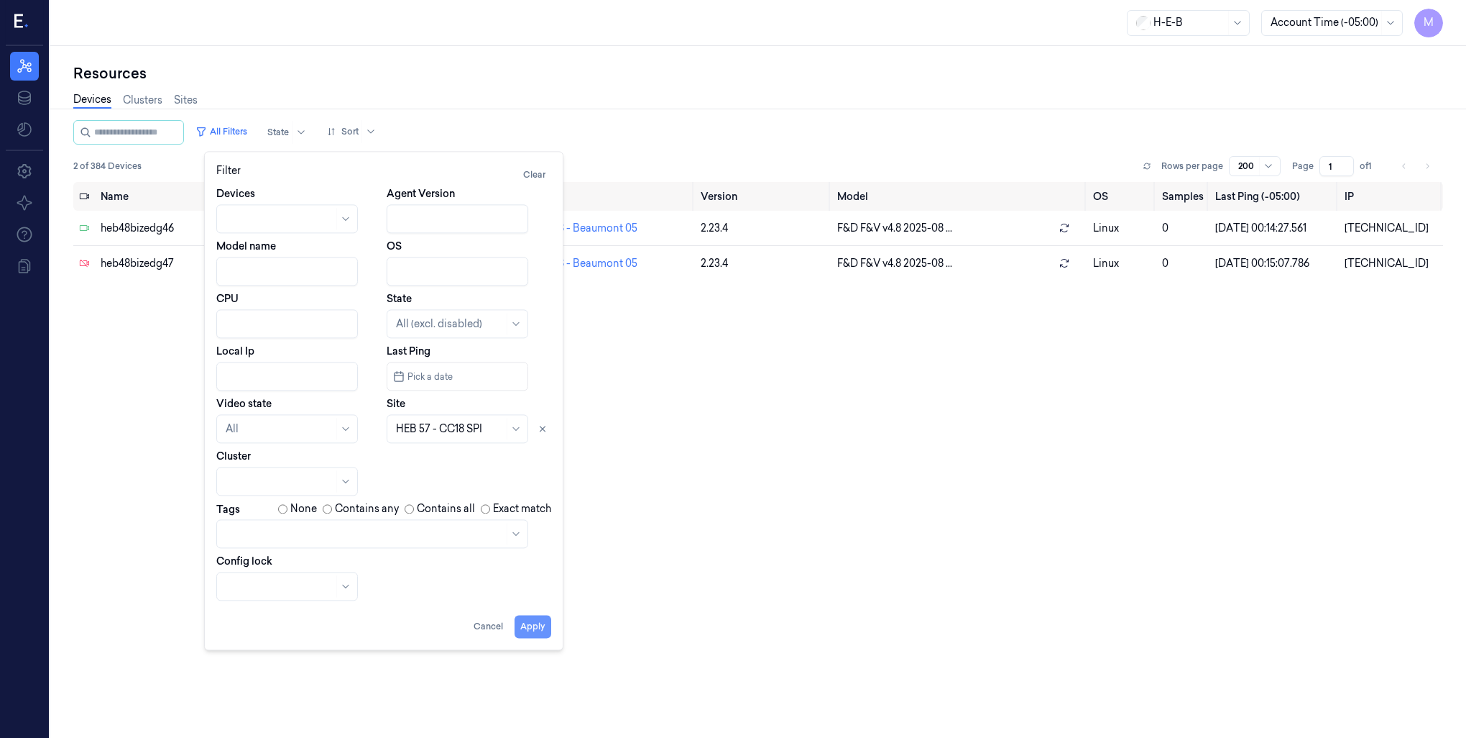
click at [536, 631] on button "Apply" at bounding box center [533, 626] width 37 height 23
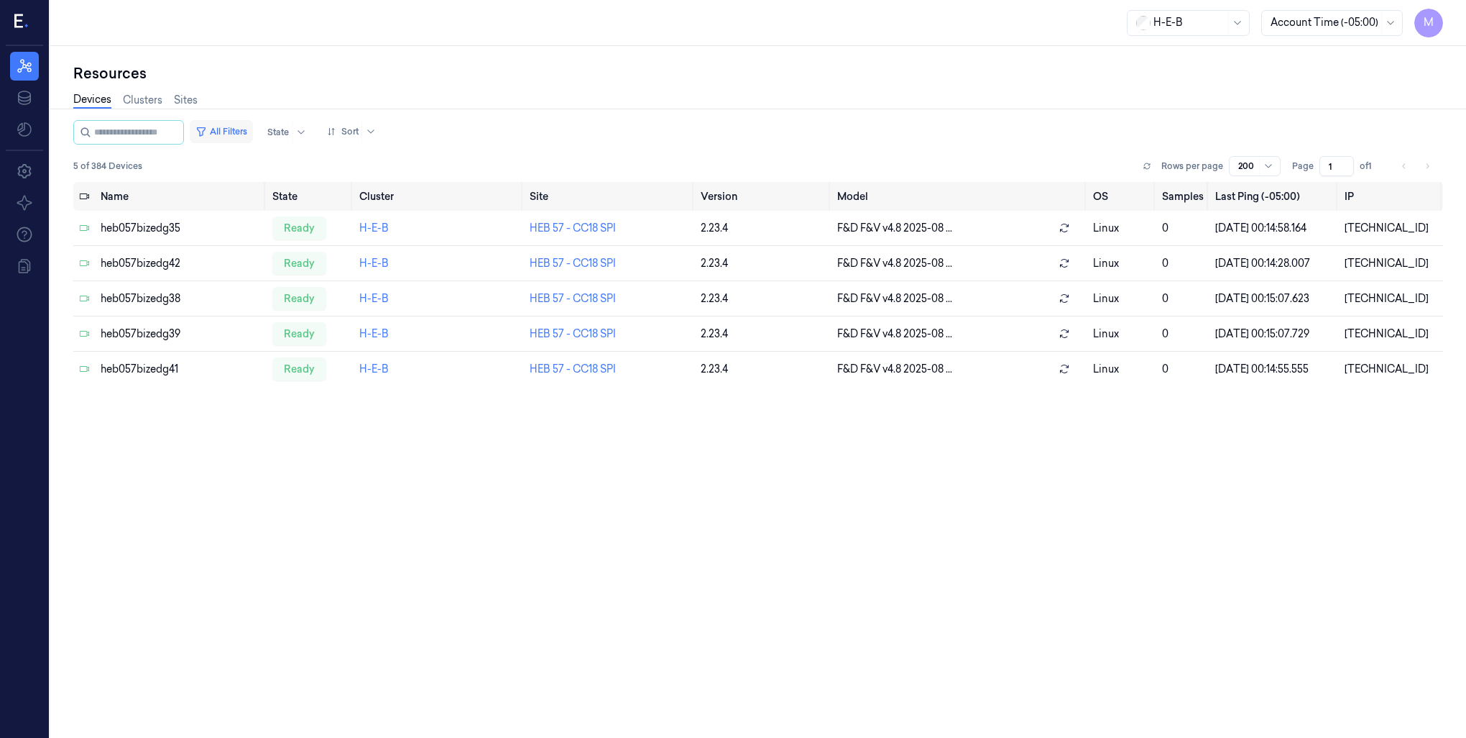
click at [239, 132] on button "All Filters" at bounding box center [221, 131] width 63 height 23
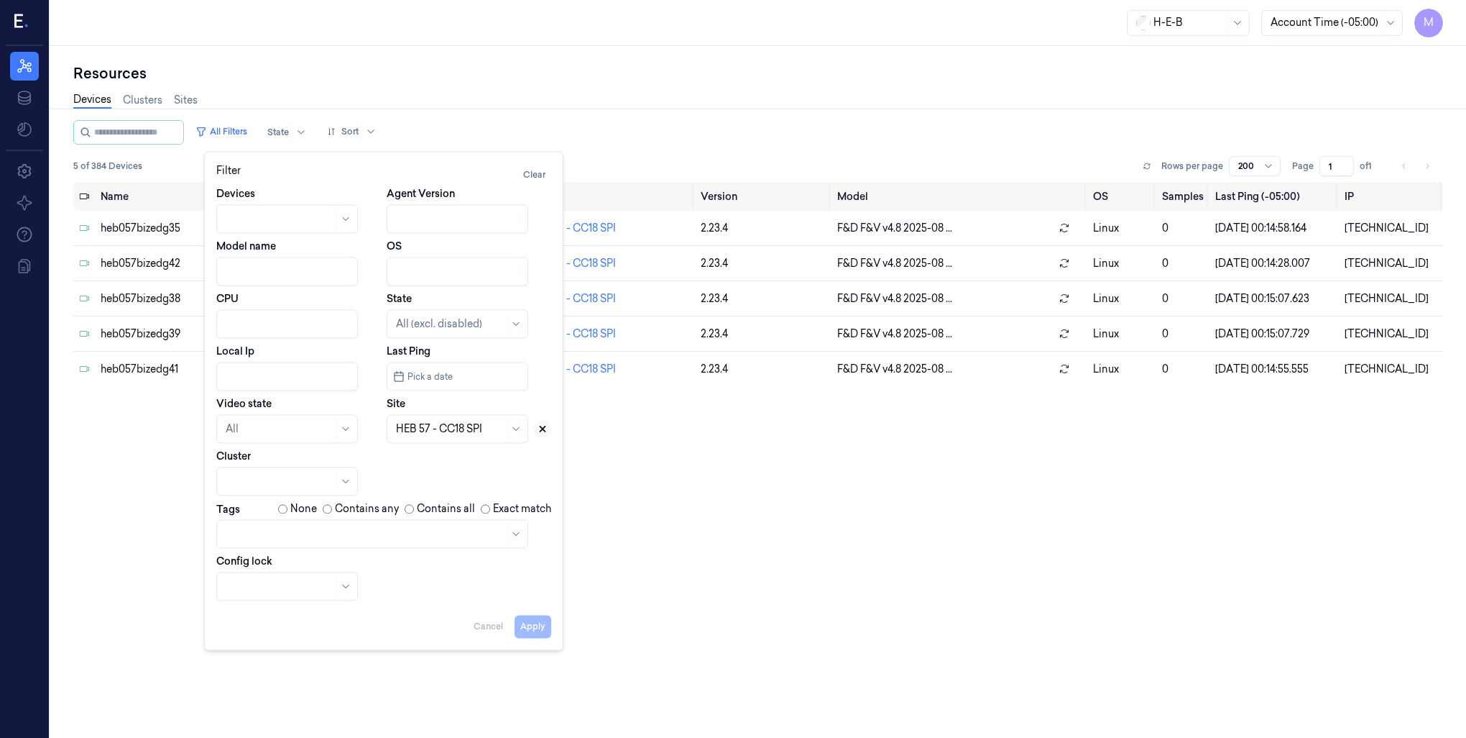
click at [538, 426] on icon at bounding box center [543, 428] width 10 height 10
click at [477, 433] on div at bounding box center [450, 428] width 108 height 15
type input "84"
click at [452, 516] on div "HEB 84 - SA36 Military" at bounding box center [449, 523] width 107 height 15
click at [528, 631] on button "Apply" at bounding box center [533, 626] width 37 height 23
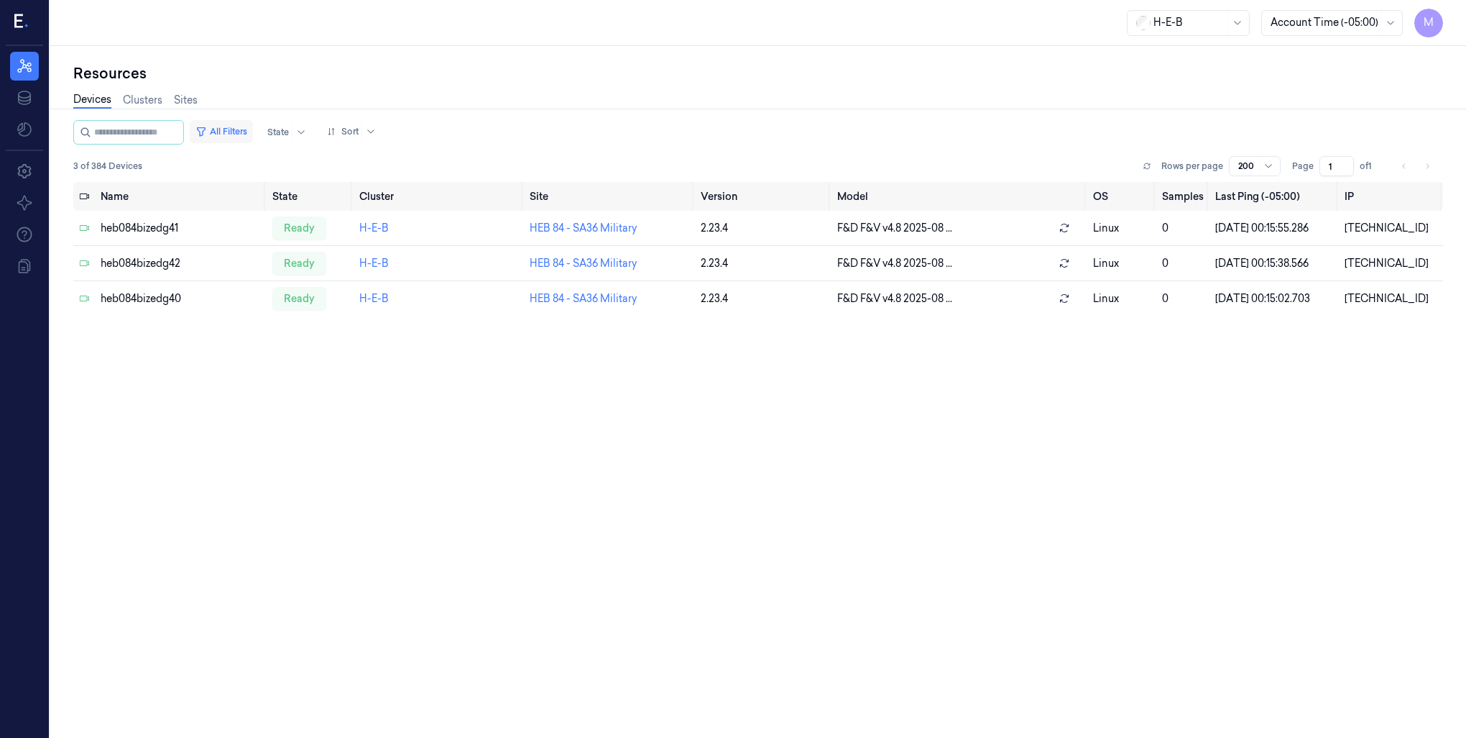
click at [253, 131] on button "All Filters" at bounding box center [221, 131] width 63 height 23
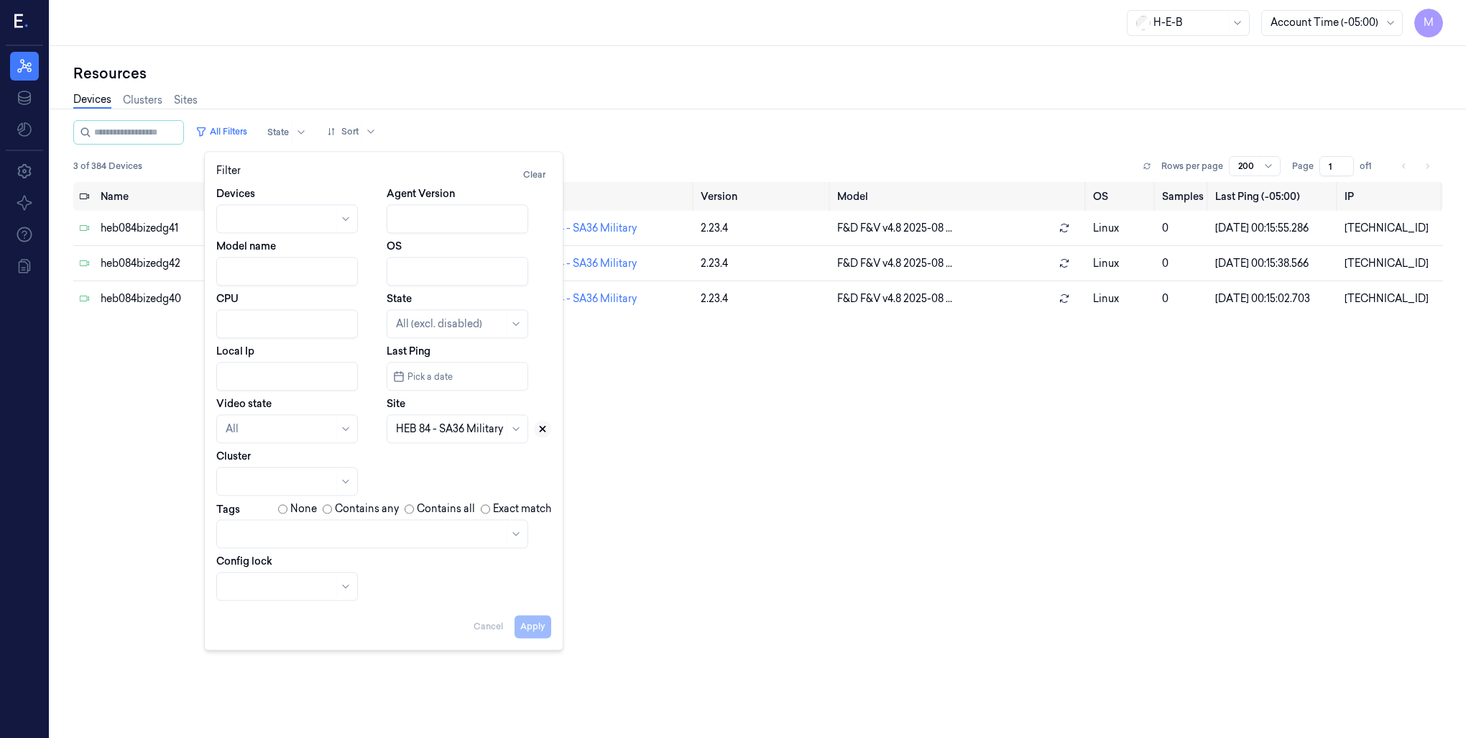
click at [541, 429] on icon at bounding box center [543, 428] width 5 height 5
click at [431, 431] on div at bounding box center [441, 428] width 91 height 15
type input "85"
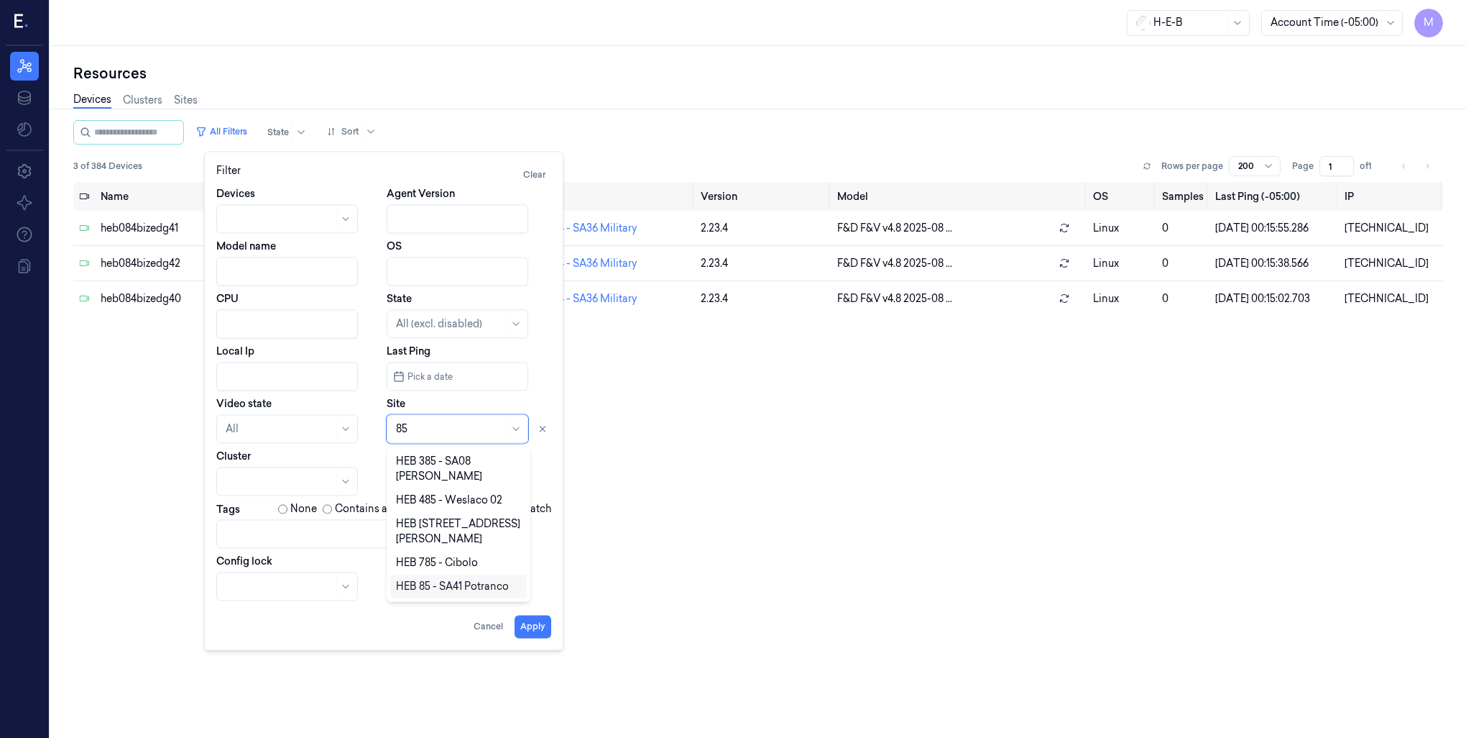
click at [476, 579] on div "HEB 85 - SA41 Potranco" at bounding box center [452, 586] width 113 height 15
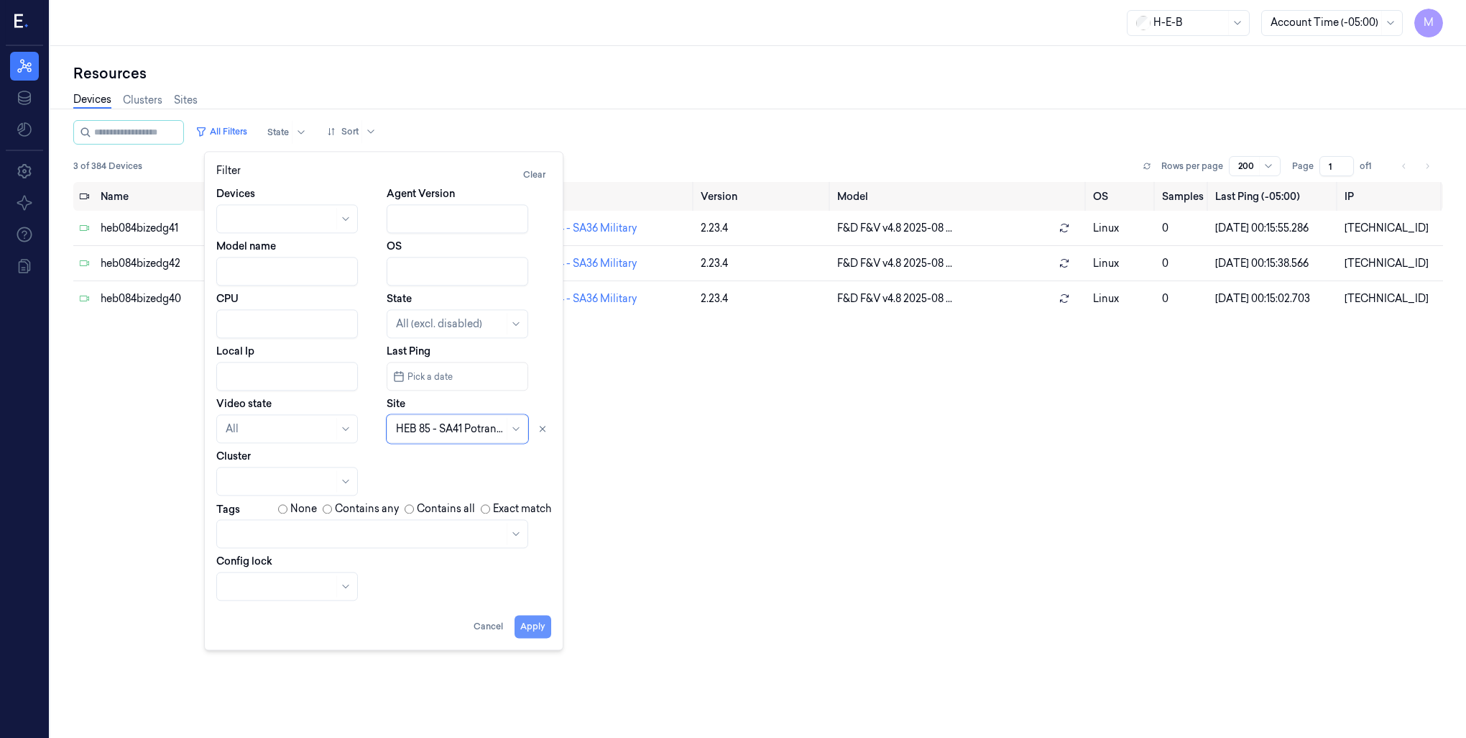
click at [541, 625] on button "Apply" at bounding box center [533, 626] width 37 height 23
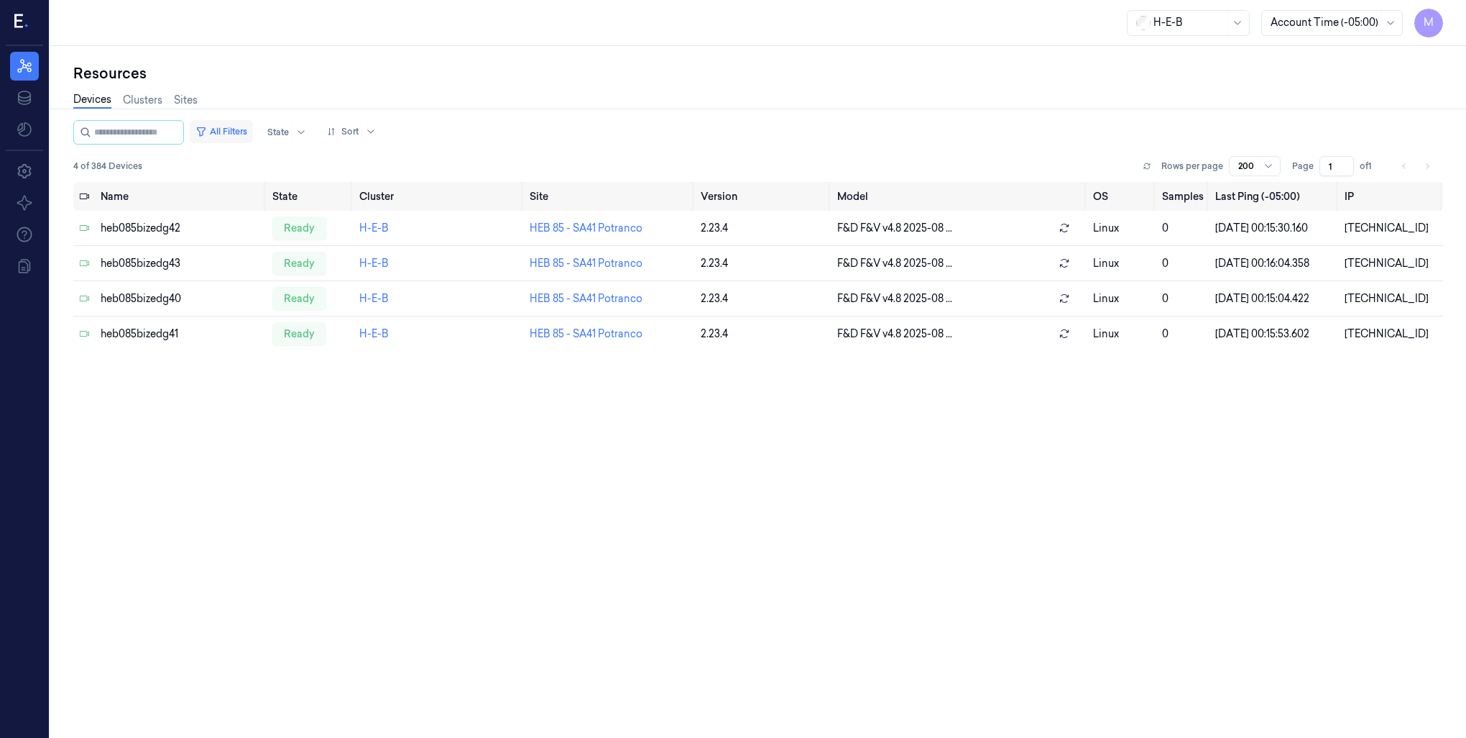
click at [242, 132] on button "All Filters" at bounding box center [221, 131] width 63 height 23
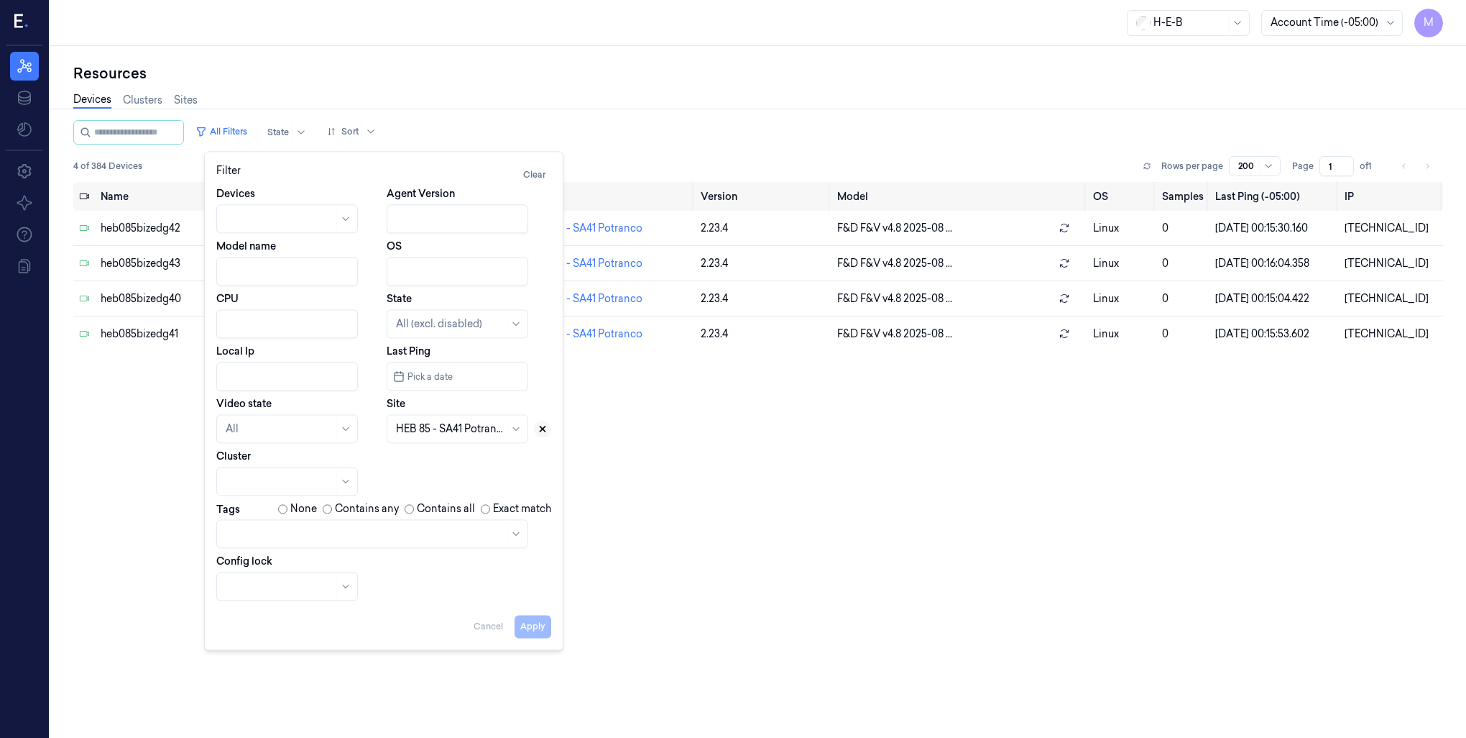
click at [541, 430] on icon at bounding box center [543, 428] width 5 height 5
click at [429, 428] on div at bounding box center [450, 428] width 108 height 15
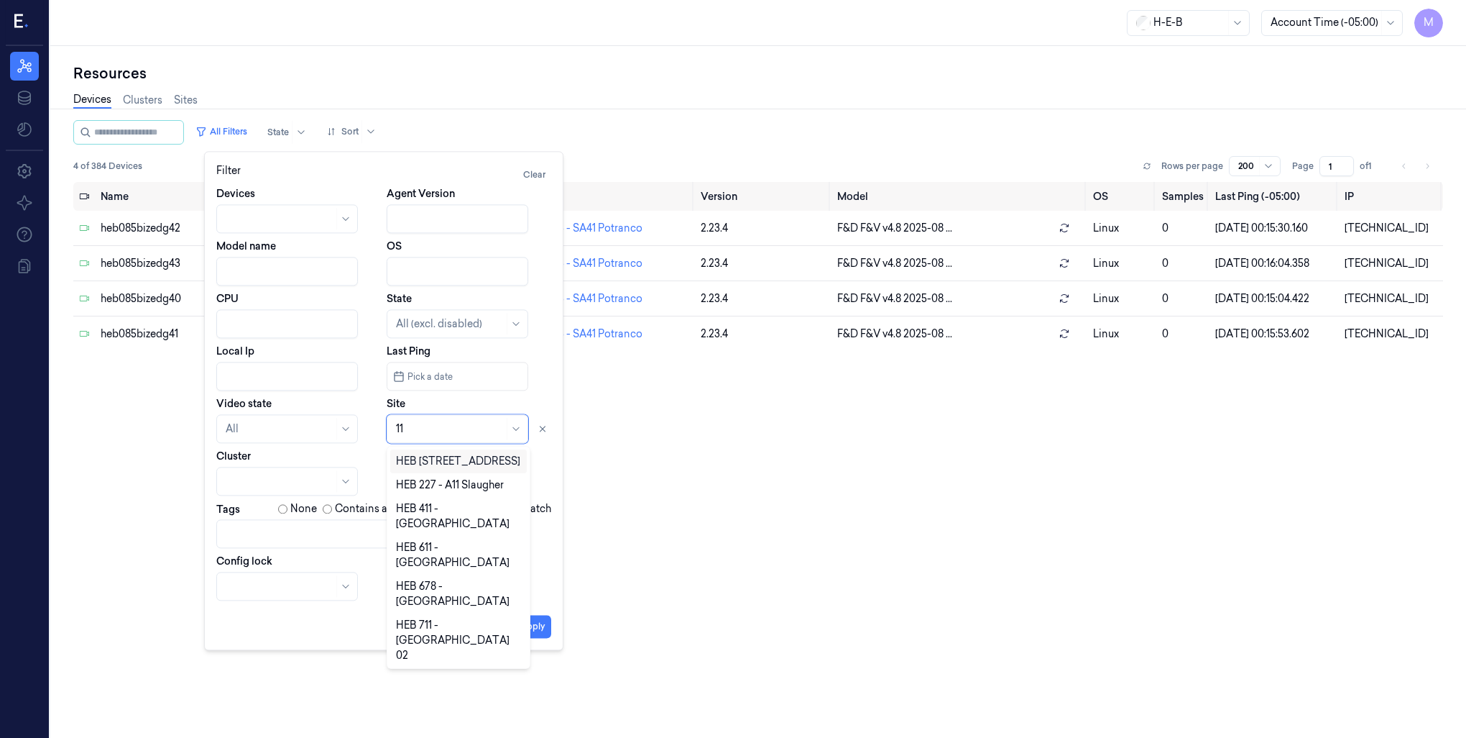
type input "110"
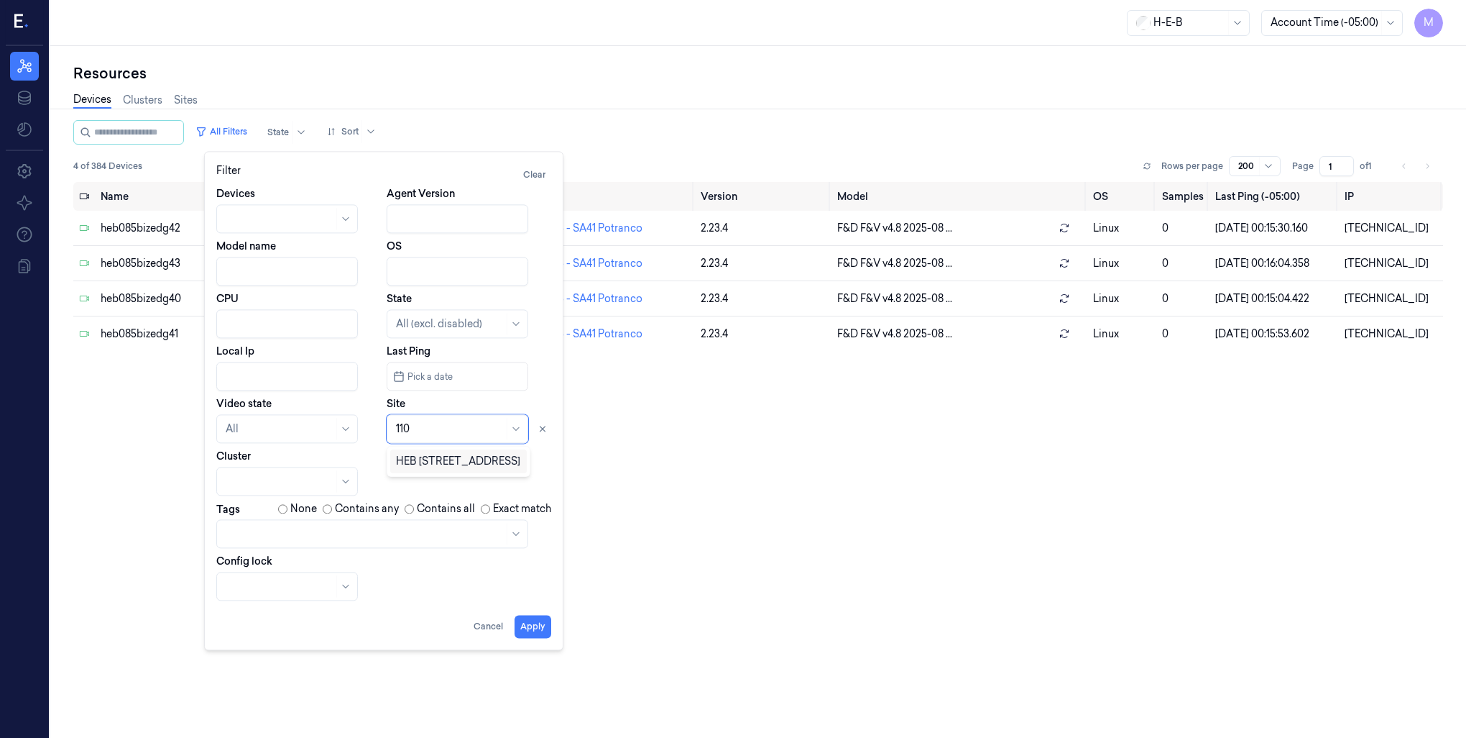
click at [425, 459] on div "HEB [STREET_ADDRESS]" at bounding box center [458, 461] width 124 height 15
click at [545, 625] on button "Apply" at bounding box center [533, 626] width 37 height 23
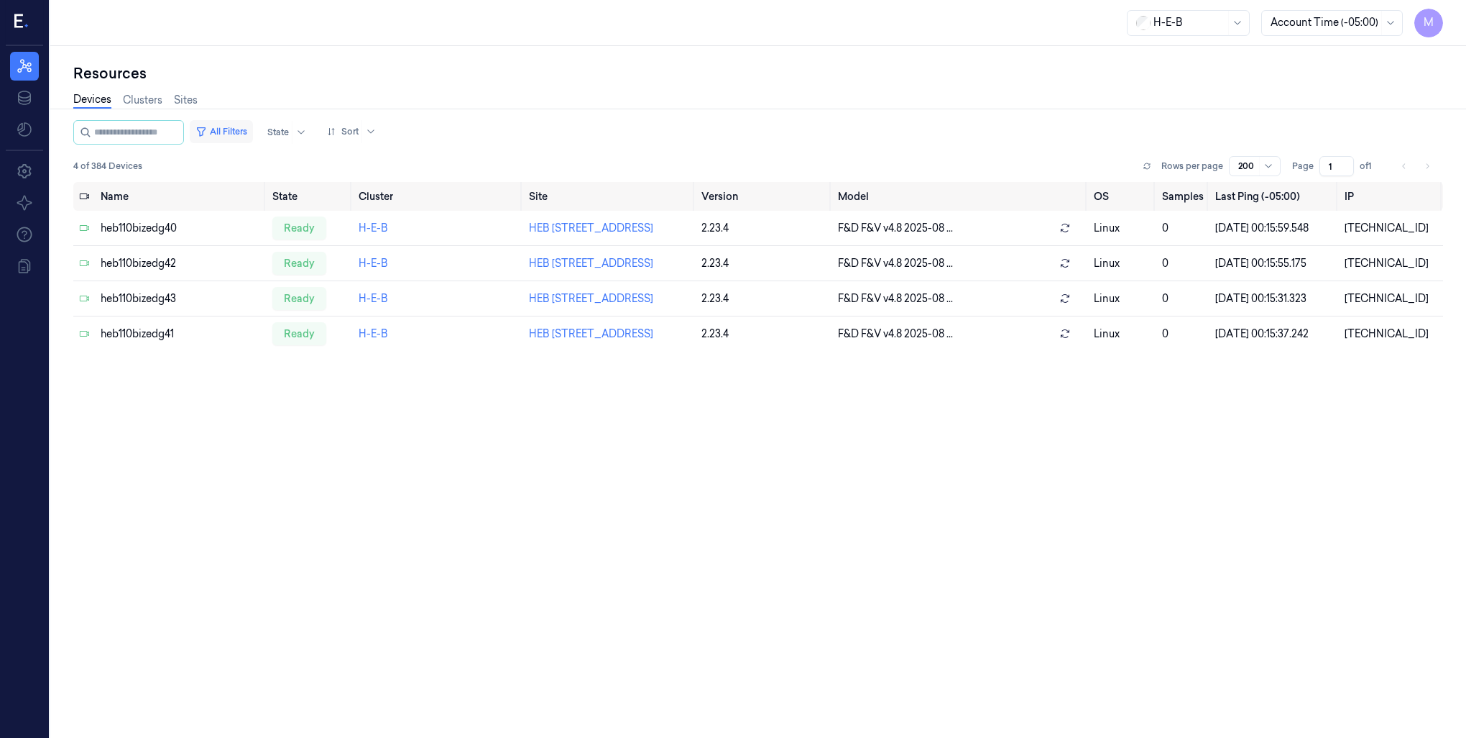
click at [250, 134] on button "All Filters" at bounding box center [221, 131] width 63 height 23
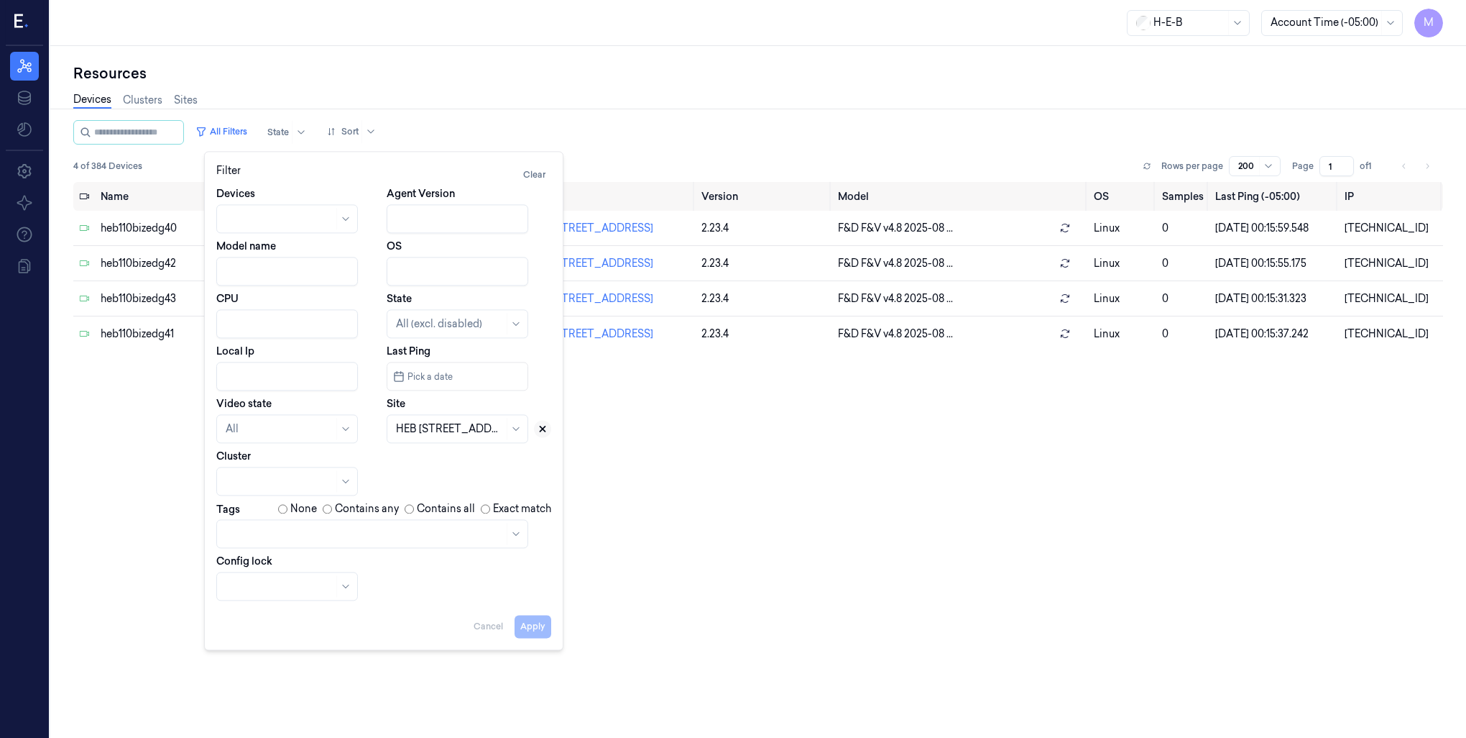
click at [544, 430] on icon at bounding box center [543, 428] width 5 height 5
click at [434, 422] on div at bounding box center [441, 428] width 91 height 15
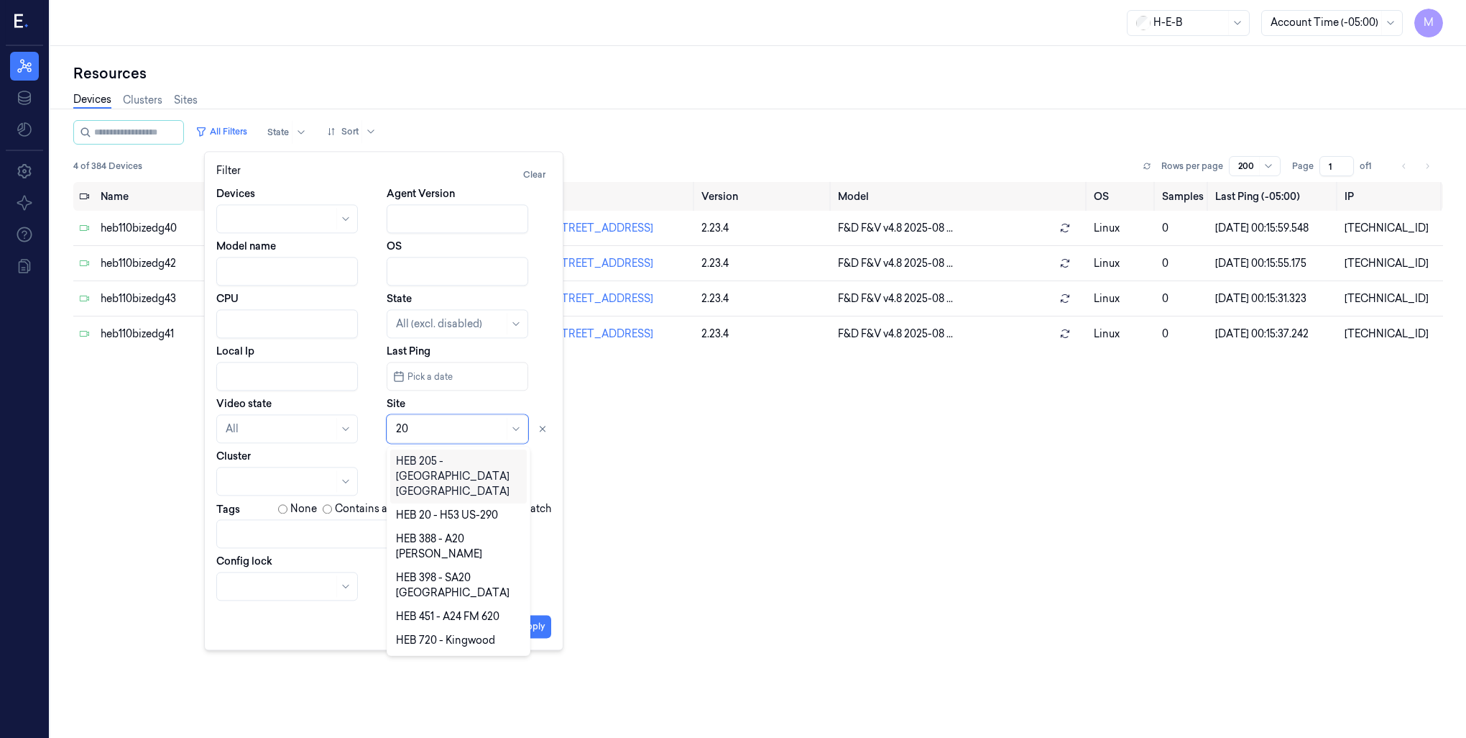
type input "2"
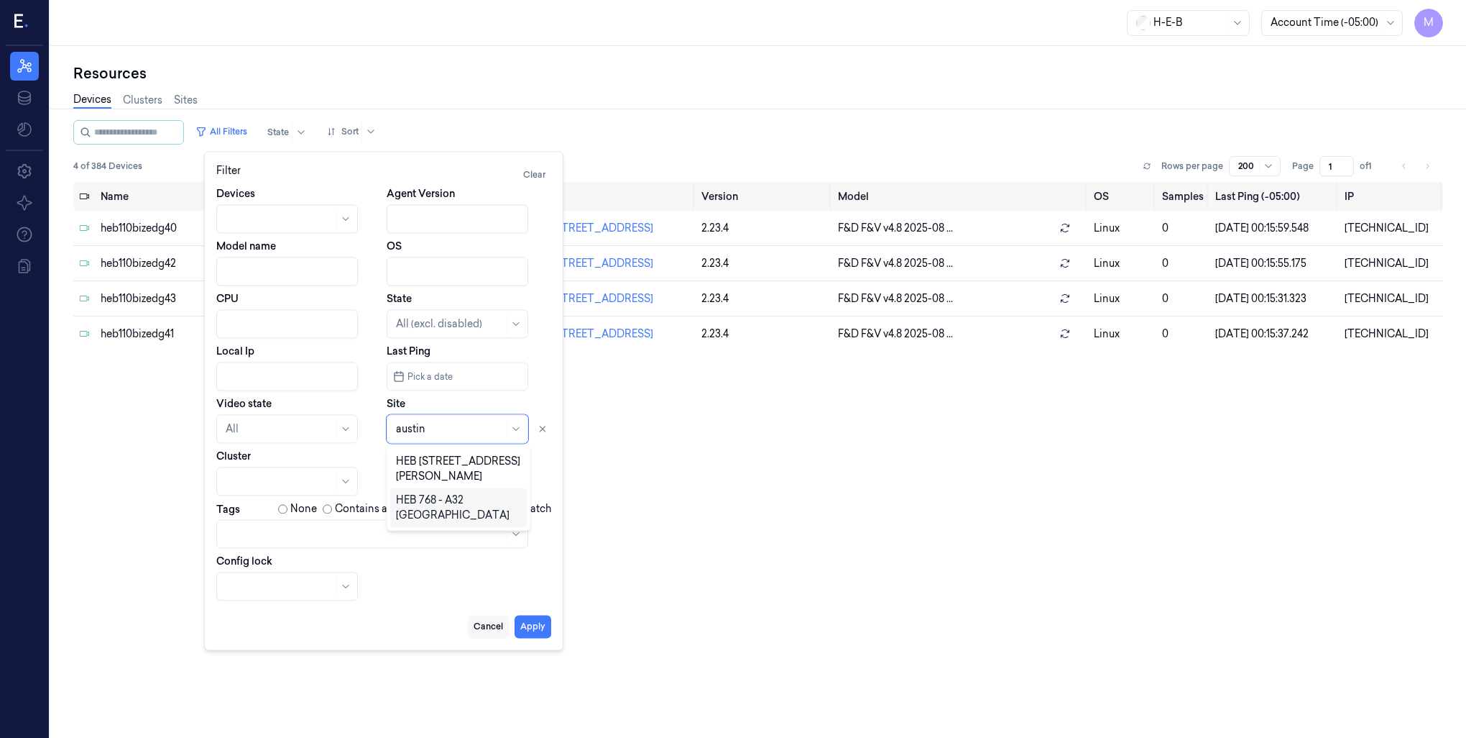
type input "austin"
drag, startPoint x: 490, startPoint y: 627, endPoint x: 414, endPoint y: 585, distance: 86.2
click at [418, 608] on div "Apply Cancel" at bounding box center [383, 620] width 335 height 35
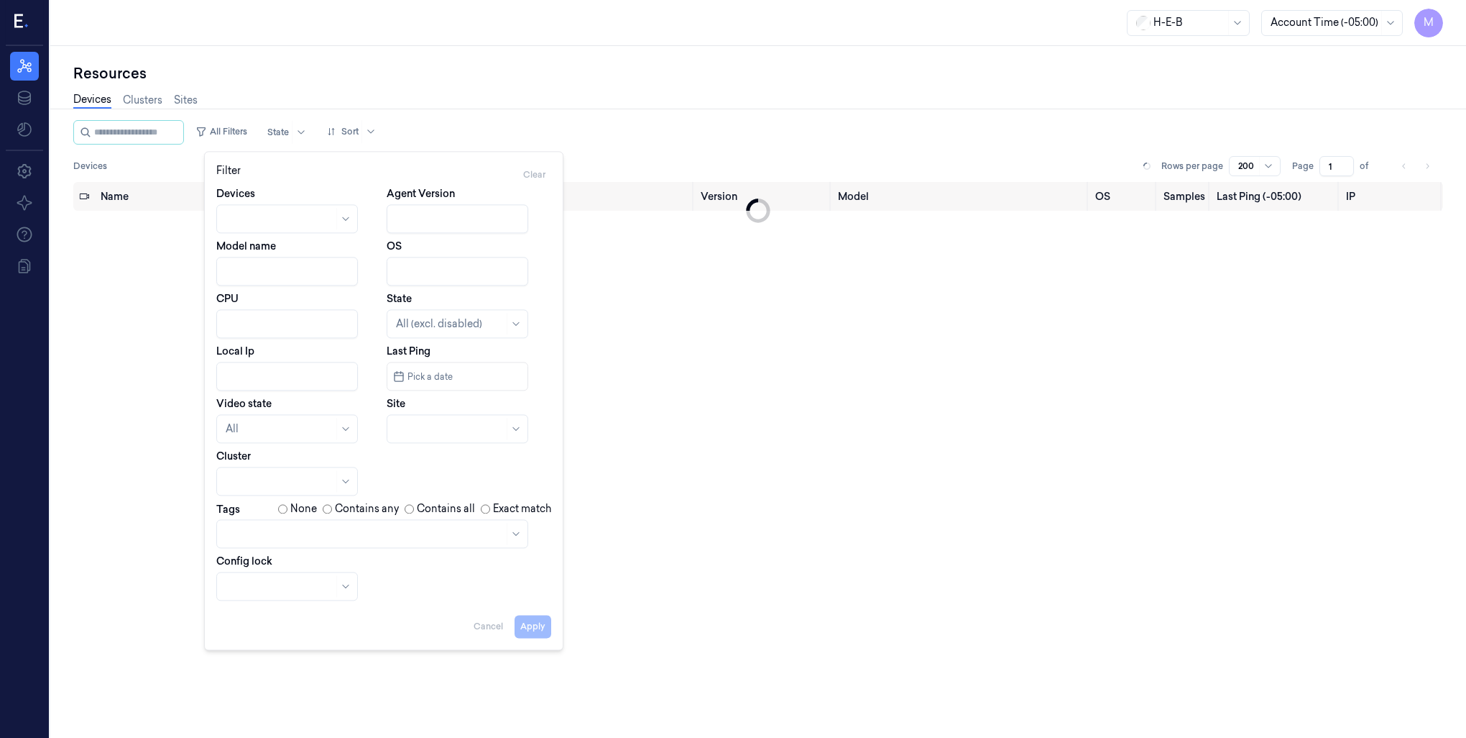
click at [791, 634] on div "Name State Cluster Site Version Model OS Samples Last Ping (-05:00) IP" at bounding box center [758, 454] width 1370 height 545
